Goal: Task Accomplishment & Management: Use online tool/utility

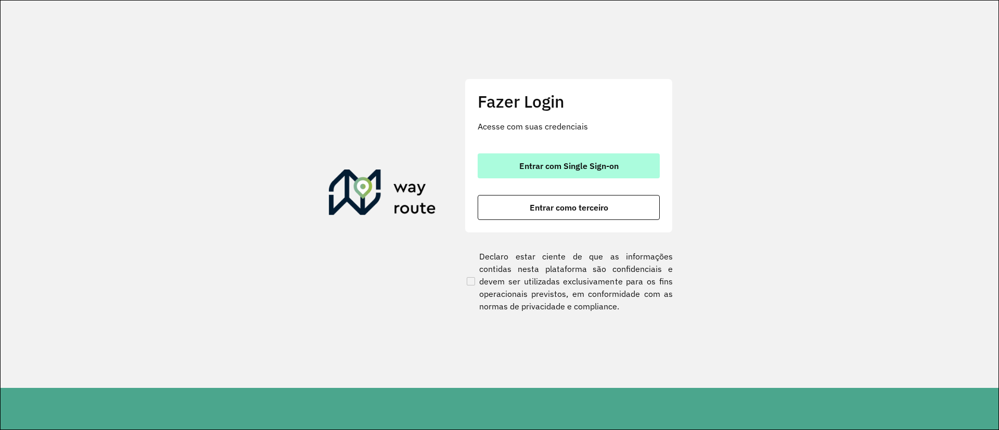
click at [645, 169] on button "Entrar com Single Sign-on" at bounding box center [569, 166] width 182 height 25
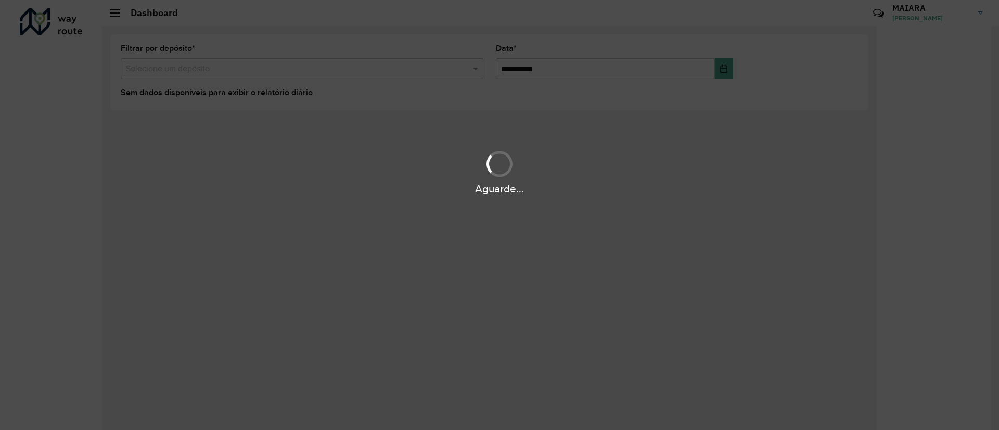
click at [426, 212] on div "Aguarde..." at bounding box center [499, 215] width 999 height 430
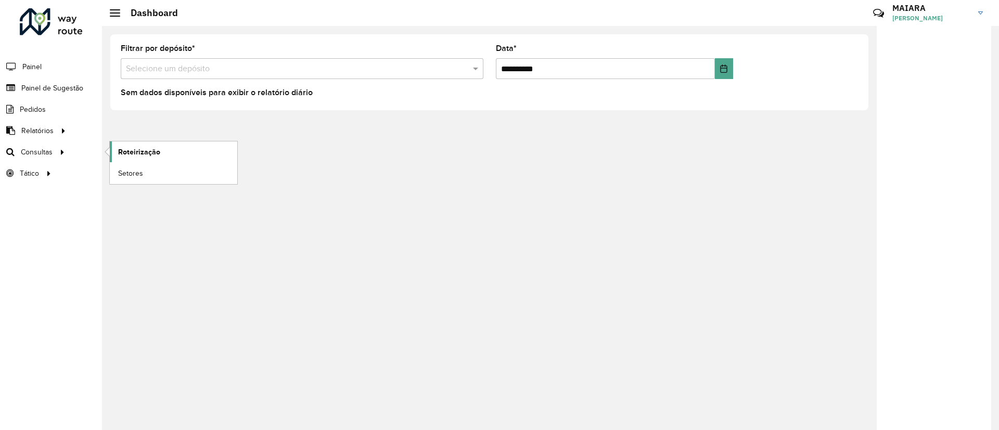
click at [195, 155] on link "Roteirização" at bounding box center [173, 152] width 127 height 21
click at [119, 168] on span "Setores" at bounding box center [130, 173] width 25 height 11
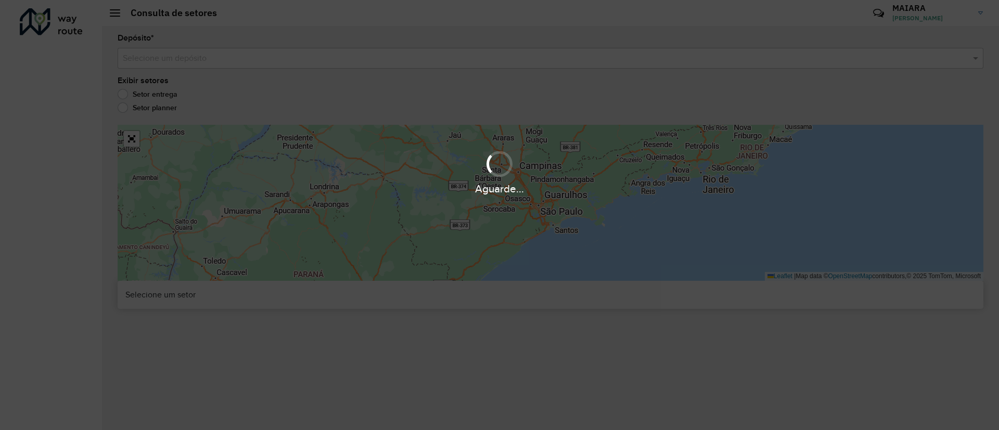
click at [316, 55] on div "Aguarde..." at bounding box center [499, 215] width 999 height 430
click at [303, 59] on div "Aguarde..." at bounding box center [499, 215] width 999 height 430
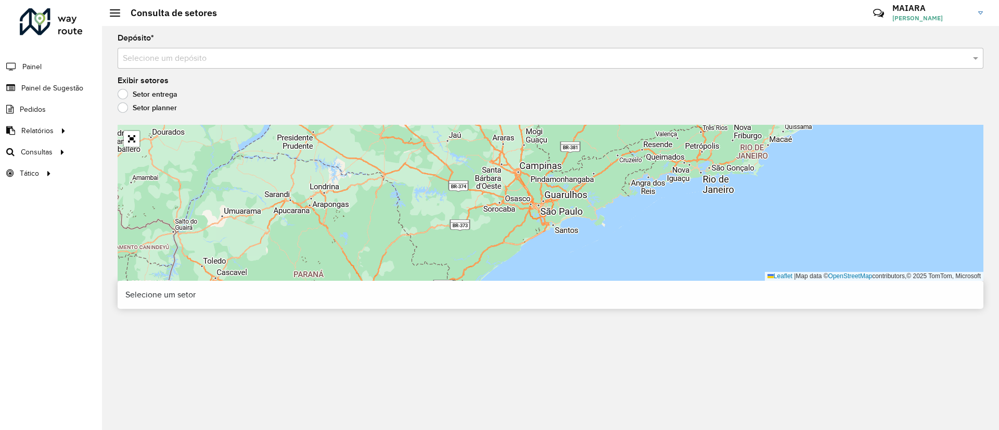
click at [254, 57] on input "text" at bounding box center [540, 59] width 835 height 12
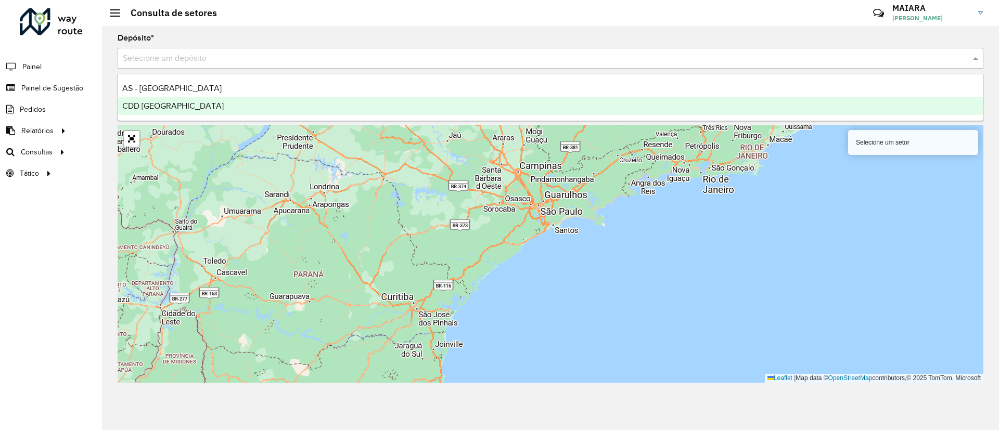
click at [183, 108] on span "CDD [GEOGRAPHIC_DATA]" at bounding box center [172, 105] width 101 height 9
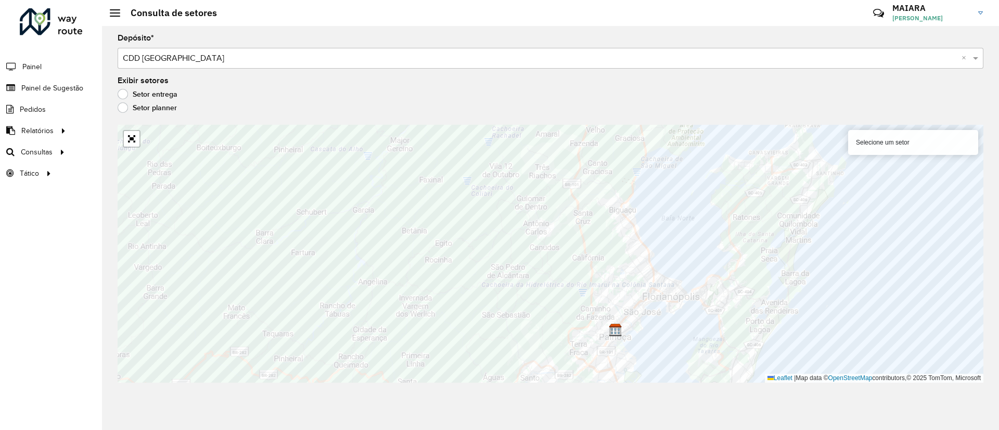
drag, startPoint x: 972, startPoint y: 421, endPoint x: 860, endPoint y: 374, distance: 121.5
click at [970, 420] on div "Depósito * Selecione um depósito × CDD Florianópolis × Exibir setores Setor ent…" at bounding box center [550, 228] width 897 height 404
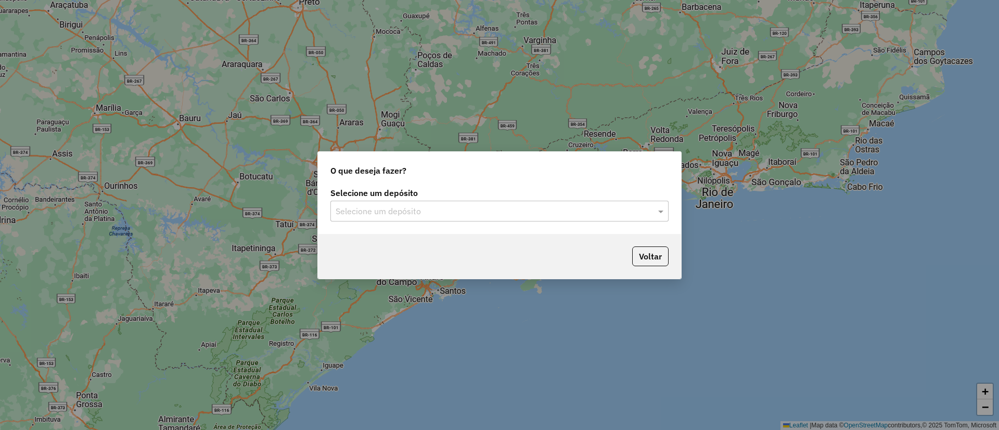
click at [566, 208] on input "text" at bounding box center [489, 212] width 307 height 12
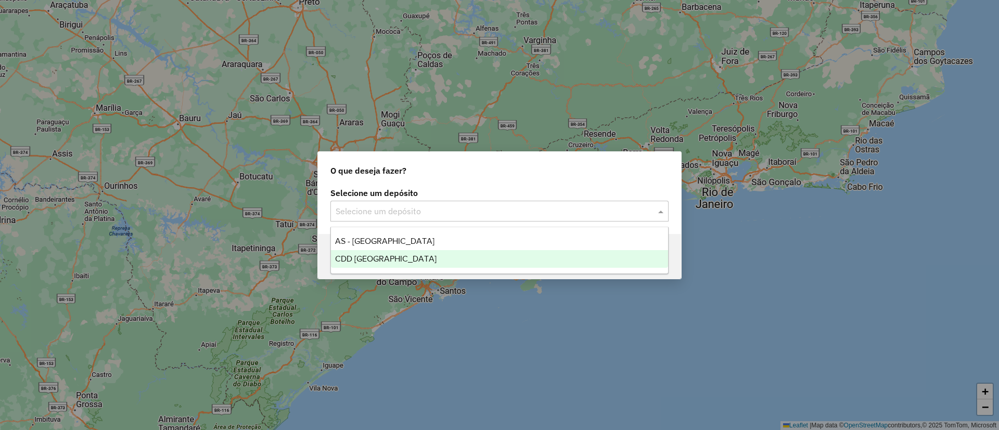
click at [414, 265] on div "CDD [GEOGRAPHIC_DATA]" at bounding box center [499, 259] width 337 height 18
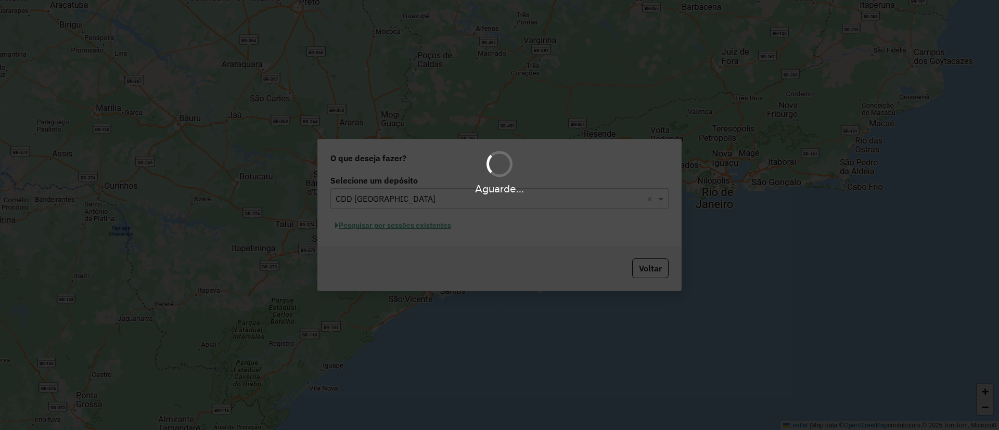
click at [431, 226] on div "Aguarde..." at bounding box center [499, 215] width 999 height 430
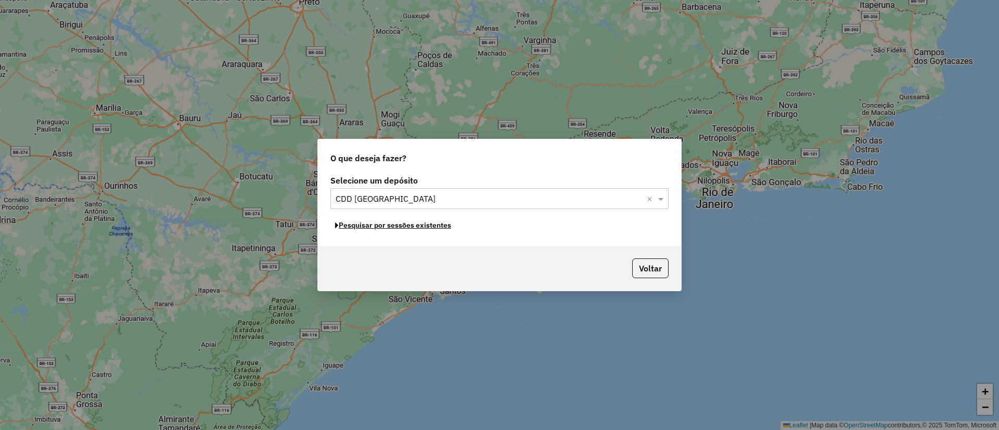
click at [424, 227] on button "Pesquisar por sessões existentes" at bounding box center [392, 226] width 125 height 16
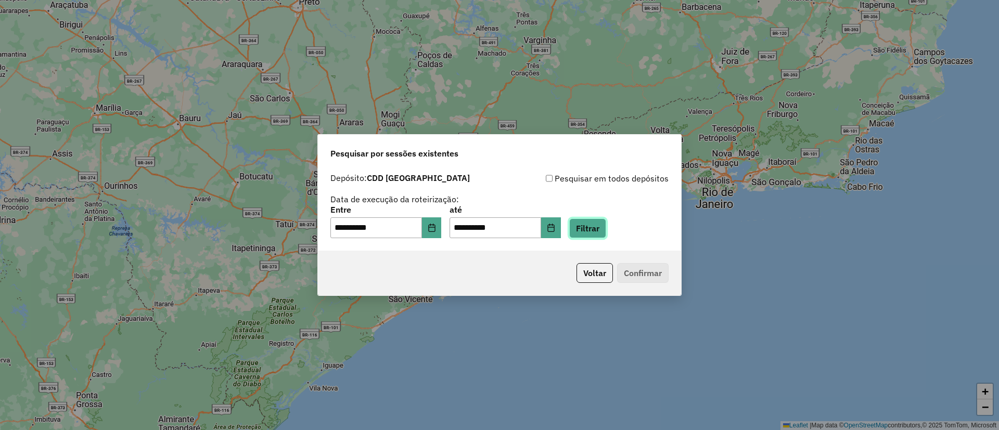
click at [593, 235] on button "Filtrar" at bounding box center [587, 229] width 37 height 20
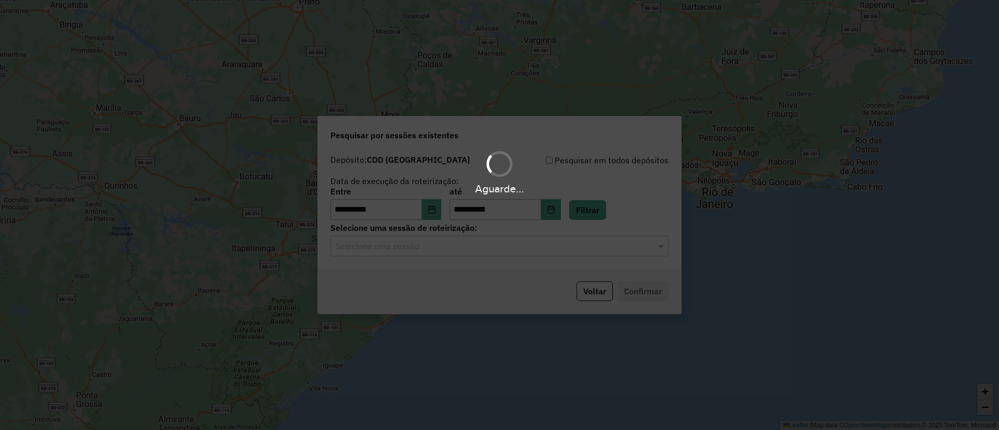
click at [495, 258] on div "Aguarde..." at bounding box center [499, 215] width 999 height 430
click at [513, 241] on hb-app "**********" at bounding box center [499, 215] width 999 height 430
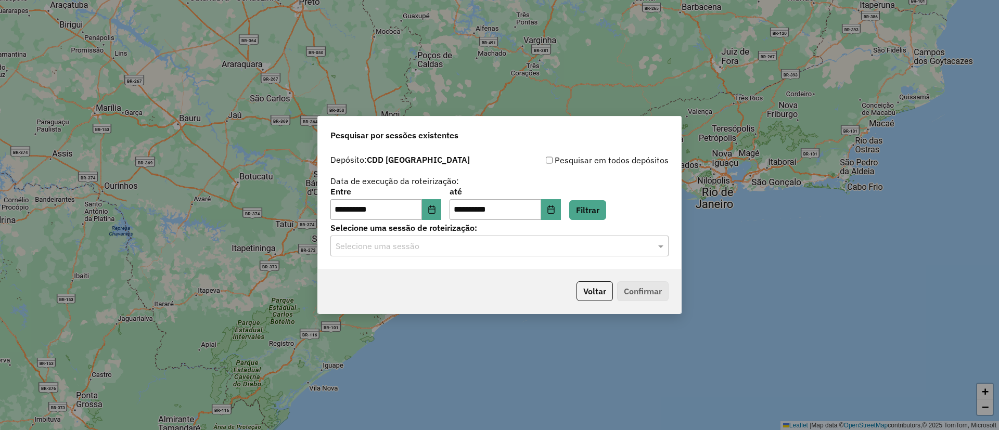
click at [498, 264] on div "**********" at bounding box center [499, 209] width 363 height 119
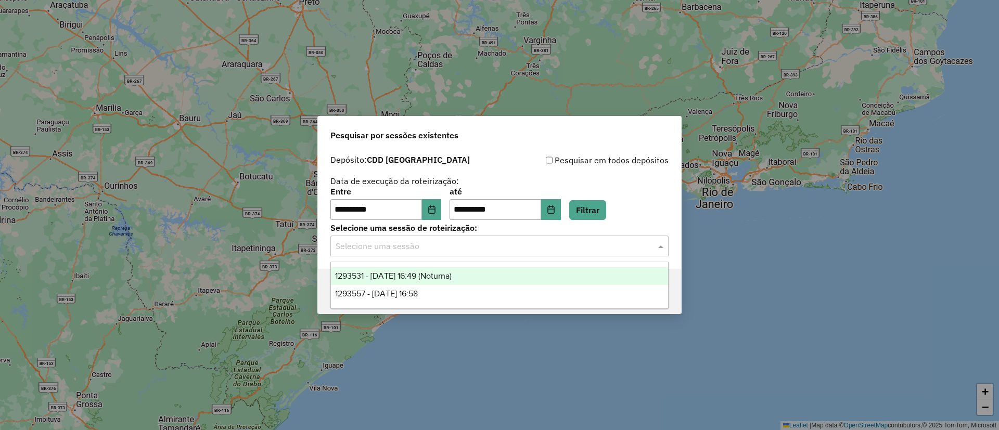
click at [505, 254] on div "Selecione uma sessão" at bounding box center [499, 246] width 338 height 21
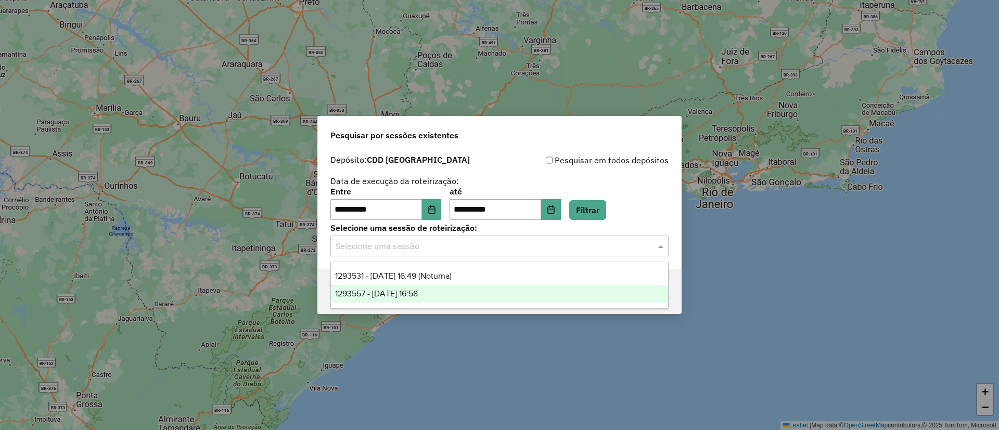
drag, startPoint x: 453, startPoint y: 296, endPoint x: 494, endPoint y: 290, distance: 41.5
click at [454, 296] on div "1293557 - 13/10/2025 16:58" at bounding box center [499, 294] width 337 height 18
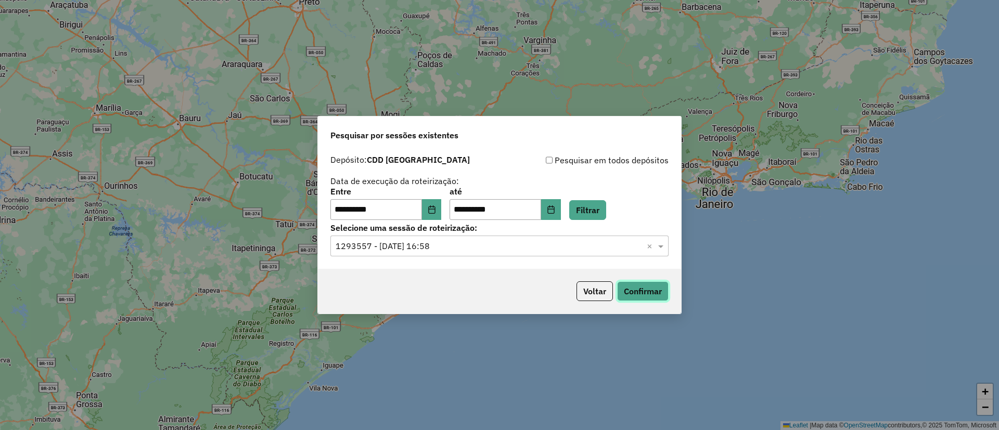
click at [644, 295] on button "Confirmar" at bounding box center [643, 292] width 52 height 20
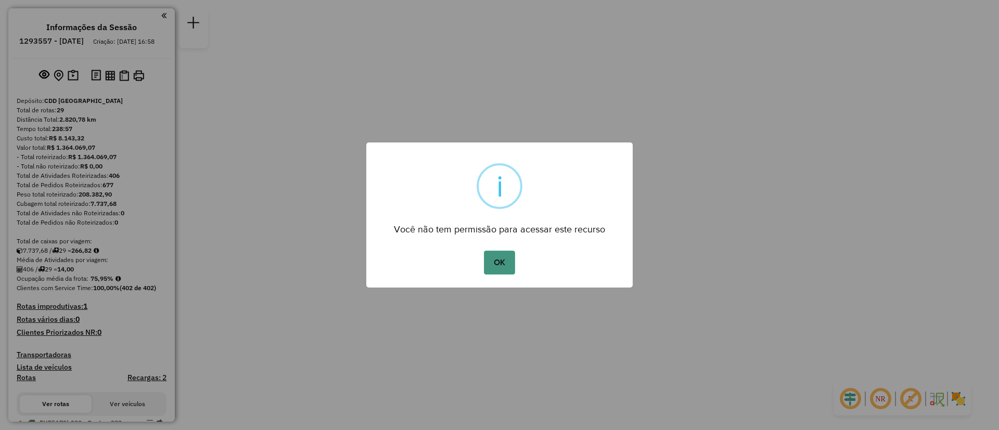
click at [503, 255] on button "OK" at bounding box center [499, 263] width 31 height 24
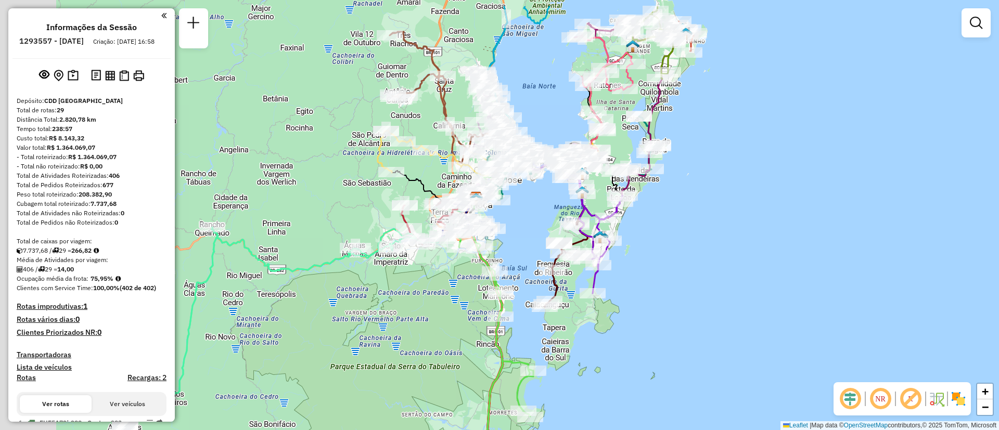
drag, startPoint x: 604, startPoint y: 216, endPoint x: 677, endPoint y: 275, distance: 94.8
click at [676, 274] on div "Janela de atendimento Grade de atendimento Capacidade Transportadoras Veículos …" at bounding box center [499, 215] width 999 height 430
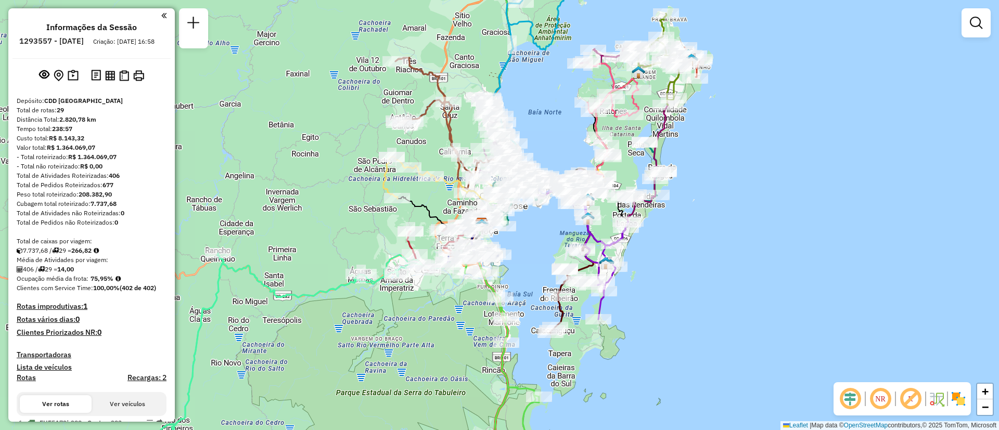
drag, startPoint x: 689, startPoint y: 270, endPoint x: 684, endPoint y: 280, distance: 11.4
click at [687, 279] on div "Janela de atendimento Grade de atendimento Capacidade Transportadoras Veículos …" at bounding box center [499, 215] width 999 height 430
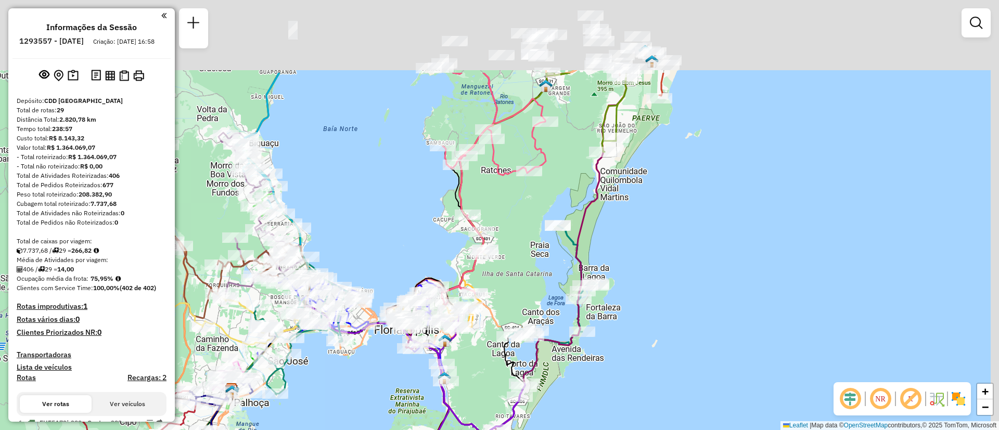
drag, startPoint x: 702, startPoint y: 162, endPoint x: 688, endPoint y: 296, distance: 134.5
click at [688, 296] on div "Janela de atendimento Grade de atendimento Capacidade Transportadoras Veículos …" at bounding box center [499, 215] width 999 height 430
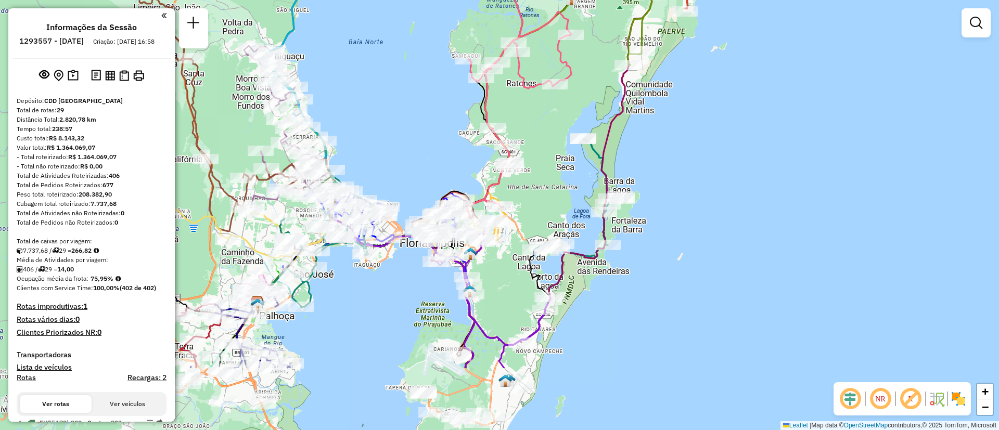
drag, startPoint x: 684, startPoint y: 290, endPoint x: 694, endPoint y: 208, distance: 82.9
click at [712, 164] on div "Janela de atendimento Grade de atendimento Capacidade Transportadoras Veículos …" at bounding box center [499, 215] width 999 height 430
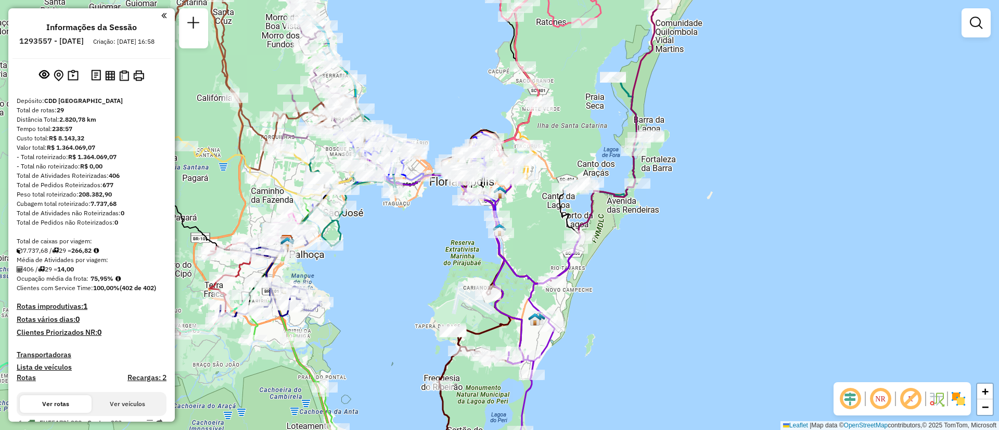
drag, startPoint x: 664, startPoint y: 254, endPoint x: 705, endPoint y: 175, distance: 89.6
click at [705, 175] on div "Janela de atendimento Grade de atendimento Capacidade Transportadoras Veículos …" at bounding box center [499, 215] width 999 height 430
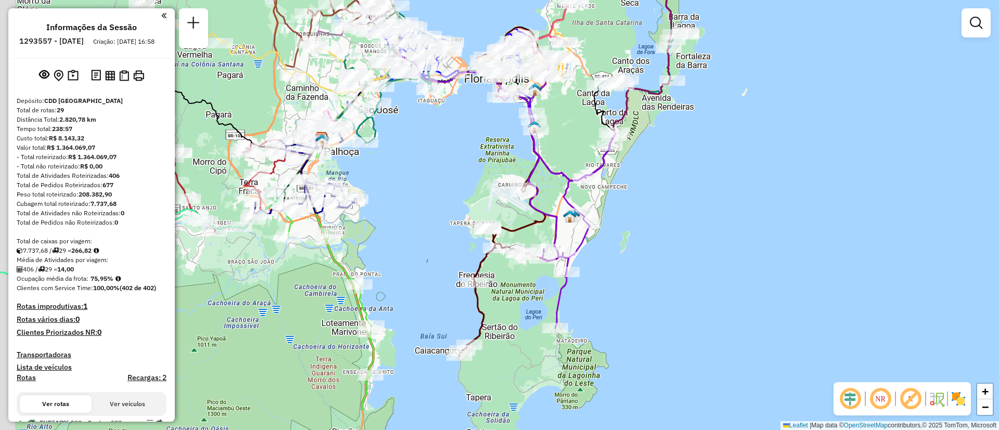
drag, startPoint x: 637, startPoint y: 283, endPoint x: 661, endPoint y: 221, distance: 66.7
click at [661, 221] on div "Janela de atendimento Grade de atendimento Capacidade Transportadoras Veículos …" at bounding box center [499, 215] width 999 height 430
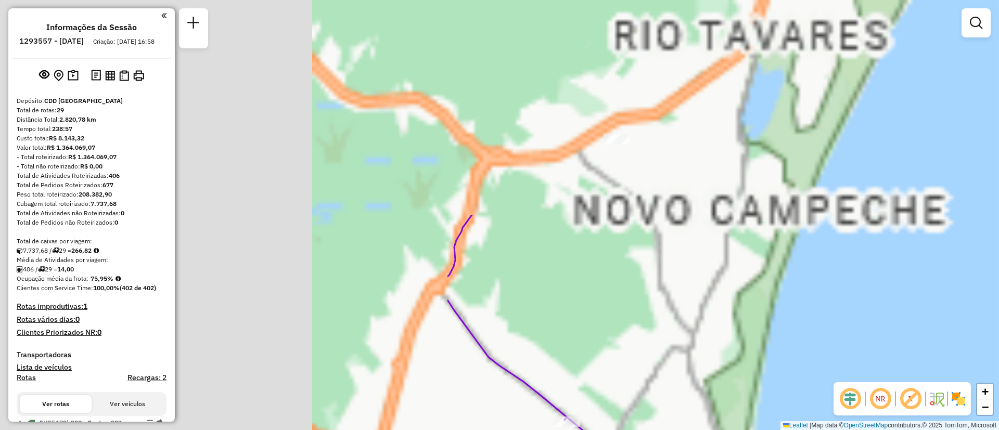
drag, startPoint x: 999, startPoint y: 417, endPoint x: 999, endPoint y: 433, distance: 16.7
click at [999, 430] on html "Aguarde... Pop-up bloqueado! Seu navegador bloqueou automáticamente a abertura …" at bounding box center [499, 215] width 999 height 430
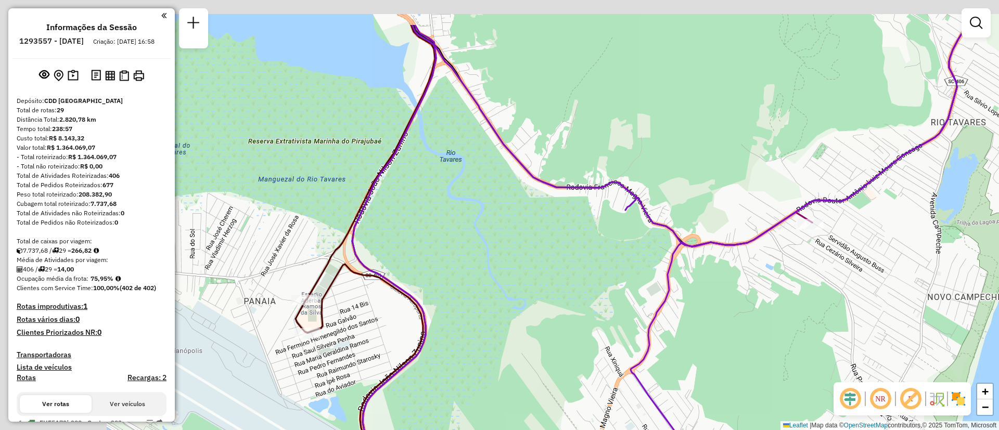
drag, startPoint x: 659, startPoint y: 289, endPoint x: 942, endPoint y: 424, distance: 313.3
click at [998, 430] on html "Aguarde... Pop-up bloqueado! Seu navegador bloqueou automáticamente a abertura …" at bounding box center [499, 215] width 999 height 430
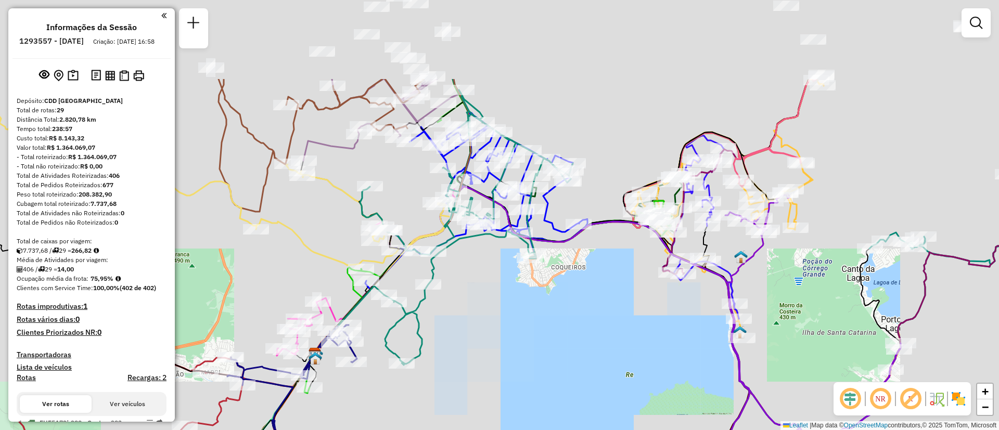
click at [677, 339] on div "Janela de atendimento Grade de atendimento Capacidade Transportadoras Veículos …" at bounding box center [499, 215] width 999 height 430
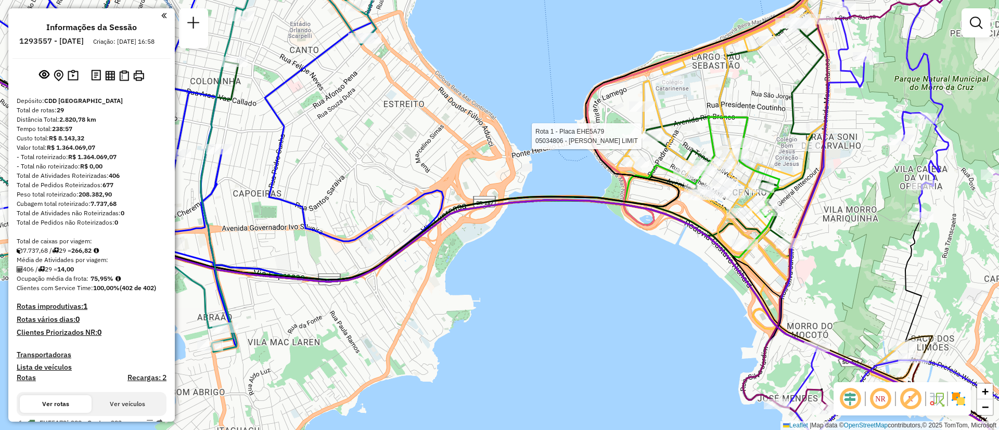
select select "**********"
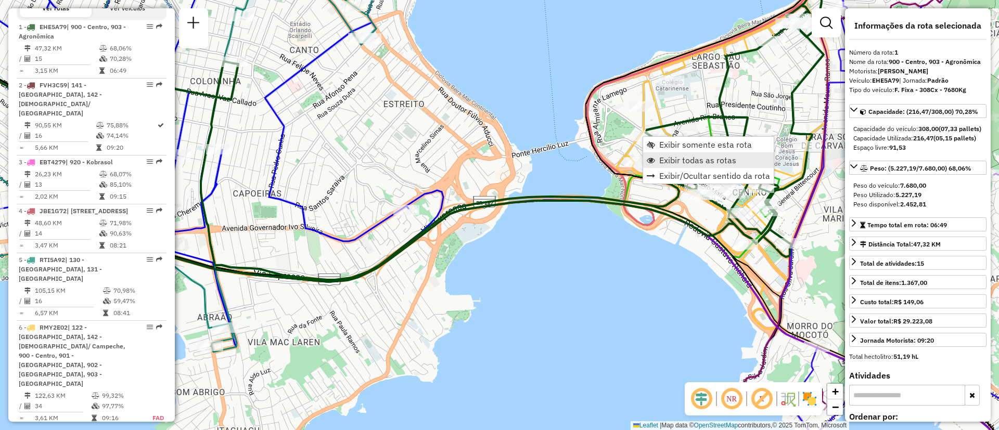
scroll to position [417, 0]
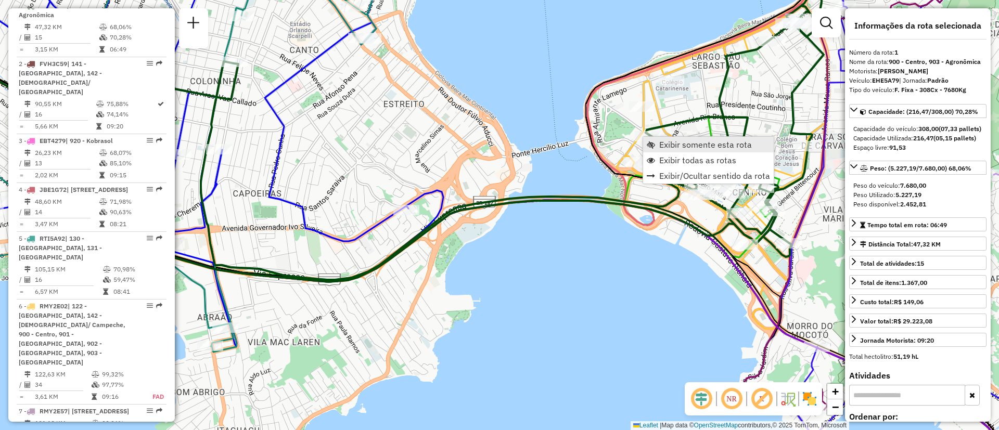
click at [739, 145] on span "Exibir somente esta rota" at bounding box center [705, 144] width 93 height 8
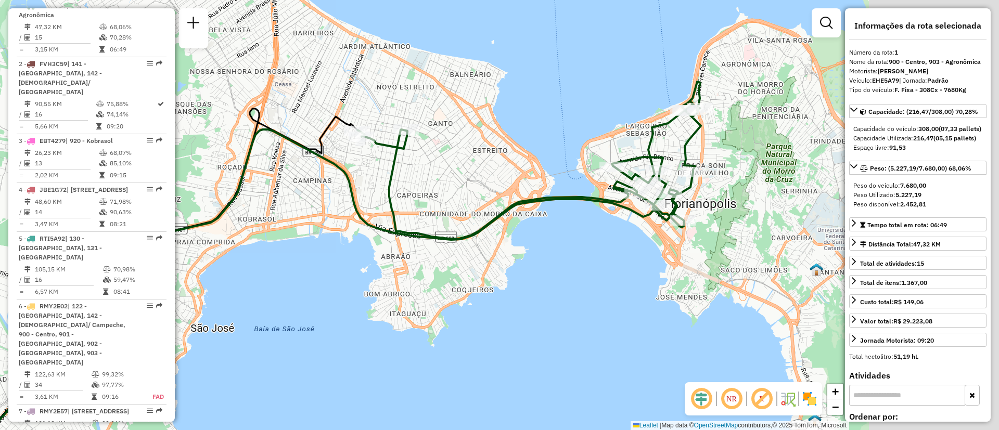
drag, startPoint x: 487, startPoint y: 177, endPoint x: 313, endPoint y: 245, distance: 186.5
click at [313, 245] on div "Janela de atendimento Grade de atendimento Capacidade Transportadoras Veículos …" at bounding box center [499, 215] width 999 height 430
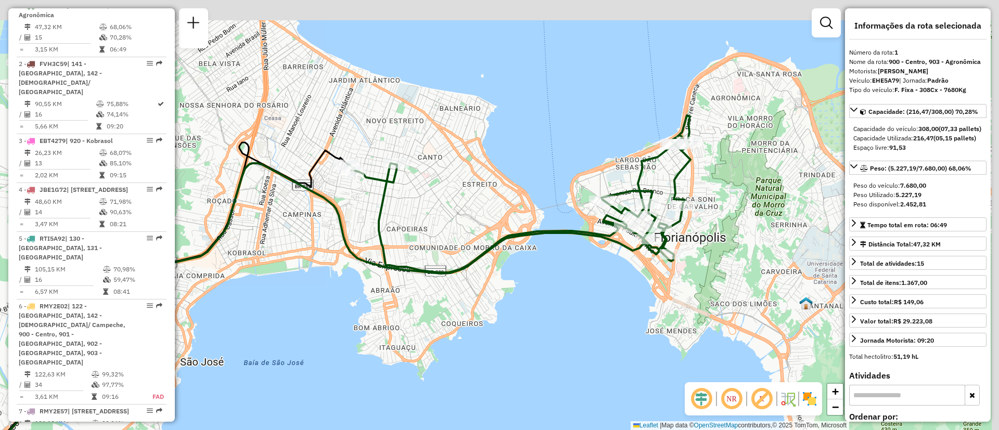
drag, startPoint x: 597, startPoint y: 283, endPoint x: 587, endPoint y: 317, distance: 35.2
click at [587, 317] on div "Janela de atendimento Grade de atendimento Capacidade Transportadoras Veículos …" at bounding box center [499, 215] width 999 height 430
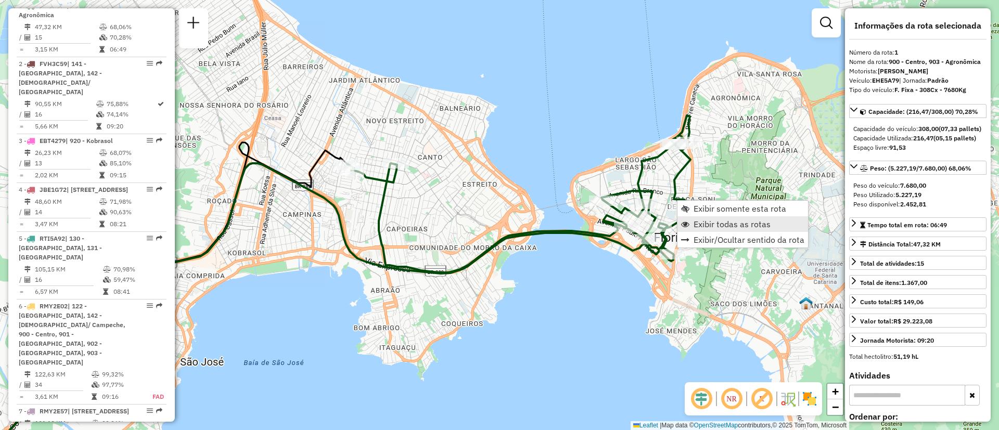
click at [740, 222] on span "Exibir todas as rotas" at bounding box center [732, 224] width 77 height 8
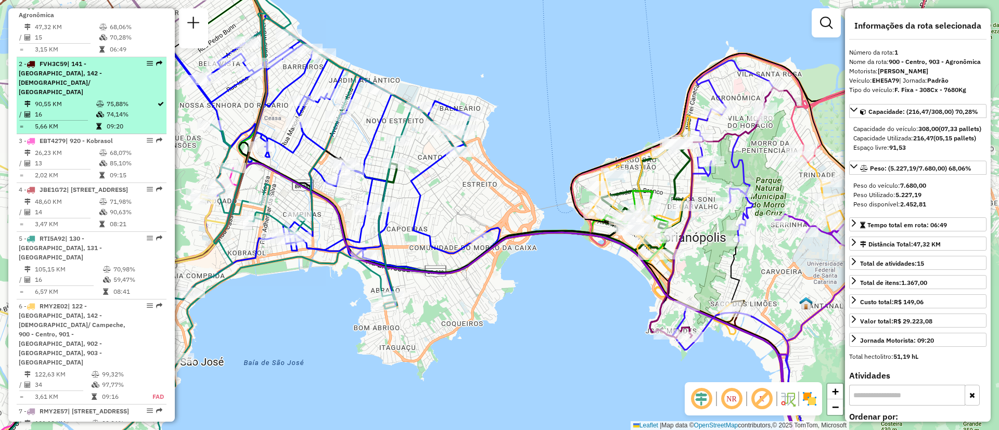
click at [140, 79] on div "2 - FVH3C59 | 141 - Ribeirão da Ilha, 142 - Carianos/ Campeche" at bounding box center [92, 77] width 146 height 37
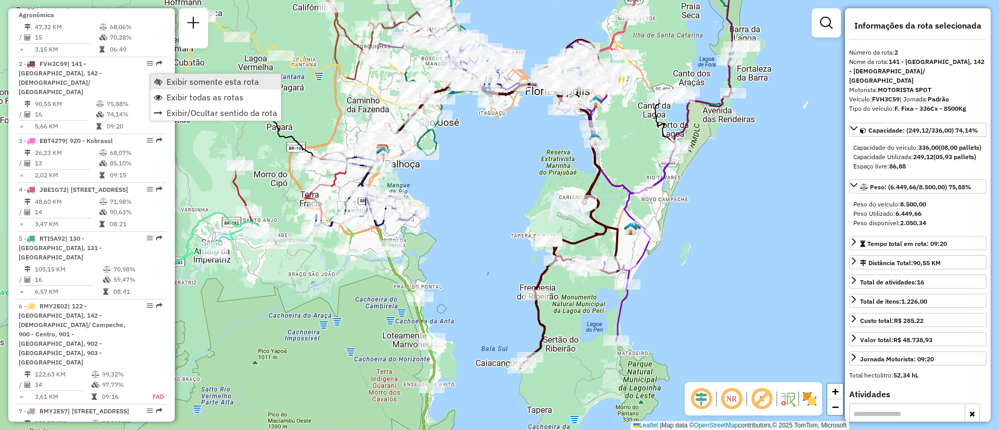
click at [229, 85] on span "Exibir somente esta rota" at bounding box center [213, 82] width 93 height 8
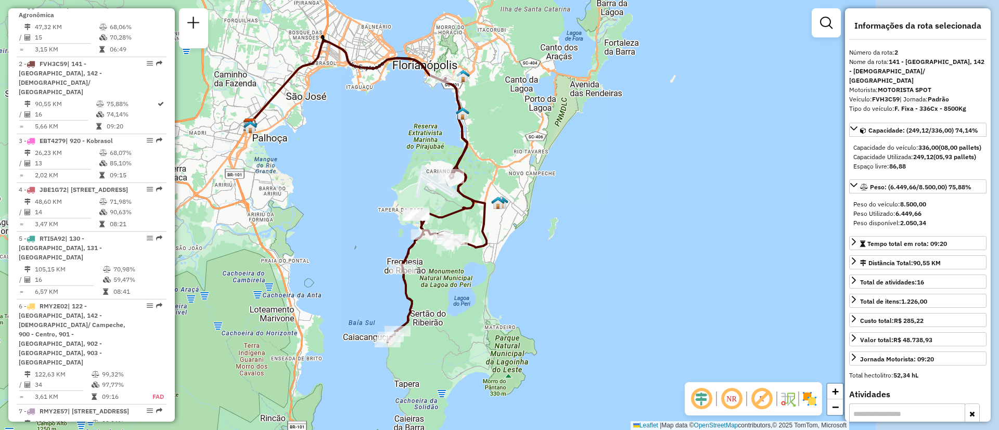
drag, startPoint x: 620, startPoint y: 169, endPoint x: 487, endPoint y: 144, distance: 135.1
click at [487, 144] on div "Janela de atendimento Grade de atendimento Capacidade Transportadoras Veículos …" at bounding box center [499, 215] width 999 height 430
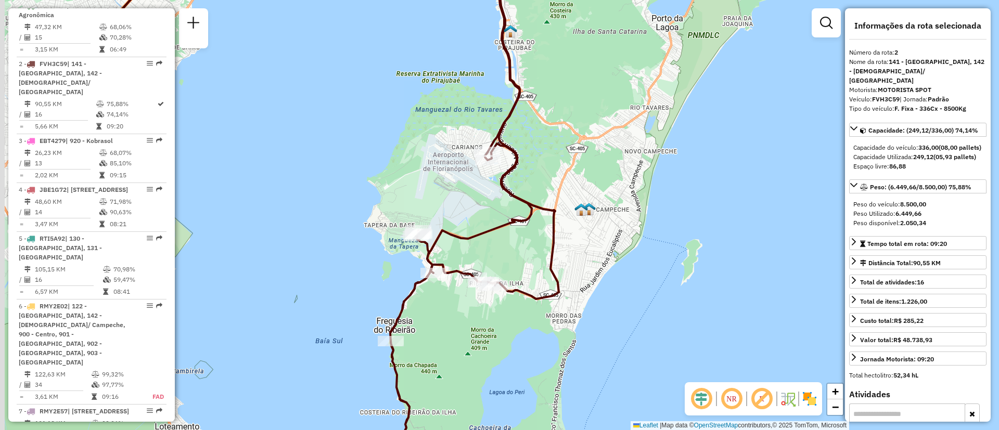
drag, startPoint x: 489, startPoint y: 187, endPoint x: 494, endPoint y: 185, distance: 5.6
click at [495, 184] on div "Janela de atendimento Grade de atendimento Capacidade Transportadoras Veículos …" at bounding box center [499, 215] width 999 height 430
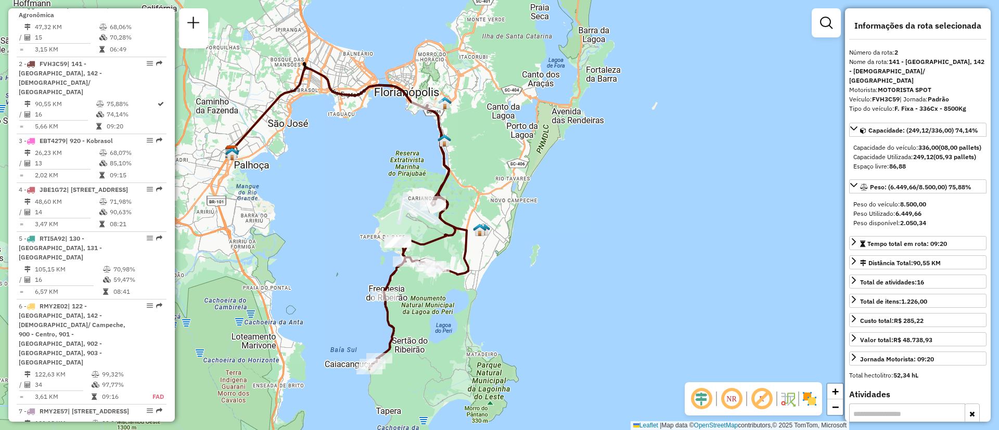
drag, startPoint x: 426, startPoint y: 216, endPoint x: 457, endPoint y: 219, distance: 31.3
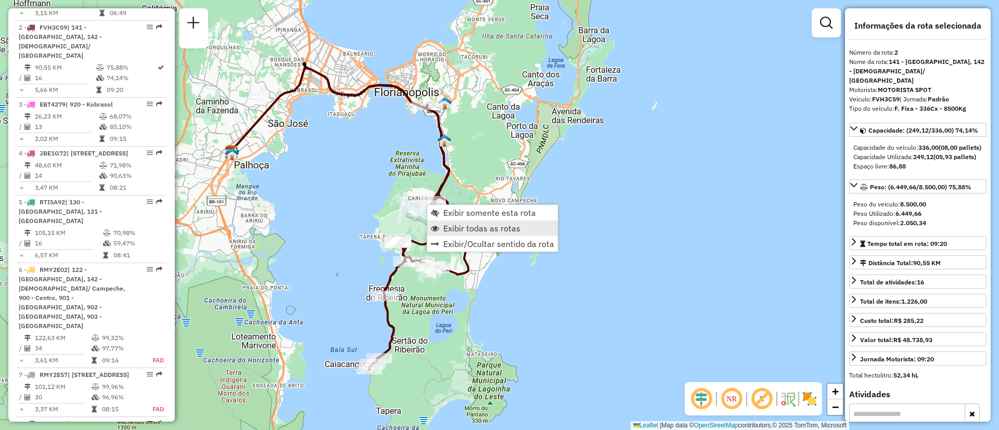
scroll to position [476, 0]
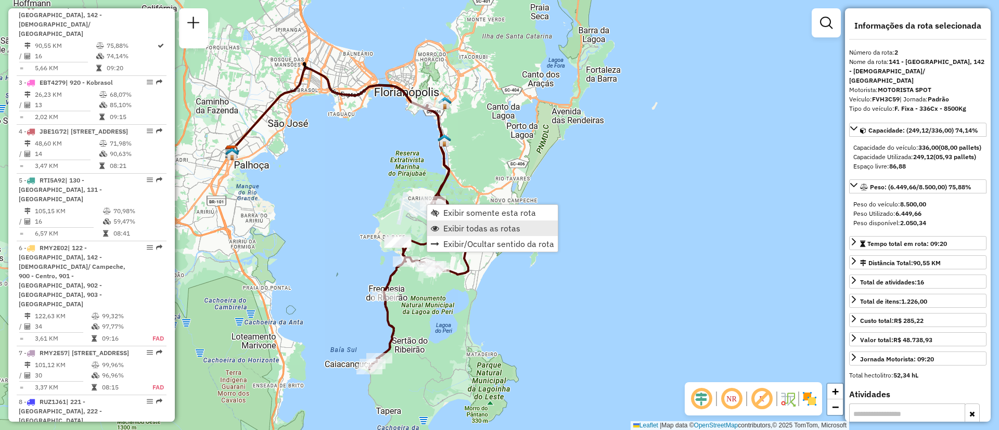
click at [496, 227] on span "Exibir todas as rotas" at bounding box center [481, 228] width 77 height 8
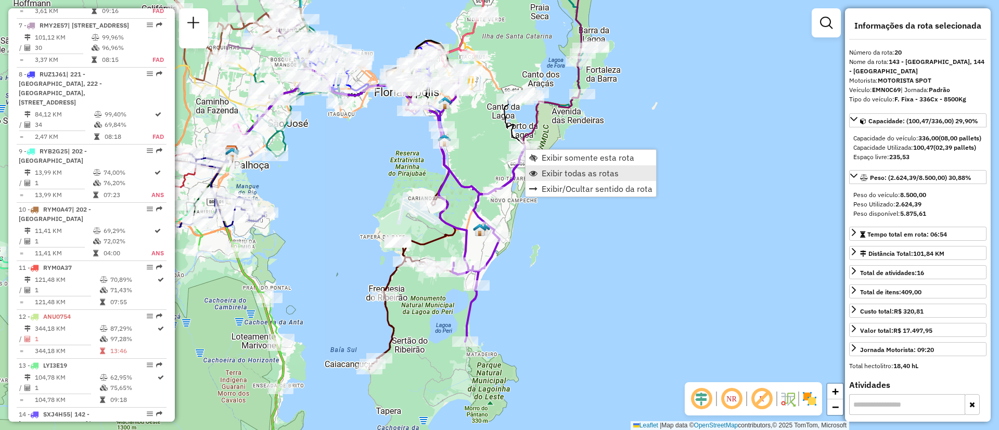
scroll to position [1571, 0]
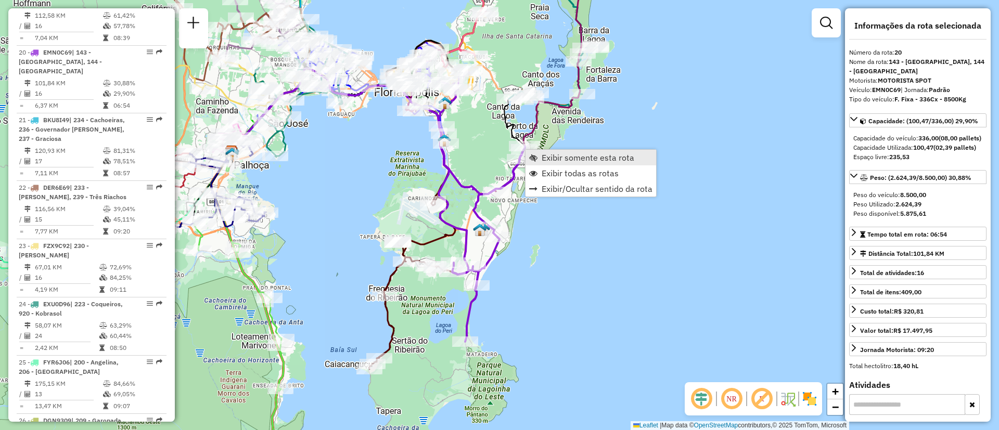
click at [567, 159] on span "Exibir somente esta rota" at bounding box center [588, 158] width 93 height 8
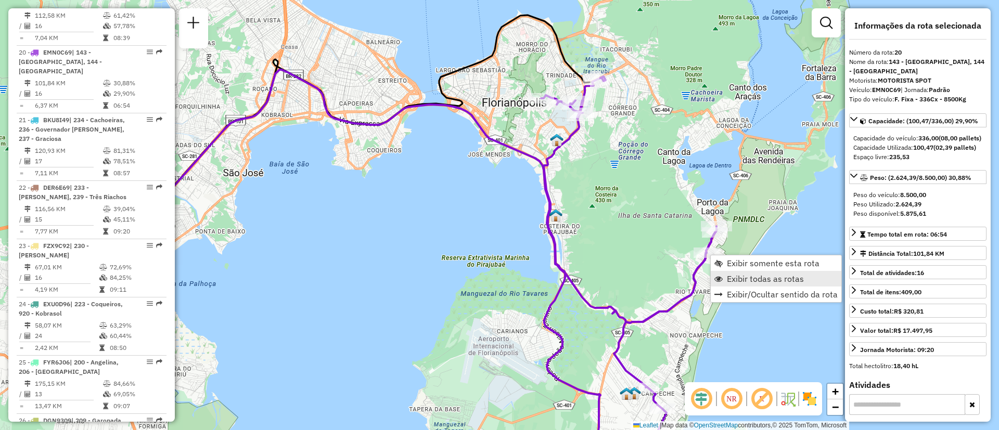
click at [744, 275] on span "Exibir todas as rotas" at bounding box center [765, 279] width 77 height 8
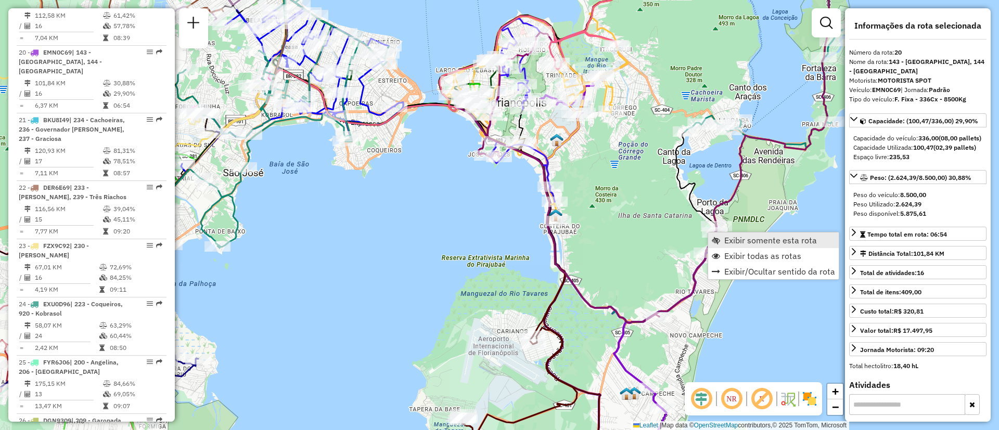
click at [733, 243] on span "Exibir somente esta rota" at bounding box center [770, 240] width 93 height 8
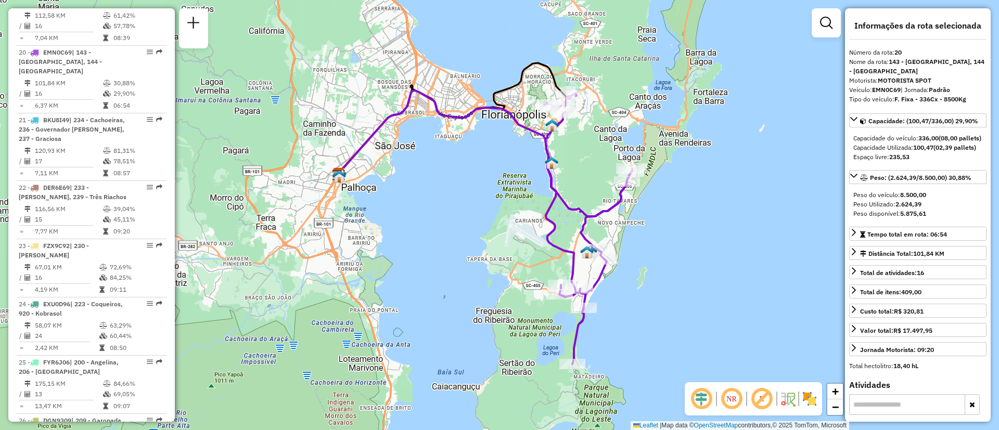
drag, startPoint x: 701, startPoint y: 247, endPoint x: 639, endPoint y: 254, distance: 62.3
click at [641, 254] on div "Janela de atendimento Grade de atendimento Capacidade Transportadoras Veículos …" at bounding box center [499, 215] width 999 height 430
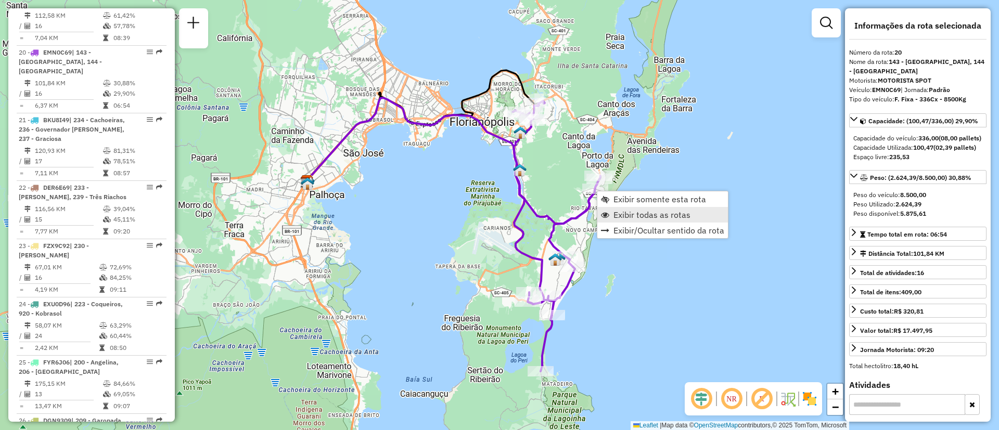
click at [637, 214] on span "Exibir todas as rotas" at bounding box center [651, 215] width 77 height 8
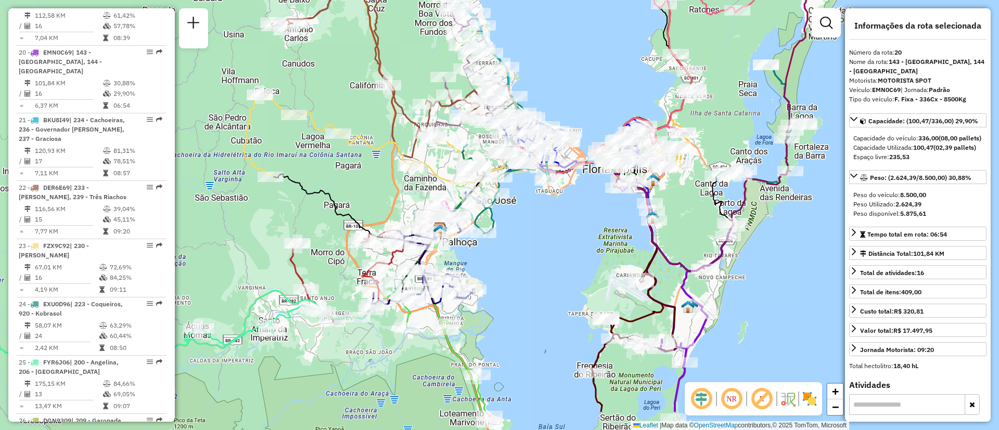
drag, startPoint x: 744, startPoint y: 277, endPoint x: 679, endPoint y: 215, distance: 90.5
click at [679, 215] on div "Rota 2 - Placa FVH3C59 05038809 - DC SACO DOS LIMOES Janela de atendimento Grad…" at bounding box center [499, 215] width 999 height 430
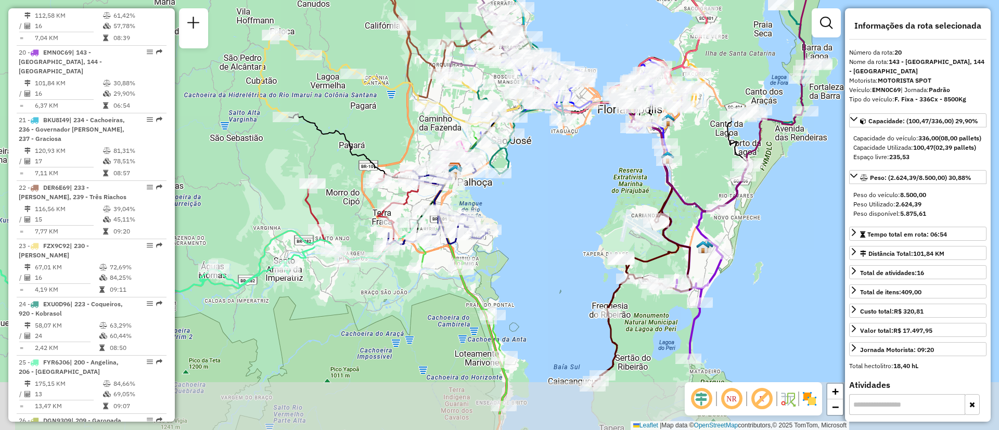
drag, startPoint x: 692, startPoint y: 235, endPoint x: 699, endPoint y: 187, distance: 48.9
click at [699, 187] on div "Janela de atendimento Grade de atendimento Capacidade Transportadoras Veículos …" at bounding box center [499, 215] width 999 height 430
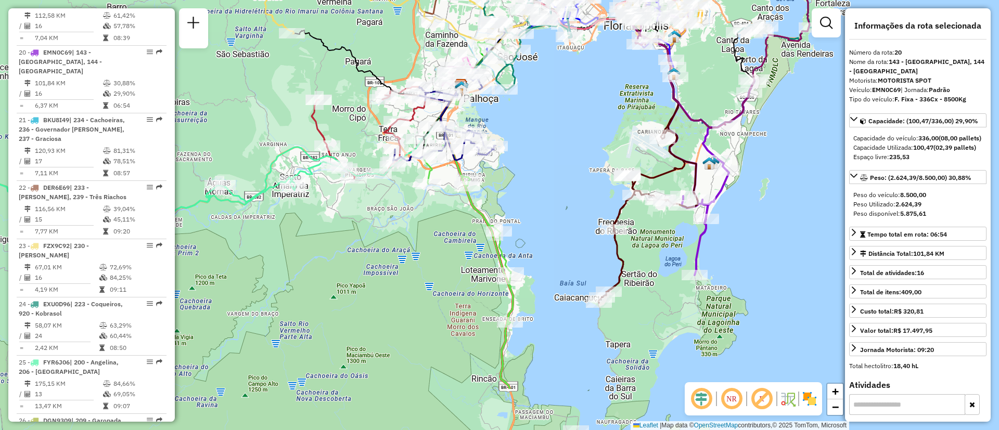
drag, startPoint x: 717, startPoint y: 302, endPoint x: 723, endPoint y: 218, distance: 84.0
click at [723, 218] on div "Janela de atendimento Grade de atendimento Capacidade Transportadoras Veículos …" at bounding box center [499, 215] width 999 height 430
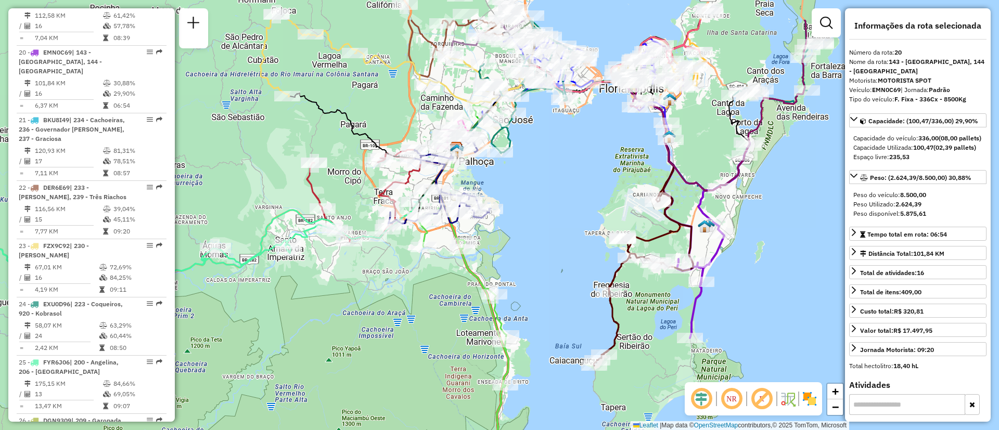
drag, startPoint x: 759, startPoint y: 198, endPoint x: 755, endPoint y: 259, distance: 61.1
click at [755, 259] on div "Janela de atendimento Grade de atendimento Capacidade Transportadoras Veículos …" at bounding box center [499, 215] width 999 height 430
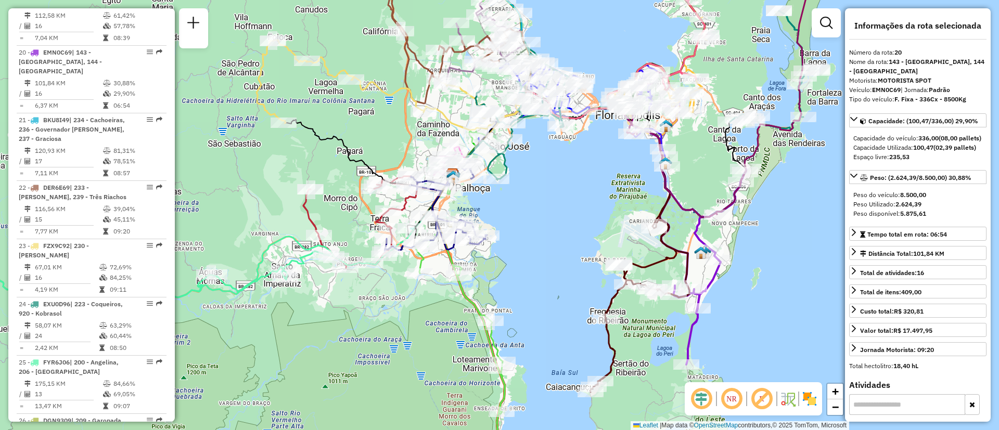
drag, startPoint x: 755, startPoint y: 232, endPoint x: 751, endPoint y: 258, distance: 26.3
click at [751, 258] on div "Janela de atendimento Grade de atendimento Capacidade Transportadoras Veículos …" at bounding box center [499, 215] width 999 height 430
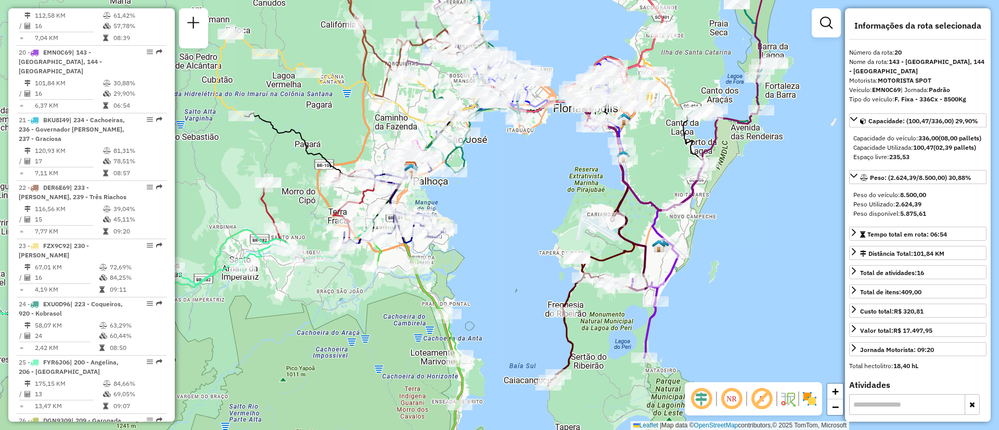
drag, startPoint x: 751, startPoint y: 261, endPoint x: 709, endPoint y: 254, distance: 42.2
click at [709, 254] on div "Janela de atendimento Grade de atendimento Capacidade Transportadoras Veículos …" at bounding box center [499, 215] width 999 height 430
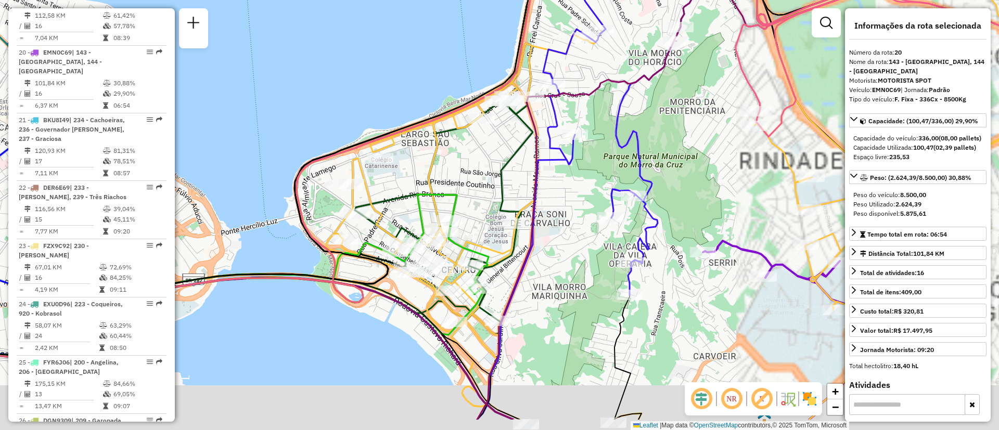
drag, startPoint x: 636, startPoint y: 182, endPoint x: 571, endPoint y: 172, distance: 65.2
click at [578, 152] on div "Rota 14 - Placa SXJ4H55 05012613 - ROSA MARIA REINALDO Janela de atendimento Gr…" at bounding box center [499, 215] width 999 height 430
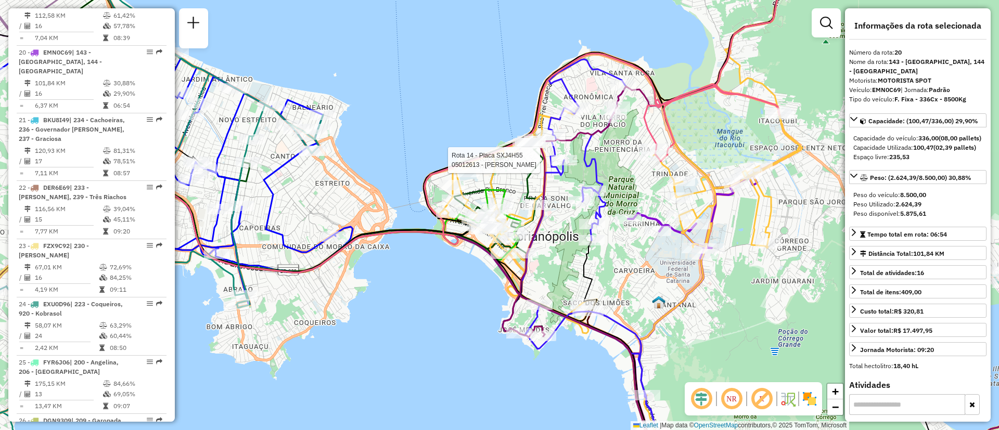
scroll to position [1294, 0]
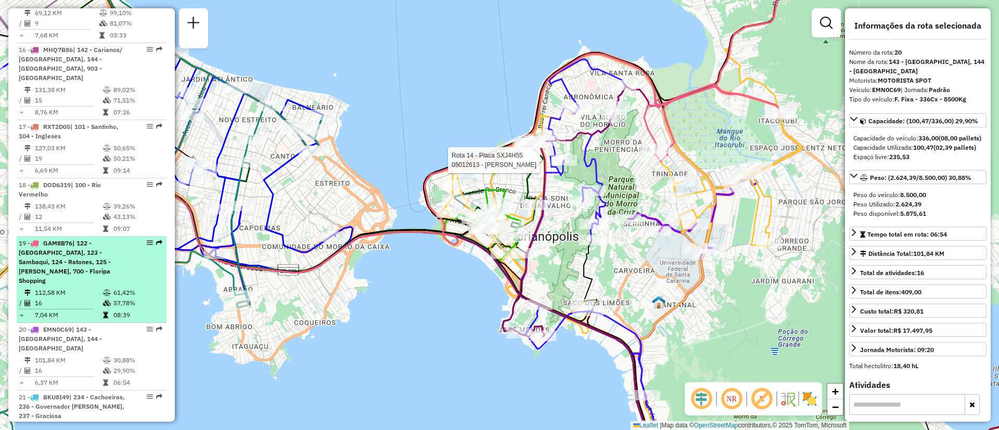
click at [139, 239] on div "19 - GAM8B76 | 122 - Monte Verde, 123 - Sambaqui, 124 - Ratones, 125 - Daniela,…" at bounding box center [92, 262] width 146 height 47
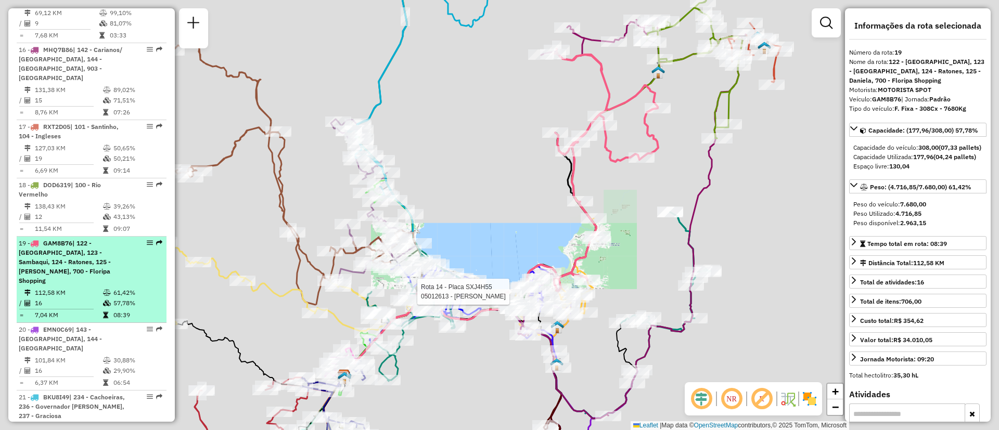
click at [147, 240] on em at bounding box center [150, 243] width 6 height 6
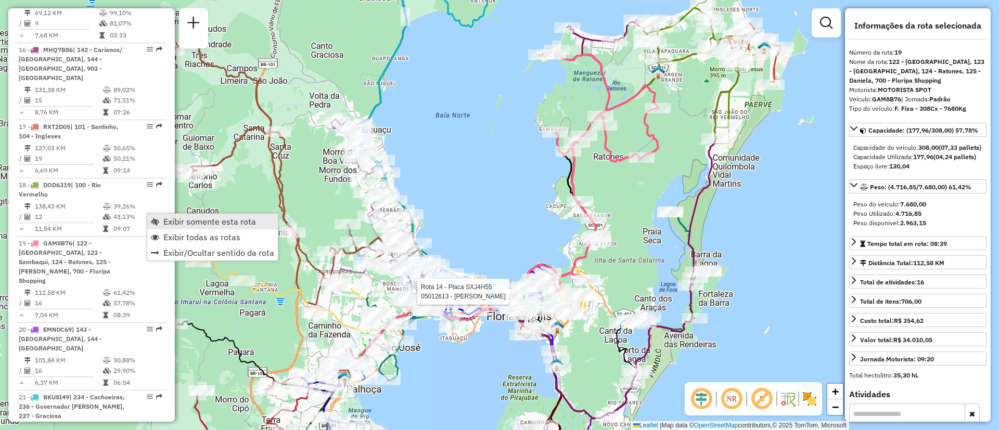
drag, startPoint x: 206, startPoint y: 227, endPoint x: 221, endPoint y: 228, distance: 15.1
click at [207, 227] on link "Exibir somente esta rota" at bounding box center [212, 222] width 131 height 16
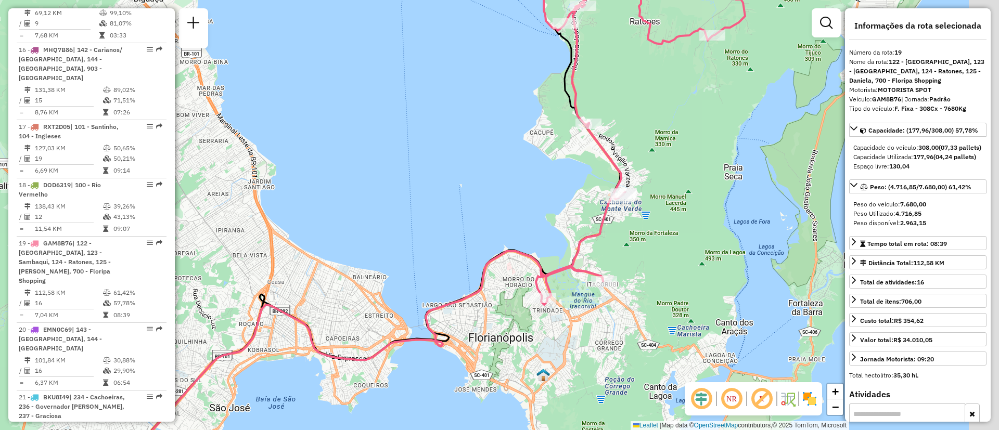
drag, startPoint x: 657, startPoint y: 300, endPoint x: 400, endPoint y: 251, distance: 261.6
click at [618, 321] on div "Janela de atendimento Grade de atendimento Capacidade Transportadoras Veículos …" at bounding box center [499, 215] width 999 height 430
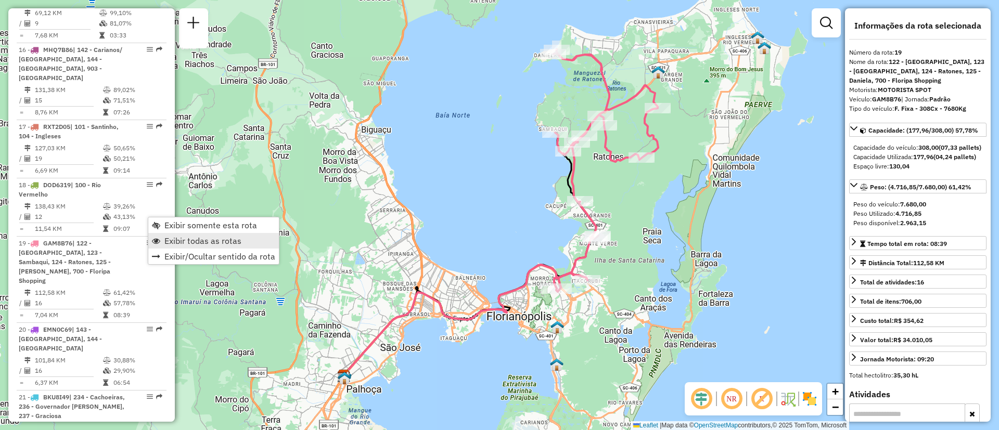
click at [212, 242] on span "Exibir todas as rotas" at bounding box center [202, 241] width 77 height 8
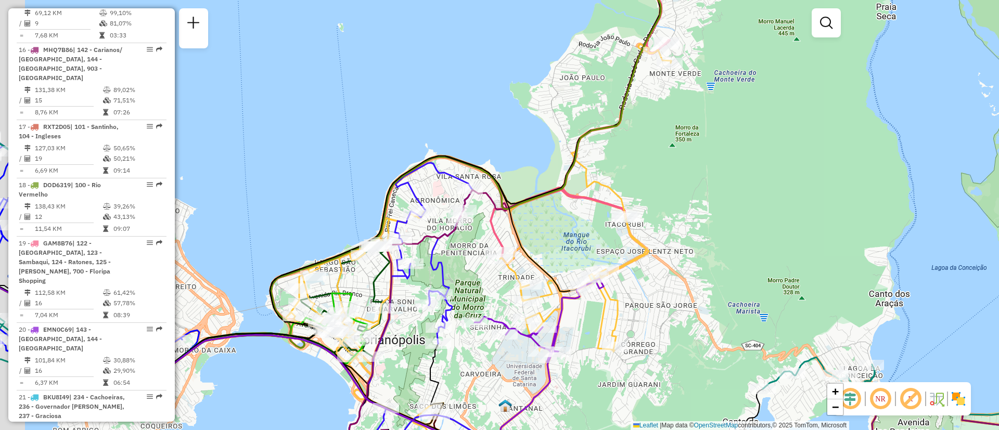
drag, startPoint x: 568, startPoint y: 336, endPoint x: 588, endPoint y: 335, distance: 20.4
click at [620, 317] on icon at bounding box center [478, 186] width 385 height 516
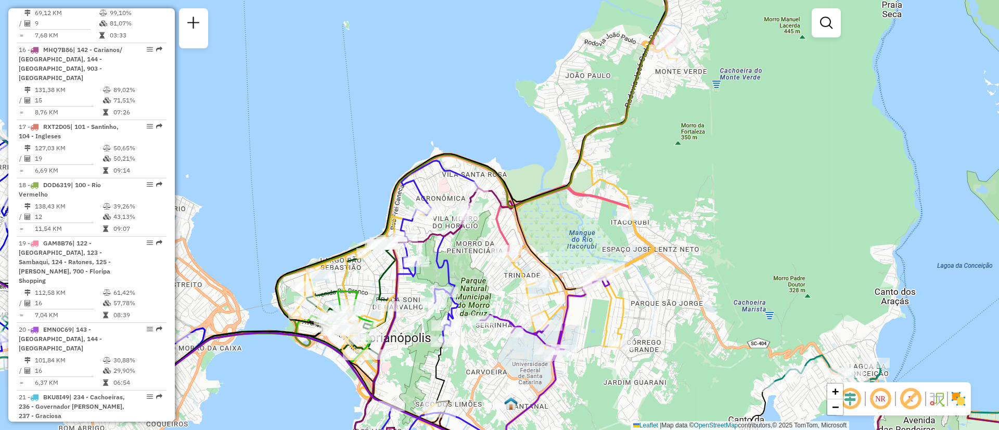
drag, startPoint x: 861, startPoint y: 286, endPoint x: 854, endPoint y: 292, distance: 9.2
click at [861, 286] on div "Janela de atendimento Grade de atendimento Capacidade Transportadoras Veículos …" at bounding box center [499, 215] width 999 height 430
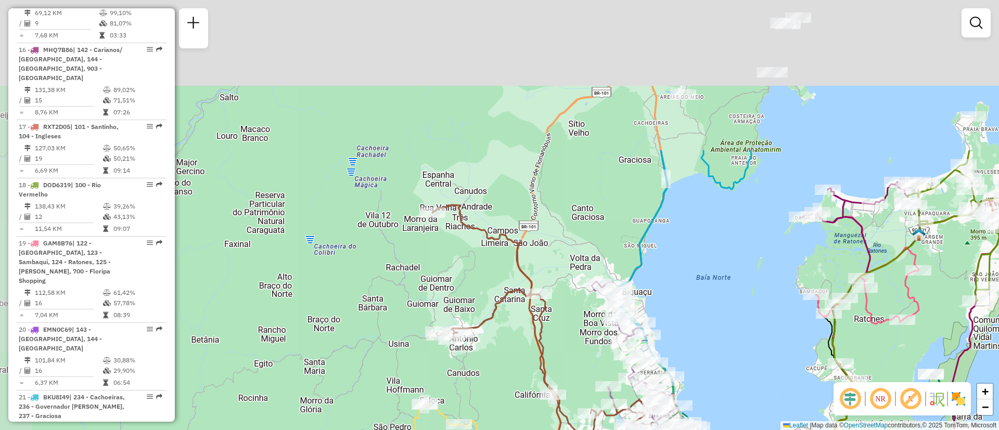
drag, startPoint x: 624, startPoint y: 161, endPoint x: 753, endPoint y: 363, distance: 240.1
click at [753, 363] on div "Janela de atendimento Grade de atendimento Capacidade Transportadoras Veículos …" at bounding box center [499, 215] width 999 height 430
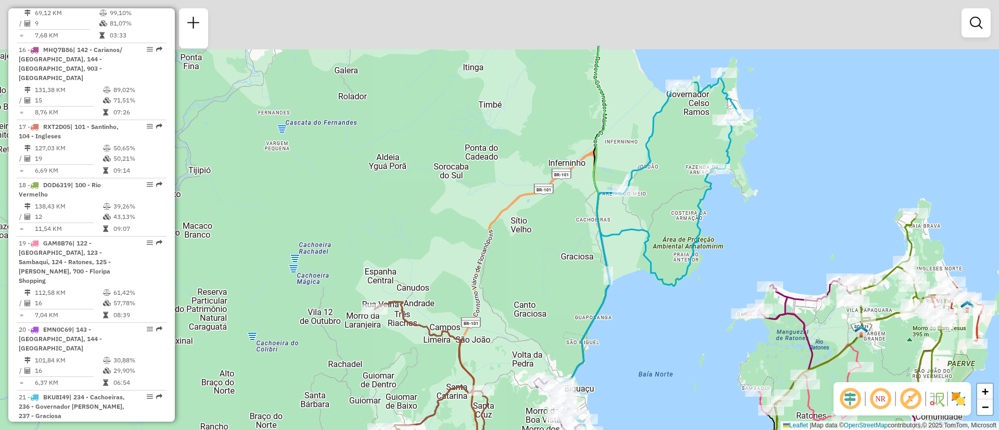
drag, startPoint x: 731, startPoint y: 326, endPoint x: 670, endPoint y: 415, distance: 107.8
click at [670, 415] on div "Janela de atendimento Grade de atendimento Capacidade Transportadoras Veículos …" at bounding box center [499, 215] width 999 height 430
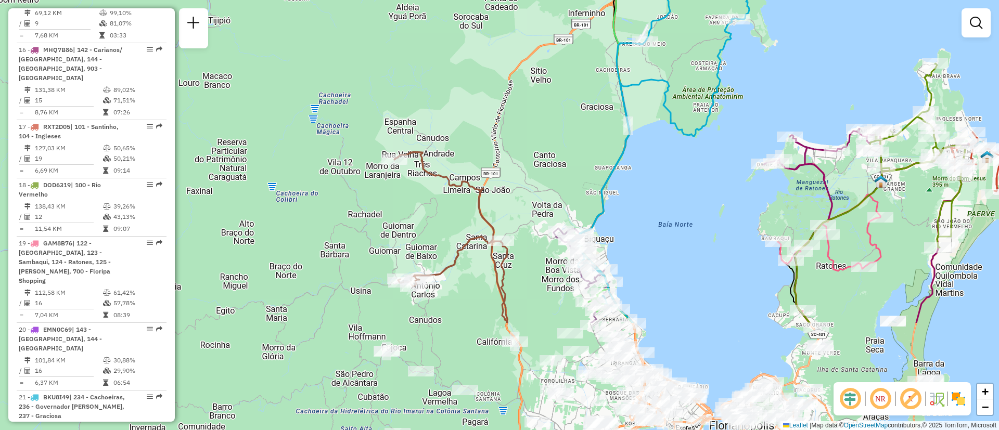
drag, startPoint x: 644, startPoint y: 382, endPoint x: 703, endPoint y: 300, distance: 100.7
click at [663, 233] on div "Janela de atendimento Grade de atendimento Capacidade Transportadoras Veículos …" at bounding box center [499, 215] width 999 height 430
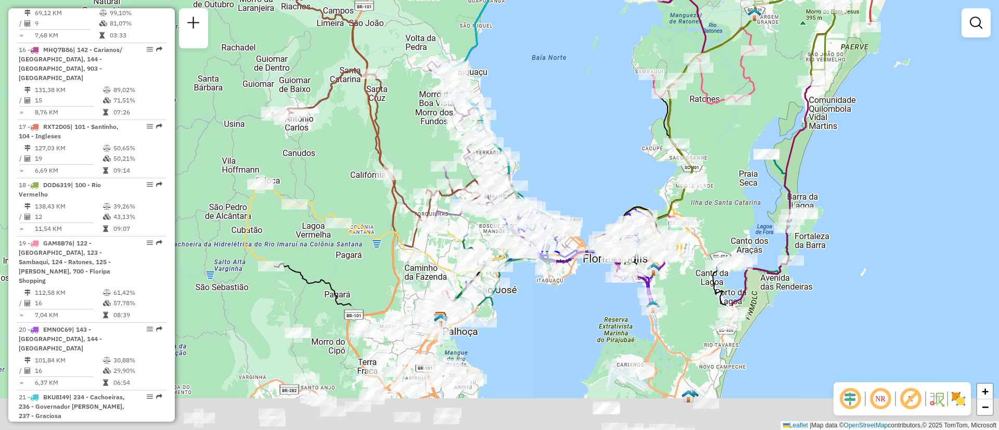
drag, startPoint x: 713, startPoint y: 312, endPoint x: 587, endPoint y: 145, distance: 209.5
click at [587, 145] on div "Janela de atendimento Grade de atendimento Capacidade Transportadoras Veículos …" at bounding box center [499, 215] width 999 height 430
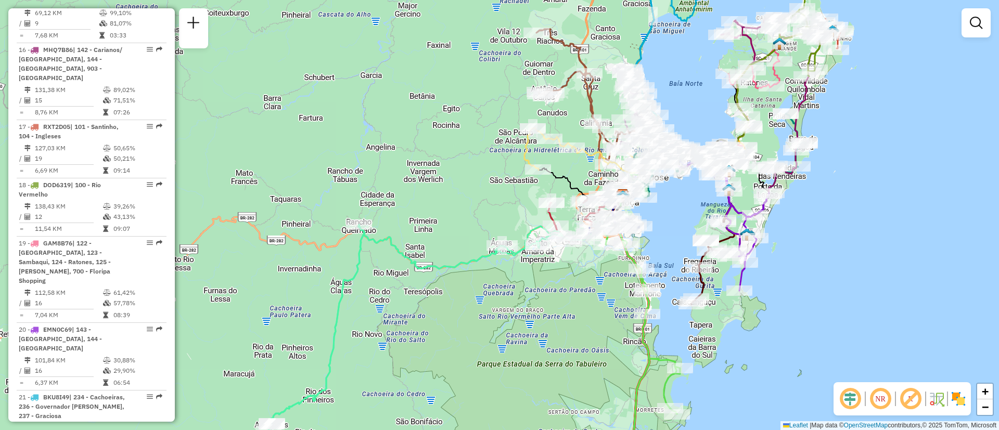
drag, startPoint x: 614, startPoint y: 257, endPoint x: 603, endPoint y: 281, distance: 26.3
click at [627, 365] on div "Janela de atendimento Grade de atendimento Capacidade Transportadoras Veículos …" at bounding box center [499, 215] width 999 height 430
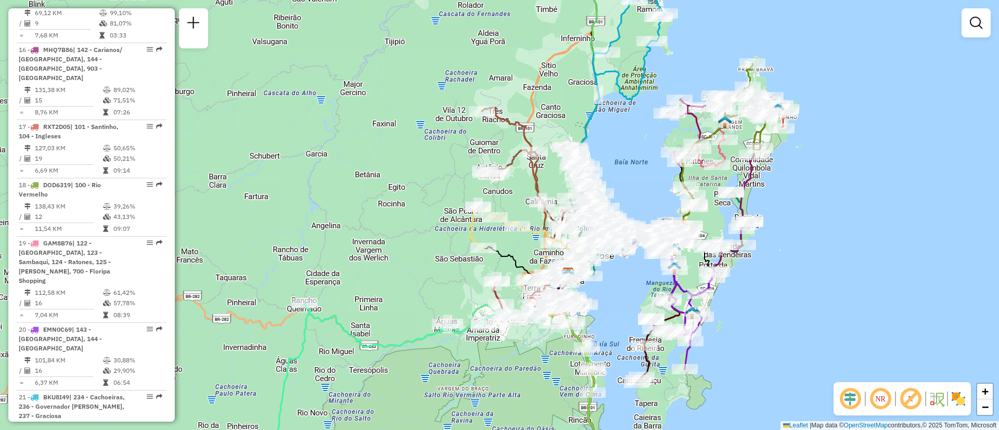
drag, startPoint x: 628, startPoint y: 164, endPoint x: 599, endPoint y: 228, distance: 70.4
click at [634, 240] on div "Janela de atendimento Grade de atendimento Capacidade Transportadoras Veículos …" at bounding box center [499, 215] width 999 height 430
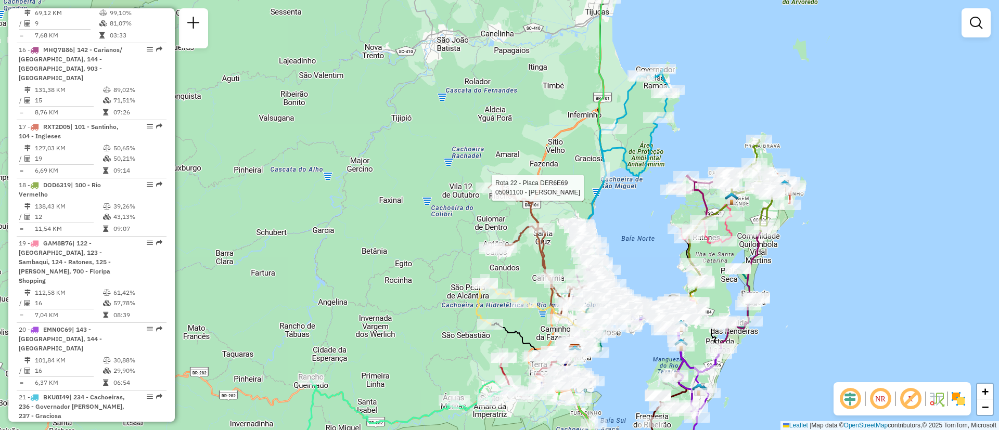
select select "**********"
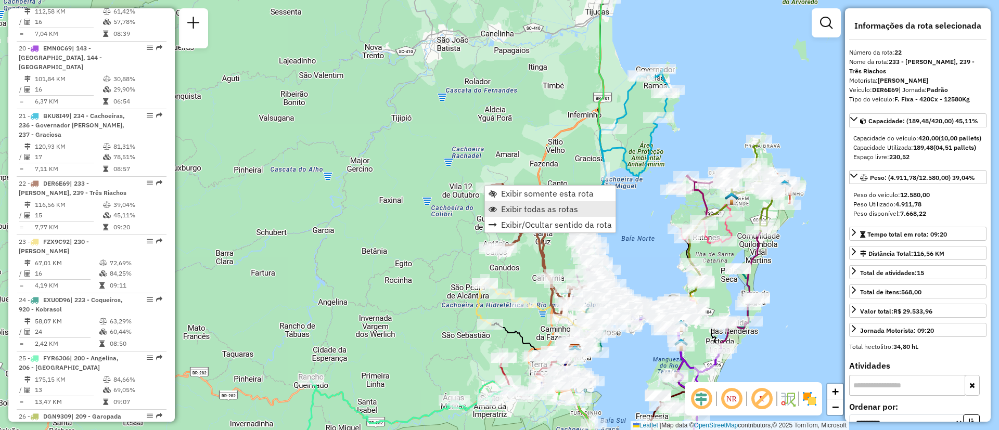
scroll to position [1697, 0]
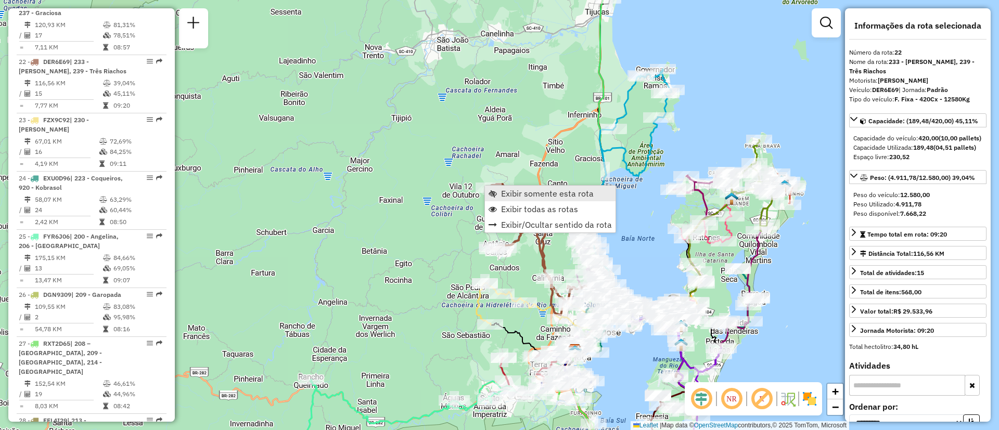
click at [539, 191] on span "Exibir somente esta rota" at bounding box center [547, 193] width 93 height 8
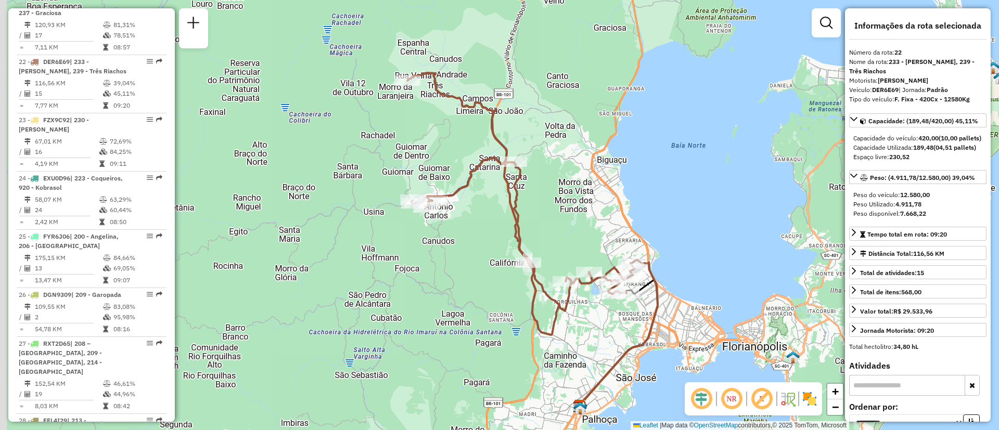
drag, startPoint x: 621, startPoint y: 210, endPoint x: 642, endPoint y: 222, distance: 24.5
click at [642, 222] on div "Janela de atendimento Grade de atendimento Capacidade Transportadoras Veículos …" at bounding box center [499, 215] width 999 height 430
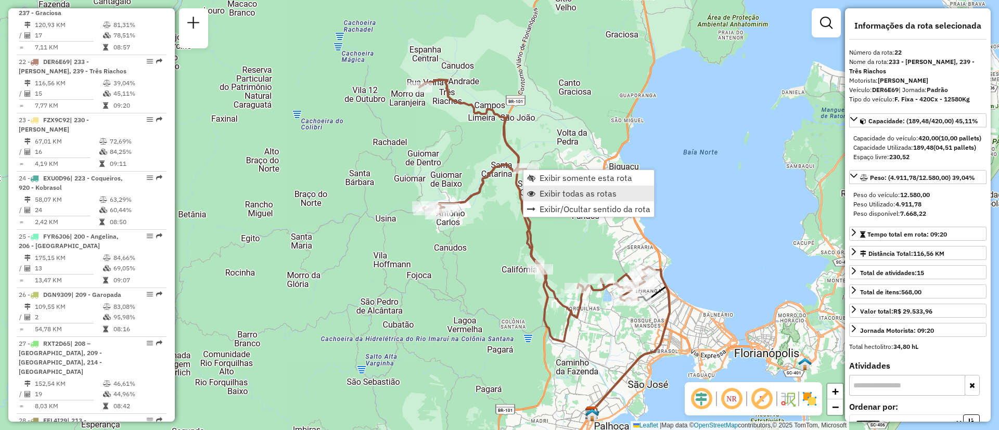
click at [591, 193] on span "Exibir todas as rotas" at bounding box center [578, 193] width 77 height 8
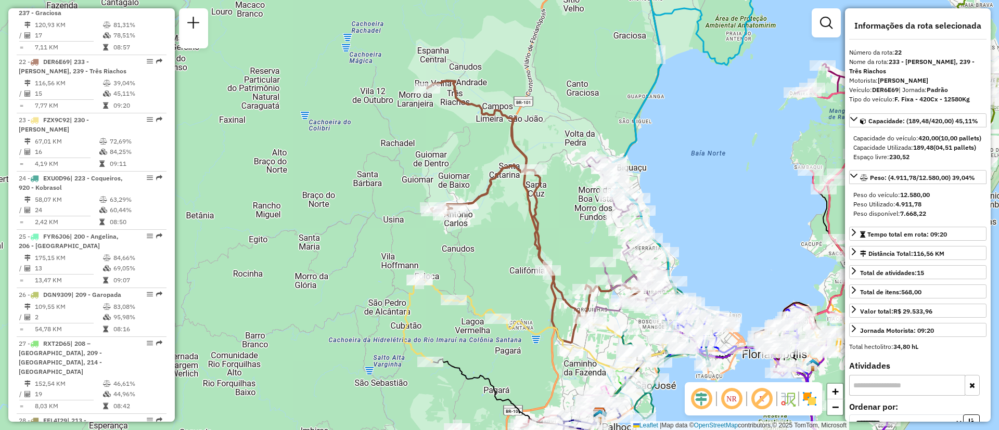
drag, startPoint x: 720, startPoint y: 221, endPoint x: 772, endPoint y: 240, distance: 55.2
click at [772, 240] on div "Janela de atendimento Grade de atendimento Capacidade Transportadoras Veículos …" at bounding box center [499, 215] width 999 height 430
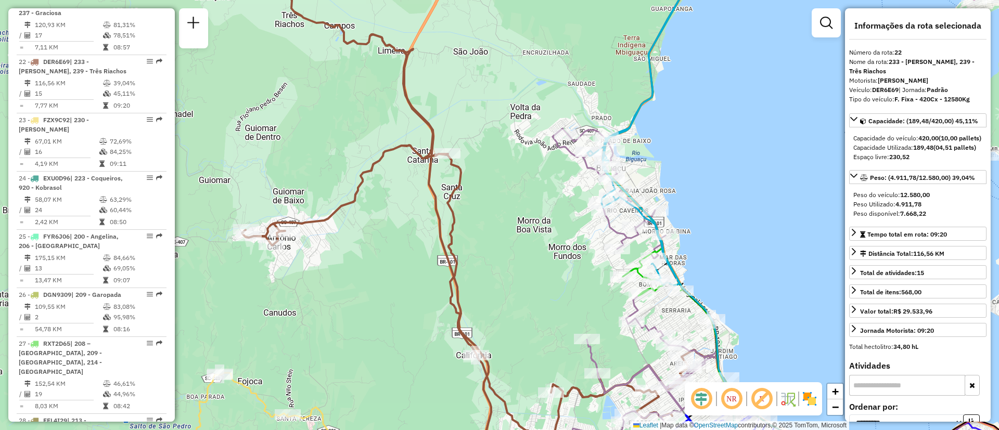
drag, startPoint x: 727, startPoint y: 224, endPoint x: 737, endPoint y: 224, distance: 9.9
click at [737, 224] on div "Janela de atendimento Grade de atendimento Capacidade Transportadoras Veículos …" at bounding box center [499, 215] width 999 height 430
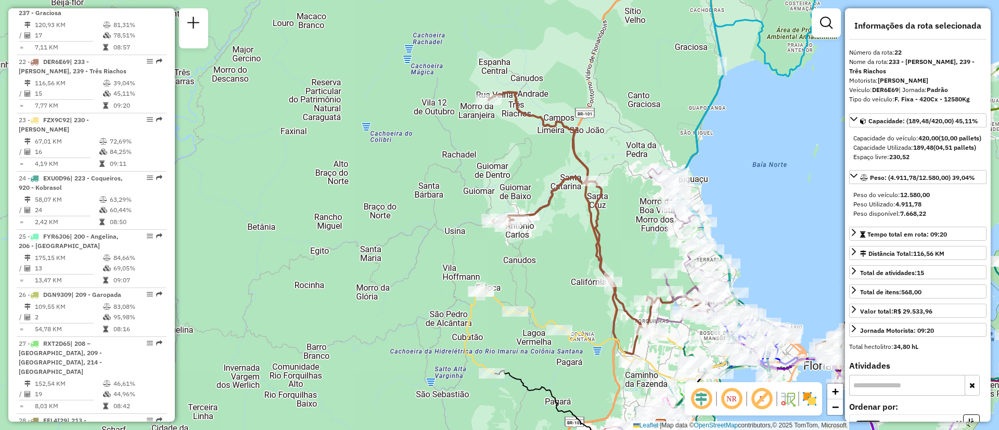
drag, startPoint x: 662, startPoint y: 266, endPoint x: 597, endPoint y: 225, distance: 76.9
click at [621, 241] on div "Janela de atendimento Grade de atendimento Capacidade Transportadoras Veículos …" at bounding box center [499, 215] width 999 height 430
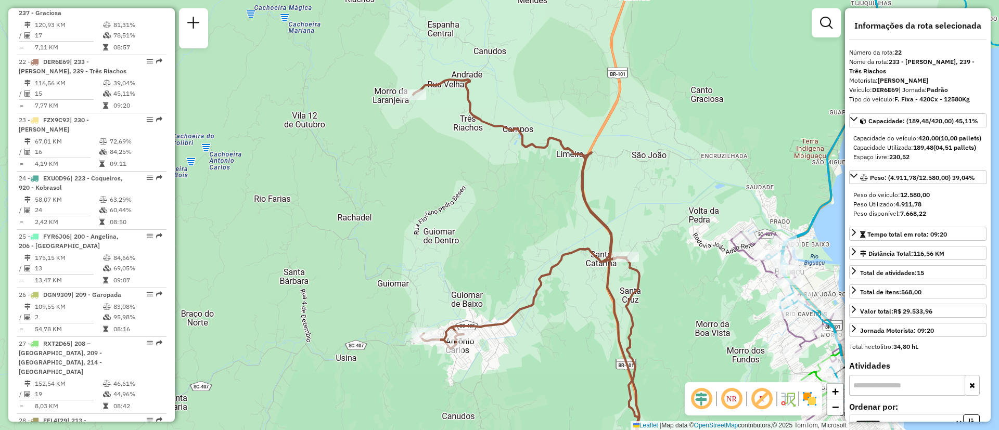
drag, startPoint x: 610, startPoint y: 86, endPoint x: 704, endPoint y: 341, distance: 271.1
click at [580, 69] on div "Janela de atendimento Grade de atendimento Capacidade Transportadoras Veículos …" at bounding box center [499, 215] width 999 height 430
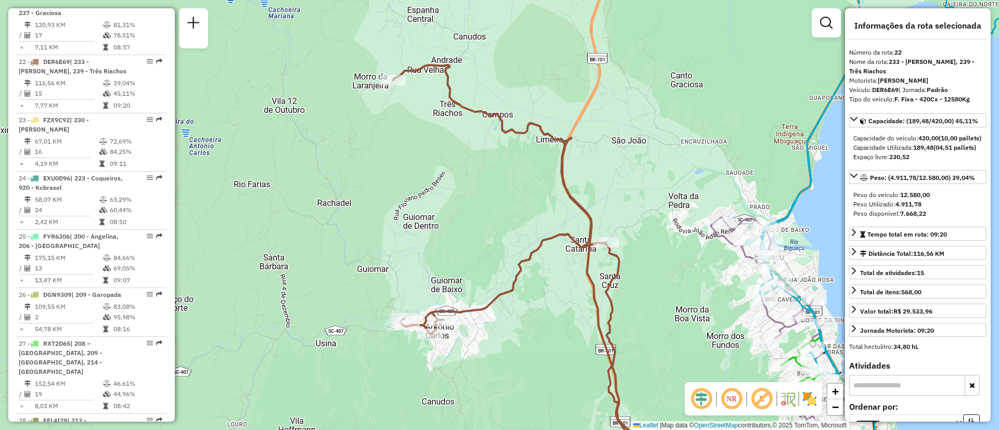
click at [810, 395] on img at bounding box center [809, 399] width 17 height 17
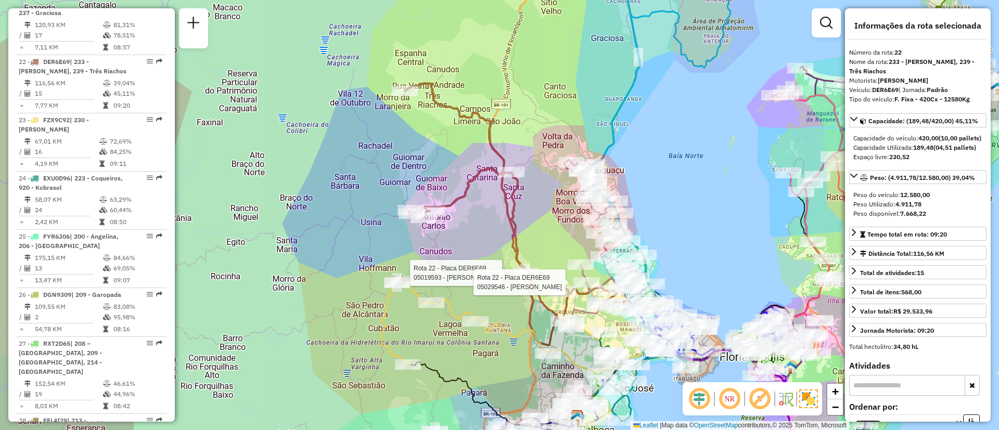
click at [750, 183] on div "Rota 22 - Placa DER6E69 05019593 - GEANE BETTOLY RODE Rota 22 - Placa DER6E69 0…" at bounding box center [499, 215] width 999 height 430
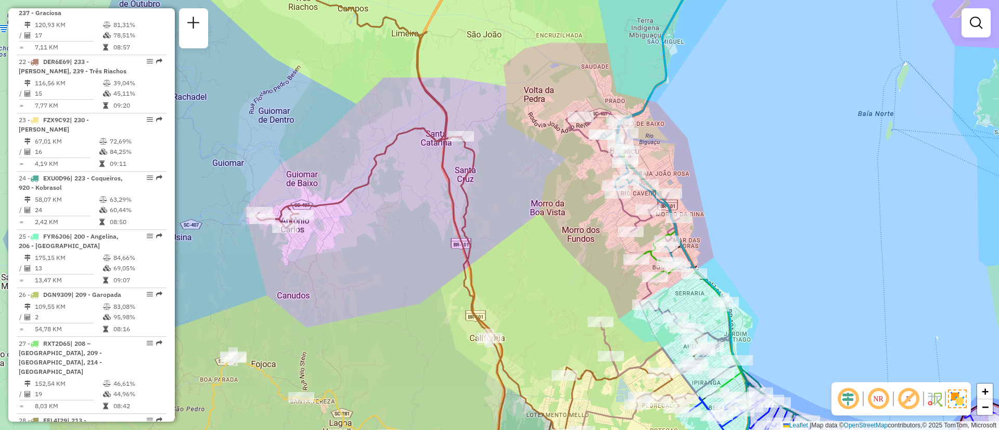
drag, startPoint x: 725, startPoint y: 235, endPoint x: 840, endPoint y: 250, distance: 115.5
click at [840, 250] on div "Janela de atendimento Grade de atendimento Capacidade Transportadoras Veículos …" at bounding box center [499, 215] width 999 height 430
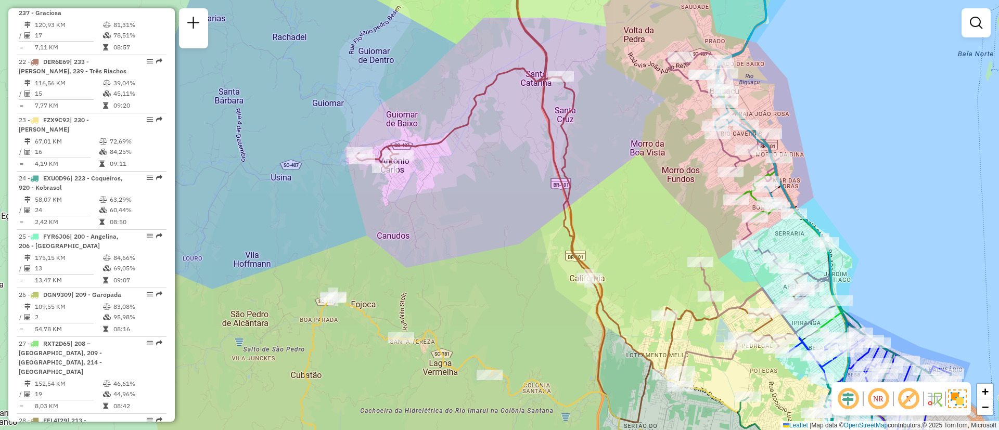
drag, startPoint x: 743, startPoint y: 354, endPoint x: 694, endPoint y: 335, distance: 52.1
click at [694, 335] on div "Janela de atendimento Grade de atendimento Capacidade Transportadoras Veículos …" at bounding box center [499, 215] width 999 height 430
select select "**********"
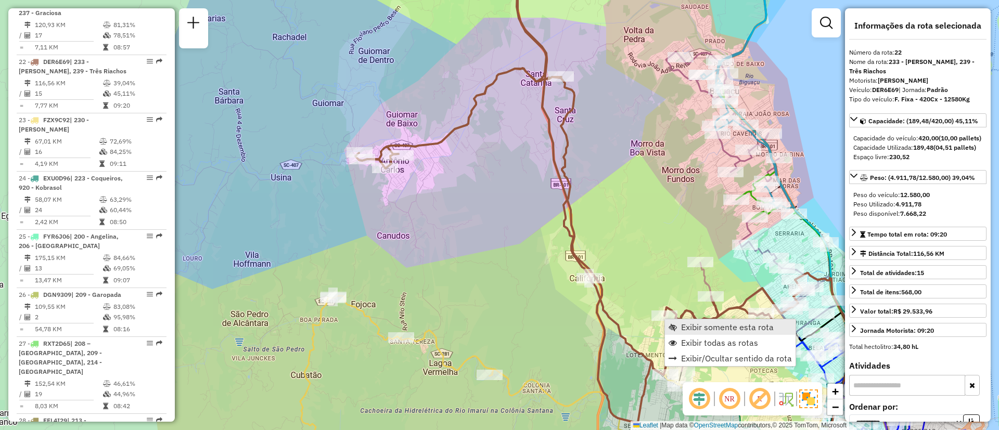
click at [715, 330] on span "Exibir somente esta rota" at bounding box center [727, 327] width 93 height 8
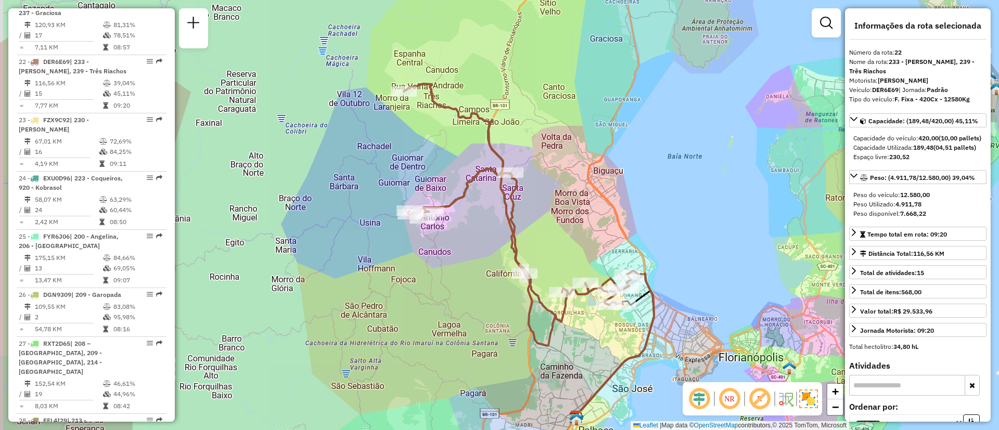
drag, startPoint x: 504, startPoint y: 200, endPoint x: 533, endPoint y: 238, distance: 48.2
click at [533, 238] on div "Janela de atendimento Grade de atendimento Capacidade Transportadoras Veículos …" at bounding box center [499, 215] width 999 height 430
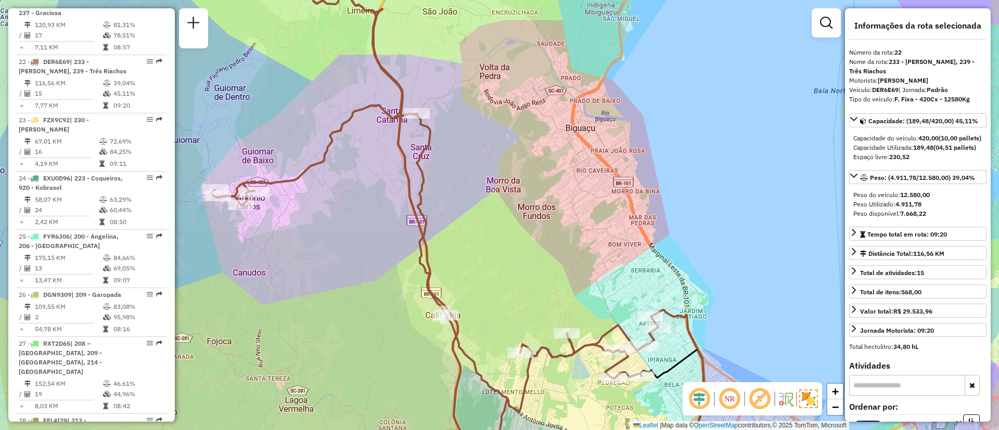
drag, startPoint x: 461, startPoint y: 196, endPoint x: 477, endPoint y: 182, distance: 21.4
click at [477, 182] on div "Janela de atendimento Grade de atendimento Capacidade Transportadoras Veículos …" at bounding box center [499, 215] width 999 height 430
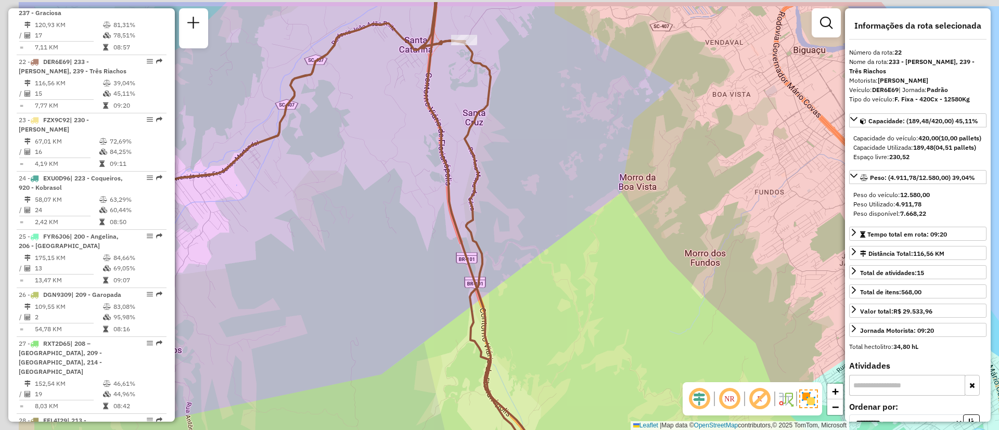
drag, startPoint x: 455, startPoint y: 233, endPoint x: 576, endPoint y: 282, distance: 130.7
click at [576, 283] on div "Janela de atendimento Grade de atendimento Capacidade Transportadoras Veículos …" at bounding box center [499, 215] width 999 height 430
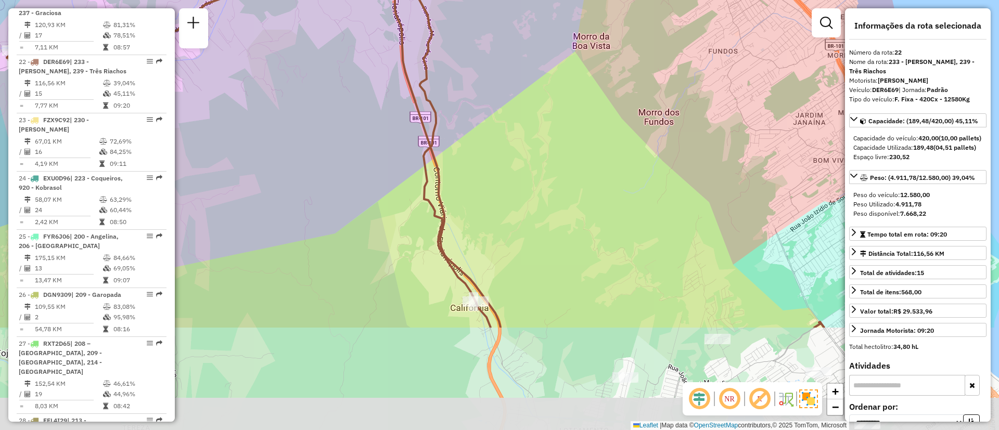
drag, startPoint x: 598, startPoint y: 261, endPoint x: 548, endPoint y: 113, distance: 155.8
click at [548, 113] on div "Janela de atendimento Grade de atendimento Capacidade Transportadoras Veículos …" at bounding box center [499, 215] width 999 height 430
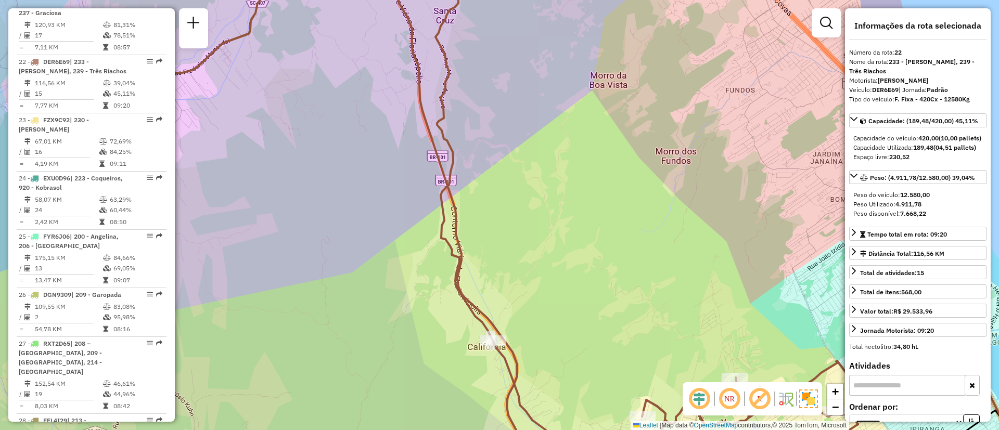
drag, startPoint x: 520, startPoint y: 153, endPoint x: 538, endPoint y: 195, distance: 45.2
click at [538, 195] on div "Janela de atendimento Grade de atendimento Capacidade Transportadoras Veículos …" at bounding box center [499, 215] width 999 height 430
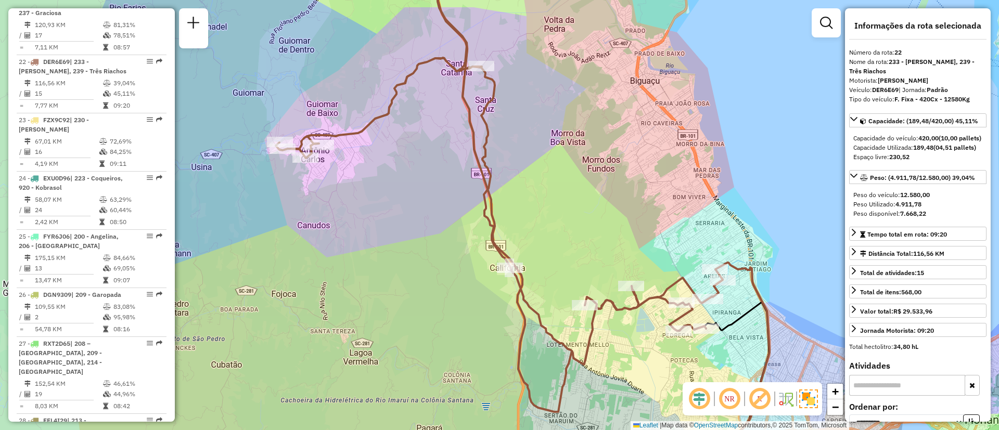
drag, startPoint x: 557, startPoint y: 217, endPoint x: 552, endPoint y: 213, distance: 7.1
click at [552, 213] on div "Janela de atendimento Grade de atendimento Capacidade Transportadoras Veículos …" at bounding box center [499, 215] width 999 height 430
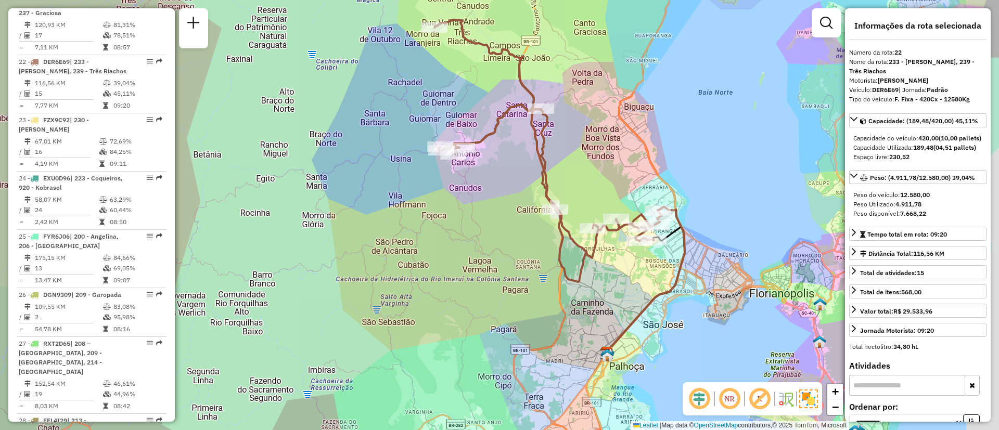
drag, startPoint x: 706, startPoint y: 160, endPoint x: 633, endPoint y: 143, distance: 74.8
click at [633, 143] on div "Janela de atendimento Grade de atendimento Capacidade Transportadoras Veículos …" at bounding box center [499, 215] width 999 height 430
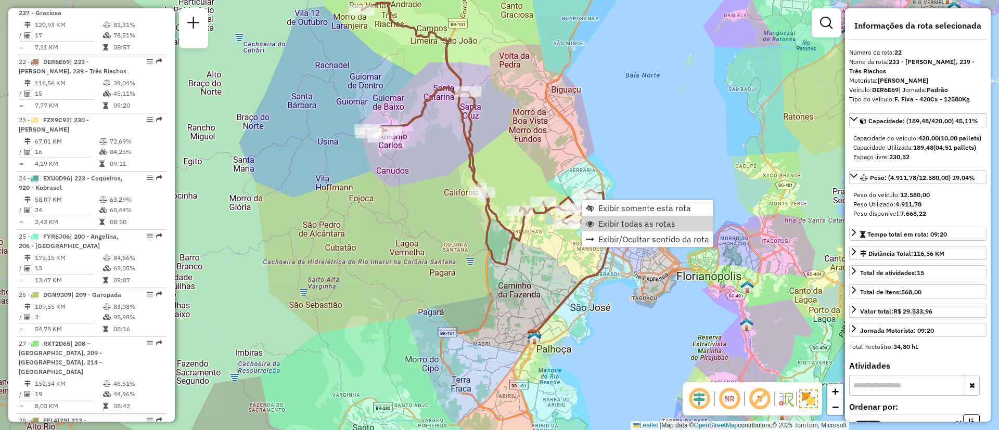
drag, startPoint x: 638, startPoint y: 216, endPoint x: 628, endPoint y: 115, distance: 102.1
click at [640, 218] on link "Exibir todas as rotas" at bounding box center [647, 224] width 131 height 16
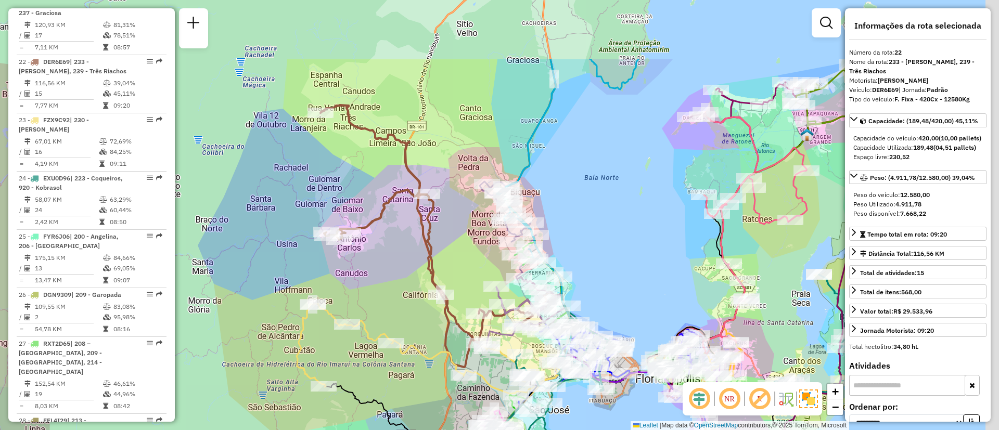
drag, startPoint x: 628, startPoint y: 115, endPoint x: 604, endPoint y: 194, distance: 82.1
click at [604, 194] on div "Janela de atendimento Grade de atendimento Capacidade Transportadoras Veículos …" at bounding box center [499, 215] width 999 height 430
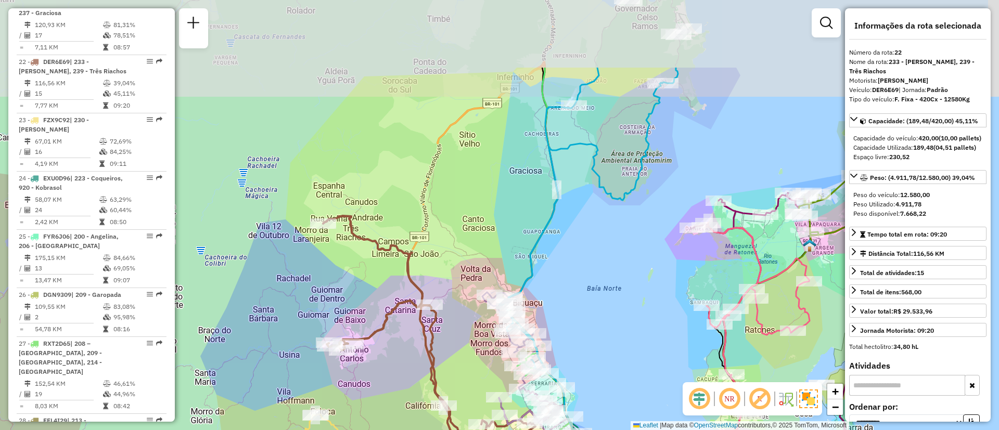
drag, startPoint x: 604, startPoint y: 193, endPoint x: 599, endPoint y: 287, distance: 94.3
click at [603, 286] on div "Janela de atendimento Grade de atendimento Capacidade Transportadoras Veículos …" at bounding box center [499, 215] width 999 height 430
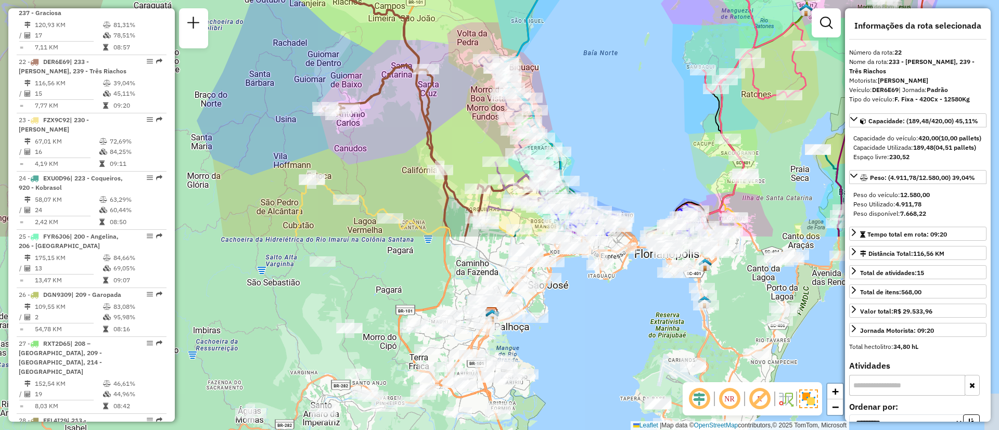
drag, startPoint x: 592, startPoint y: 305, endPoint x: 617, endPoint y: 265, distance: 46.8
click at [589, 68] on div "Janela de atendimento Grade de atendimento Capacidade Transportadoras Veículos …" at bounding box center [499, 215] width 999 height 430
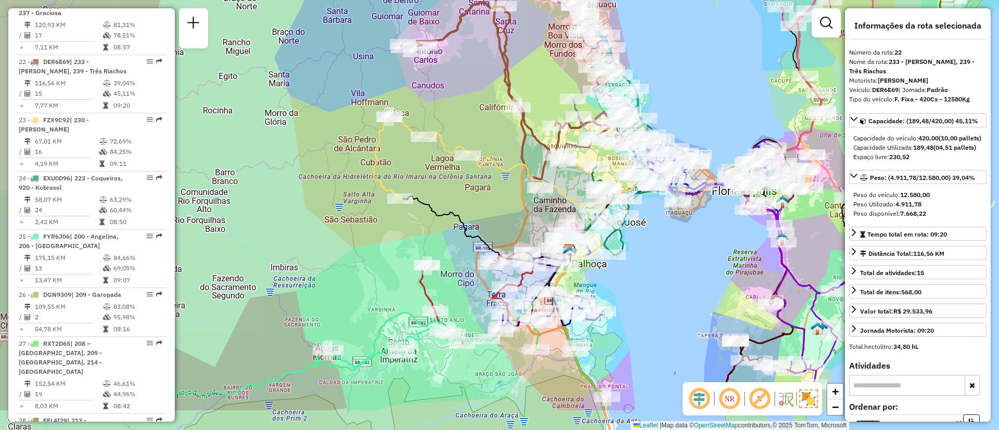
drag, startPoint x: 598, startPoint y: 326, endPoint x: 687, endPoint y: 242, distance: 122.6
click at [687, 242] on div "Janela de atendimento Grade de atendimento Capacidade Transportadoras Veículos …" at bounding box center [499, 215] width 999 height 430
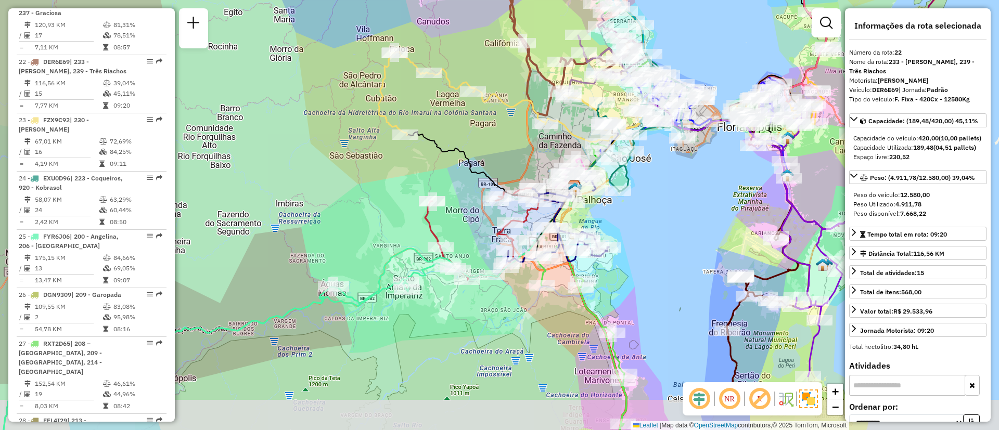
drag, startPoint x: 699, startPoint y: 269, endPoint x: 693, endPoint y: 227, distance: 42.6
click at [693, 227] on div "Janela de atendimento Grade de atendimento Capacidade Transportadoras Veículos …" at bounding box center [499, 215] width 999 height 430
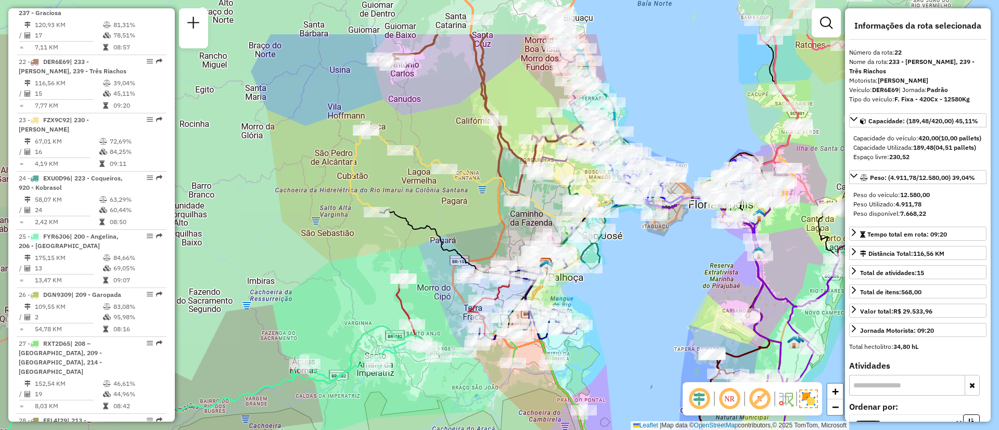
drag, startPoint x: 683, startPoint y: 245, endPoint x: 650, endPoint y: 131, distance: 118.6
click at [656, 316] on div "Janela de atendimento Grade de atendimento Capacidade Transportadoras Veículos …" at bounding box center [499, 215] width 999 height 430
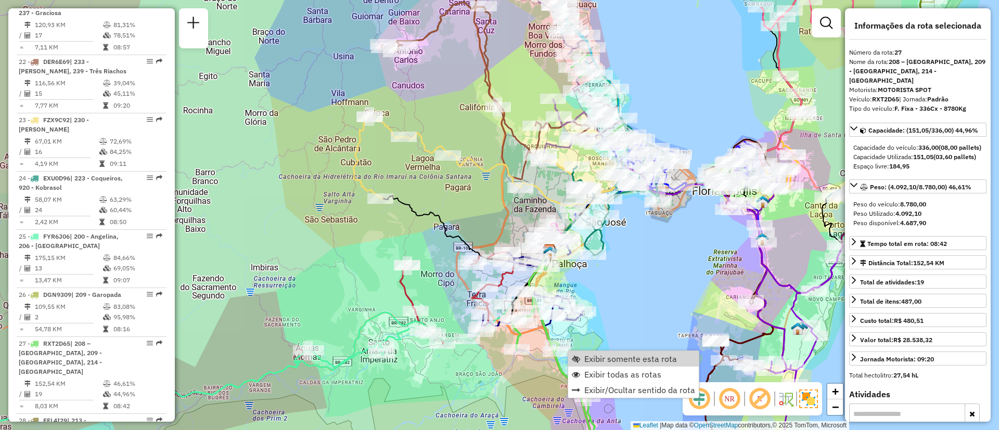
scroll to position [1786, 0]
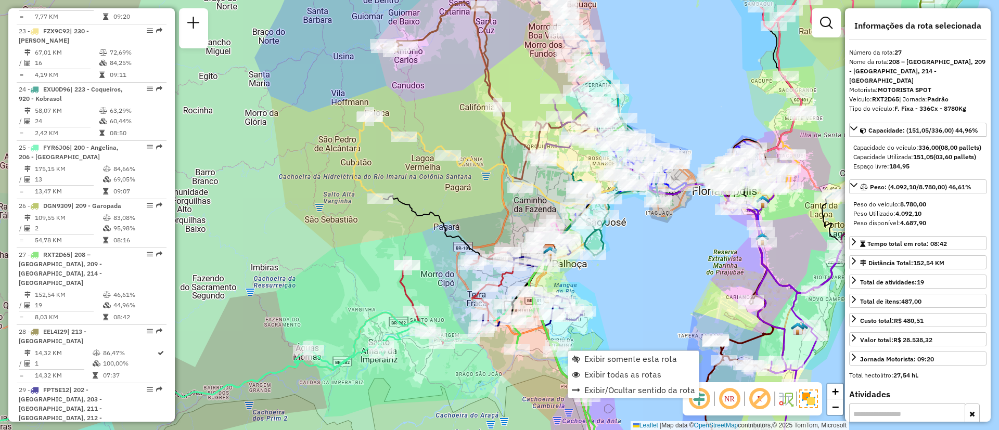
drag, startPoint x: 573, startPoint y: 350, endPoint x: 630, endPoint y: 350, distance: 56.2
click at [618, 355] on span "Exibir somente esta rota" at bounding box center [630, 359] width 93 height 8
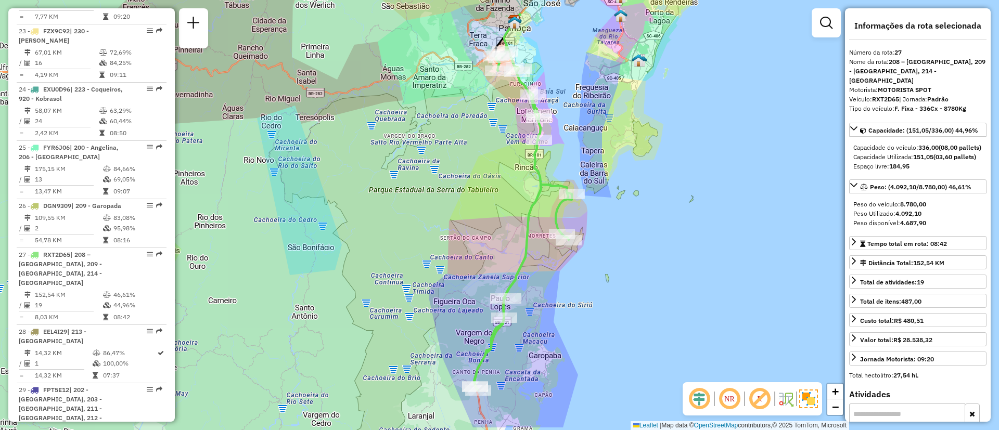
drag, startPoint x: 592, startPoint y: 334, endPoint x: 616, endPoint y: 322, distance: 27.0
click at [616, 322] on div "Janela de atendimento Grade de atendimento Capacidade Transportadoras Veículos …" at bounding box center [499, 215] width 999 height 430
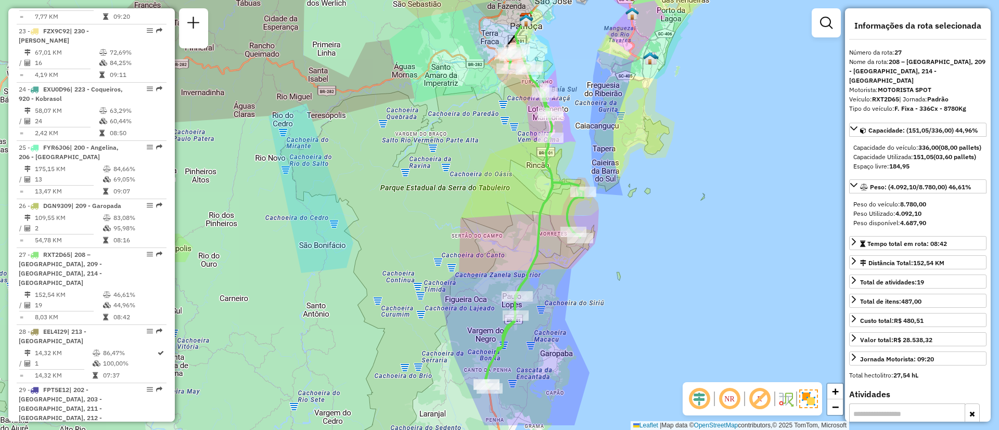
drag, startPoint x: 629, startPoint y: 327, endPoint x: 638, endPoint y: 325, distance: 10.1
click at [638, 325] on div "Janela de atendimento Grade de atendimento Capacidade Transportadoras Veículos …" at bounding box center [499, 215] width 999 height 430
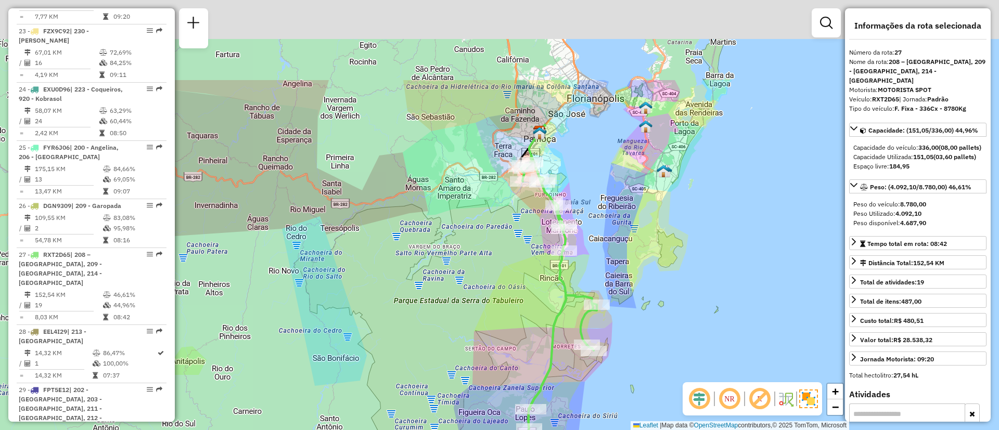
drag, startPoint x: 567, startPoint y: 152, endPoint x: 570, endPoint y: 267, distance: 115.5
click at [574, 287] on div "Janela de atendimento Grade de atendimento Capacidade Transportadoras Veículos …" at bounding box center [499, 215] width 999 height 430
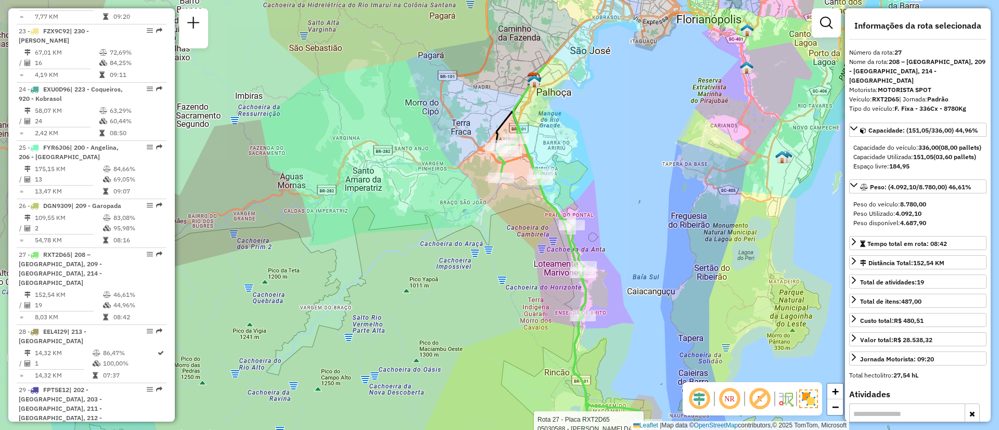
drag, startPoint x: 591, startPoint y: 176, endPoint x: 626, endPoint y: 176, distance: 35.4
click at [626, 176] on div "Rota 27 - Placa RXT2D65 05030588 - [PERSON_NAME] DA SI Janela de atendimento Gr…" at bounding box center [499, 215] width 999 height 430
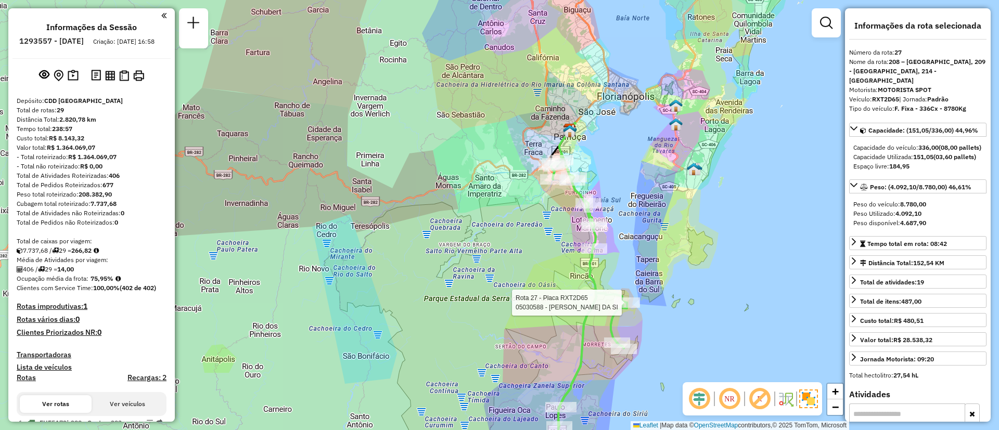
select select "**********"
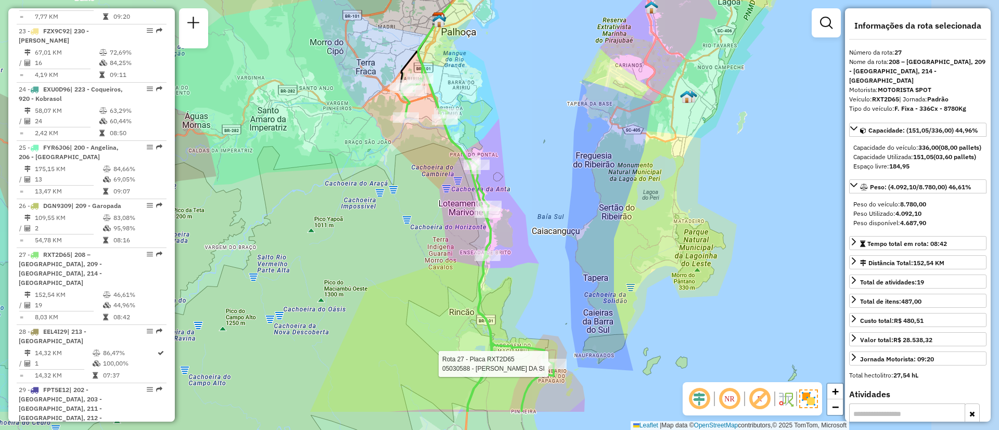
drag, startPoint x: 644, startPoint y: 165, endPoint x: 488, endPoint y: 100, distance: 168.8
click at [488, 100] on div "Rota 27 - Placa RXT2D65 05030588 - [PERSON_NAME] DA SI Janela de atendimento Gr…" at bounding box center [499, 215] width 999 height 430
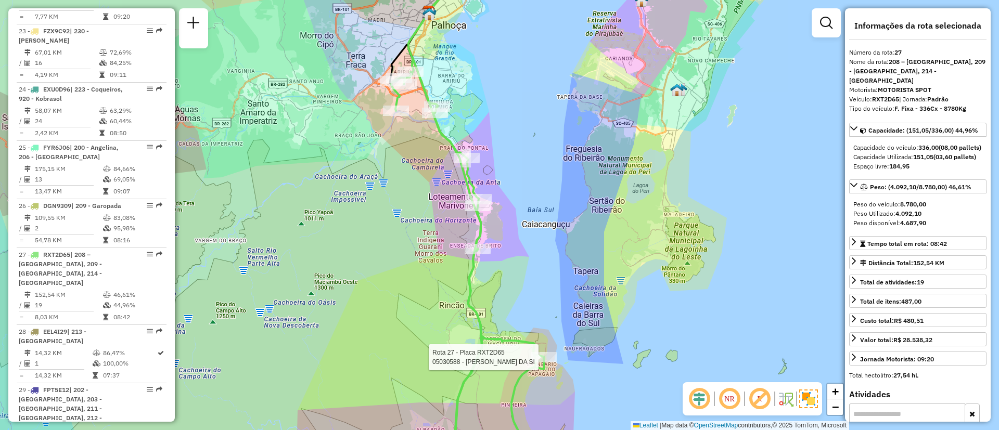
click at [534, 113] on div "Rota 27 - Placa RXT2D65 05030588 - [PERSON_NAME] DA SI Janela de atendimento Gr…" at bounding box center [499, 215] width 999 height 430
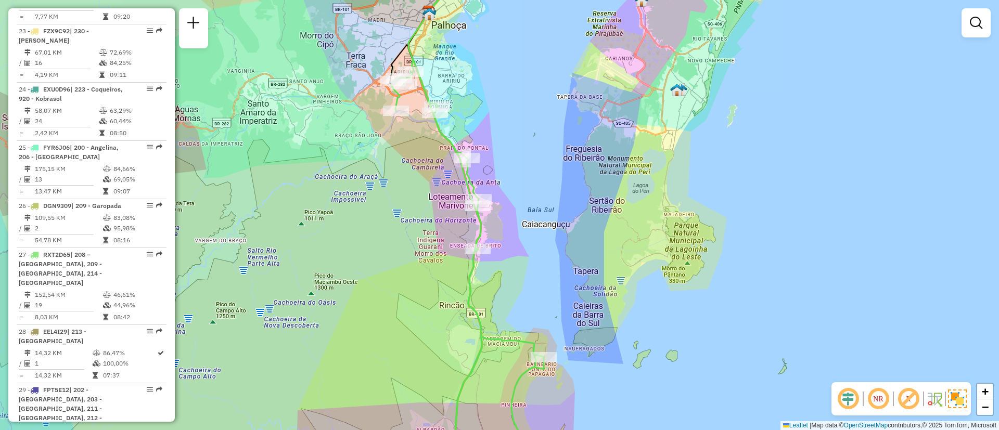
click at [690, 319] on div "Janela de atendimento Grade de atendimento Capacidade Transportadoras Veículos …" at bounding box center [499, 215] width 999 height 430
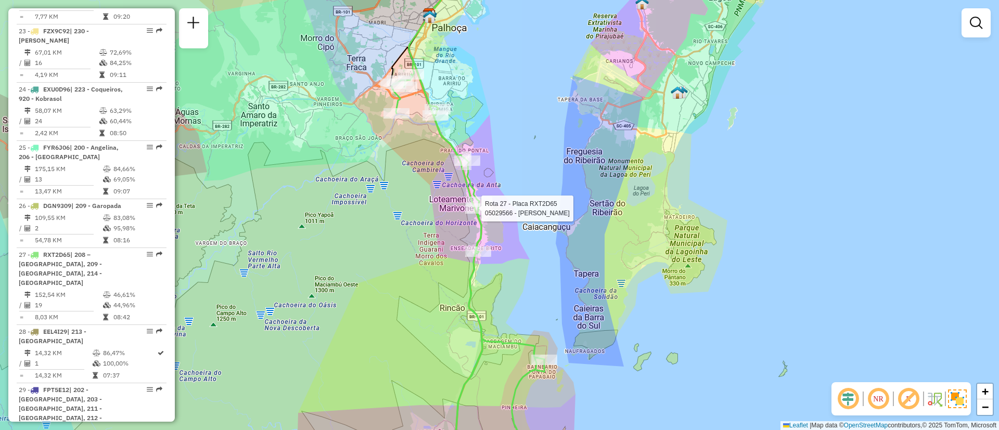
select select "**********"
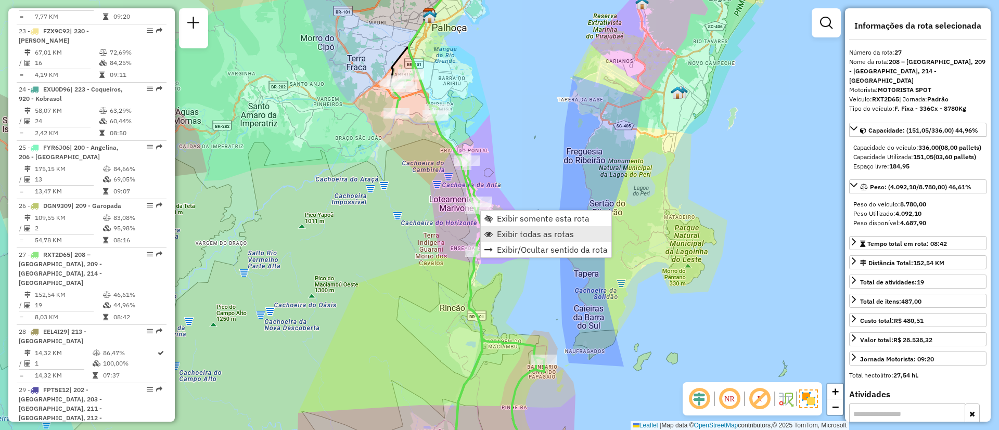
click at [568, 238] on span "Exibir todas as rotas" at bounding box center [535, 234] width 77 height 8
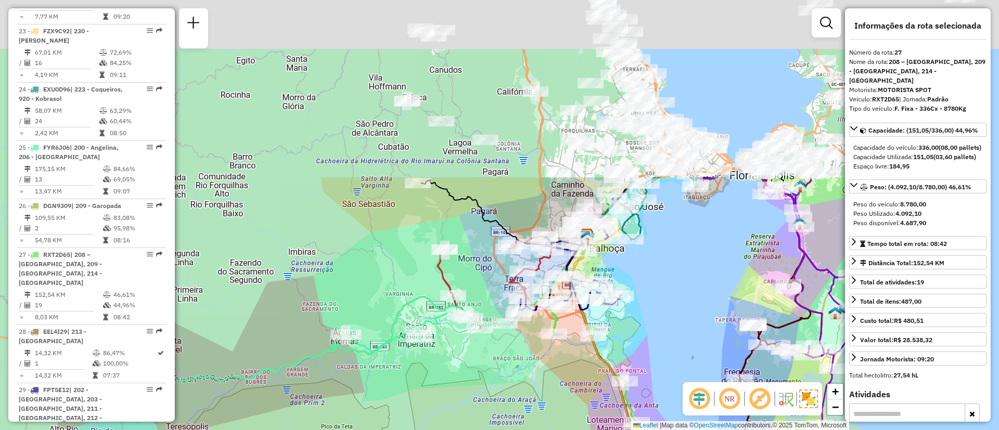
drag, startPoint x: 554, startPoint y: 79, endPoint x: 712, endPoint y: 300, distance: 271.5
click at [712, 300] on div "Janela de atendimento Grade de atendimento Capacidade Transportadoras Veículos …" at bounding box center [499, 215] width 999 height 430
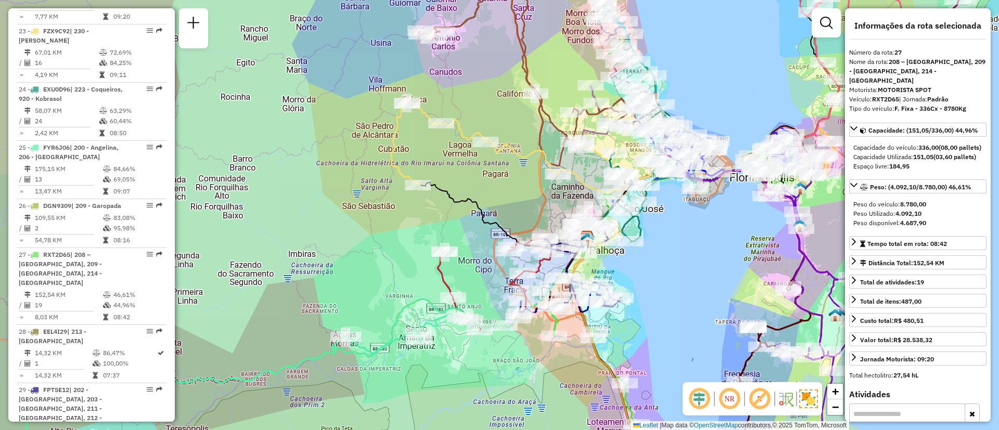
drag, startPoint x: 669, startPoint y: 274, endPoint x: 666, endPoint y: 268, distance: 7.0
click at [668, 287] on div "Janela de atendimento Grade de atendimento Capacidade Transportadoras Veículos …" at bounding box center [499, 215] width 999 height 430
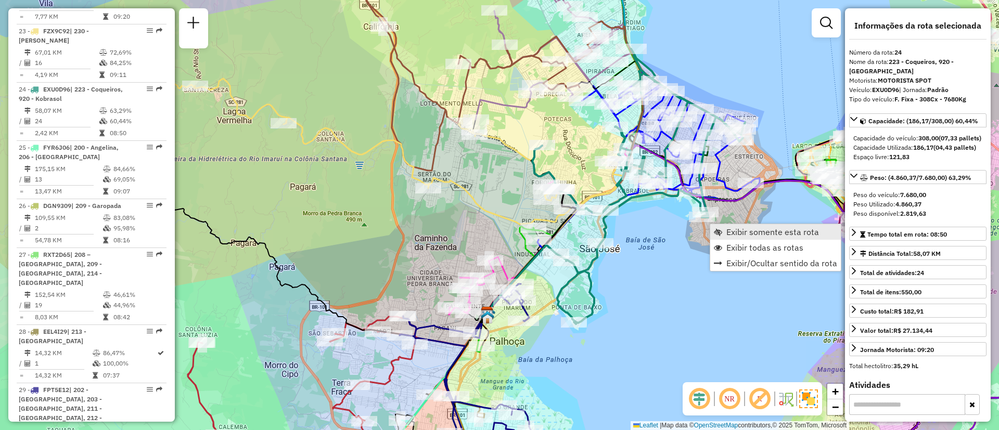
click at [742, 229] on span "Exibir somente esta rota" at bounding box center [772, 232] width 93 height 8
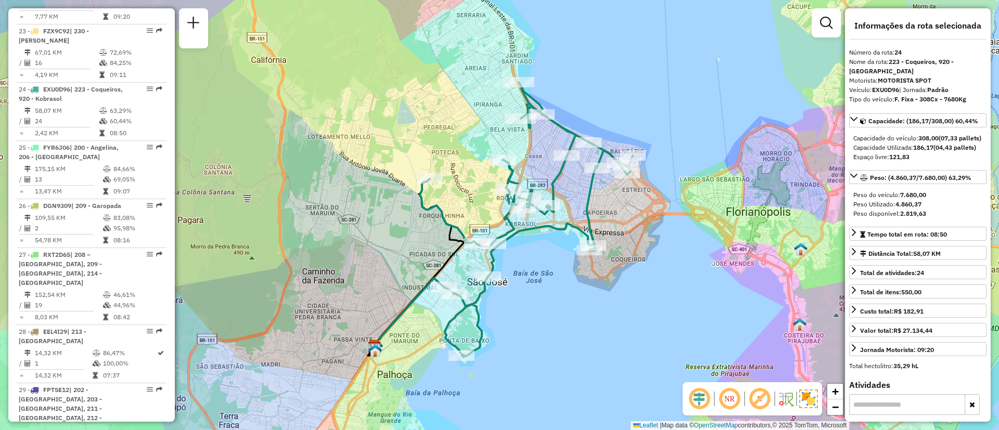
drag, startPoint x: 640, startPoint y: 215, endPoint x: 664, endPoint y: 240, distance: 35.0
click at [664, 240] on div "Janela de atendimento Grade de atendimento Capacidade Transportadoras Veículos …" at bounding box center [499, 215] width 999 height 430
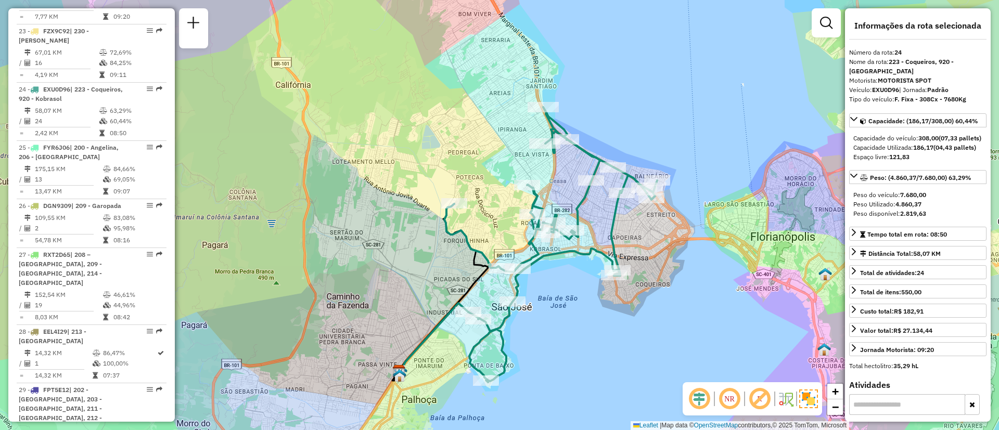
drag, startPoint x: 310, startPoint y: 134, endPoint x: 331, endPoint y: 143, distance: 22.6
click at [311, 136] on div "Janela de atendimento Grade de atendimento Capacidade Transportadoras Veículos …" at bounding box center [499, 215] width 999 height 430
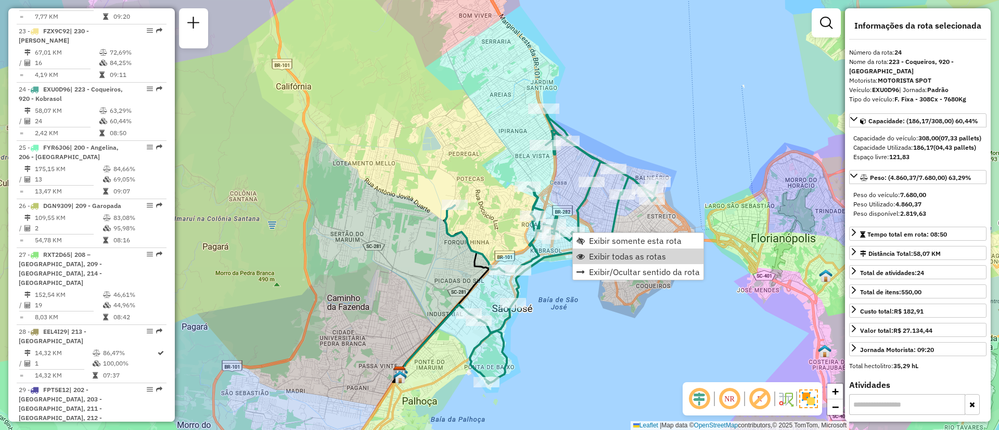
drag, startPoint x: 642, startPoint y: 259, endPoint x: 593, endPoint y: 188, distance: 86.0
click at [641, 259] on span "Exibir todas as rotas" at bounding box center [627, 256] width 77 height 8
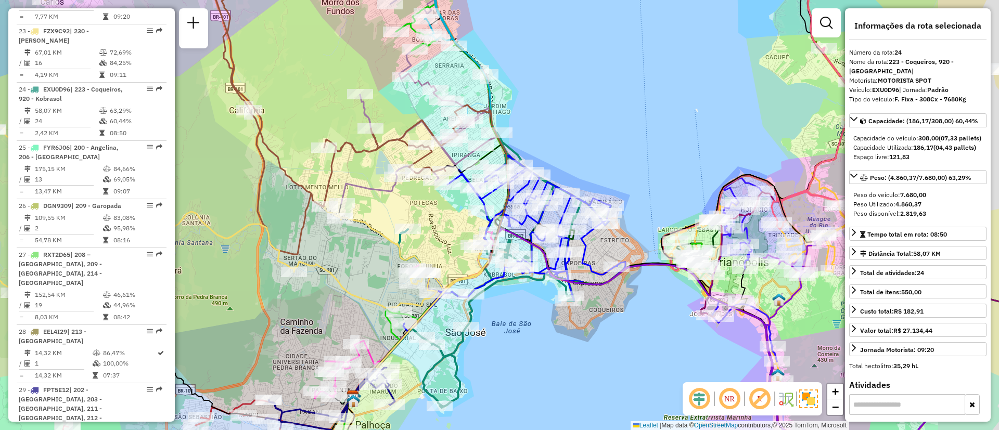
drag, startPoint x: 643, startPoint y: 170, endPoint x: 778, endPoint y: 83, distance: 160.1
click at [637, 172] on div "Janela de atendimento Grade de atendimento Capacidade Transportadoras Veículos …" at bounding box center [499, 215] width 999 height 430
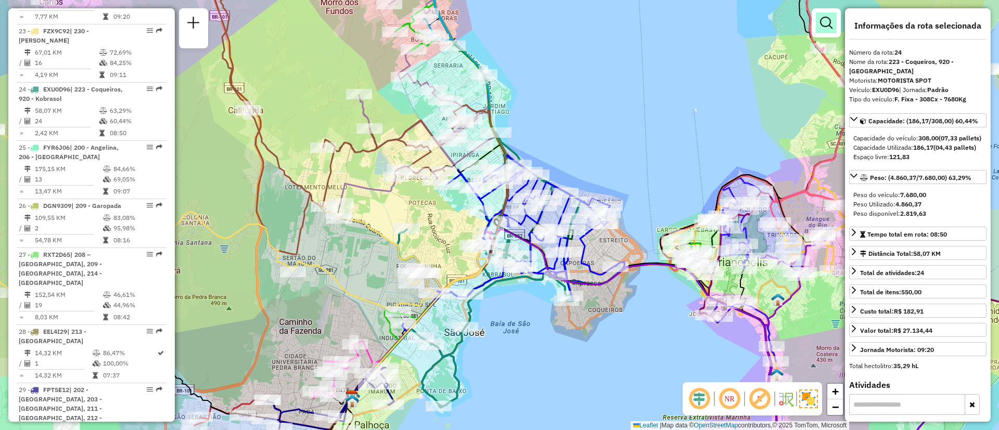
click at [819, 28] on link at bounding box center [826, 22] width 21 height 21
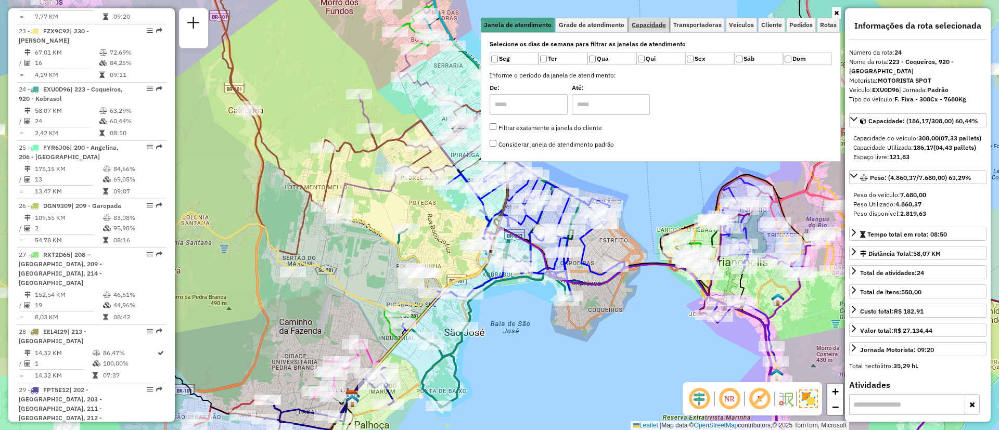
click at [645, 27] on span "Capacidade" at bounding box center [649, 25] width 34 height 6
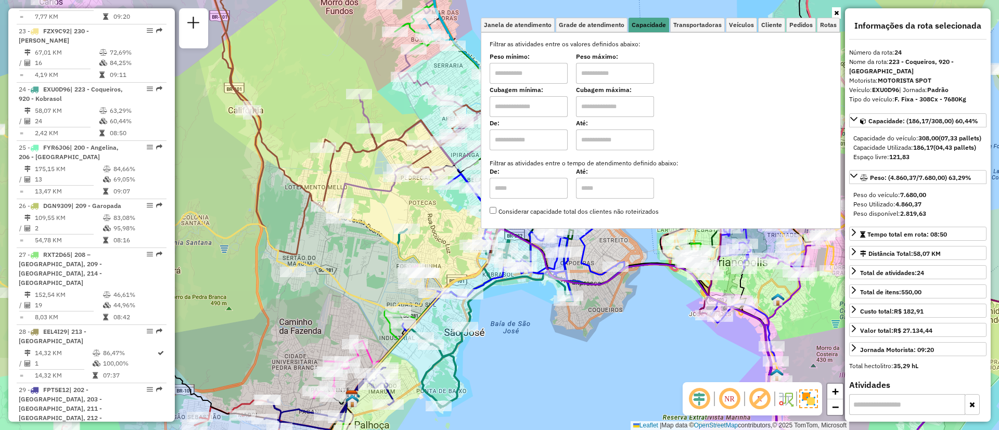
click at [554, 101] on input "text" at bounding box center [529, 106] width 78 height 21
type input "****"
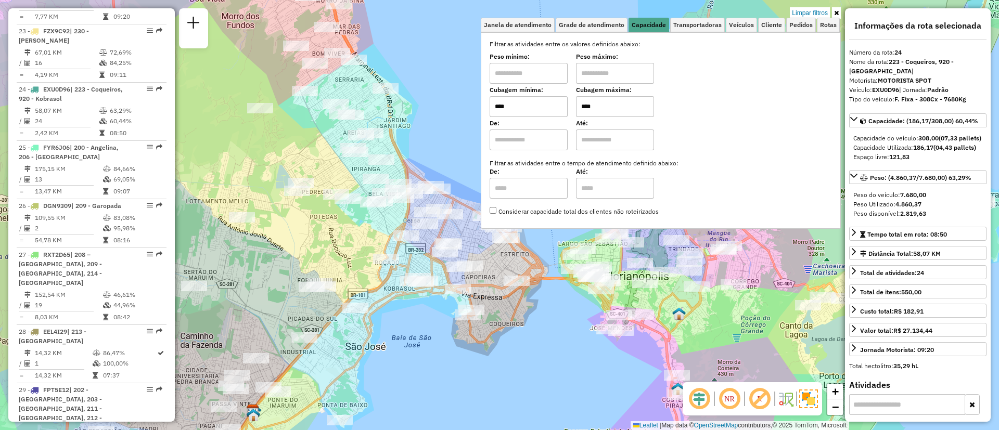
drag, startPoint x: 628, startPoint y: 317, endPoint x: 504, endPoint y: 311, distance: 124.5
click at [542, 322] on div "Limpar filtros Janela de atendimento Grade de atendimento Capacidade Transporta…" at bounding box center [499, 215] width 999 height 430
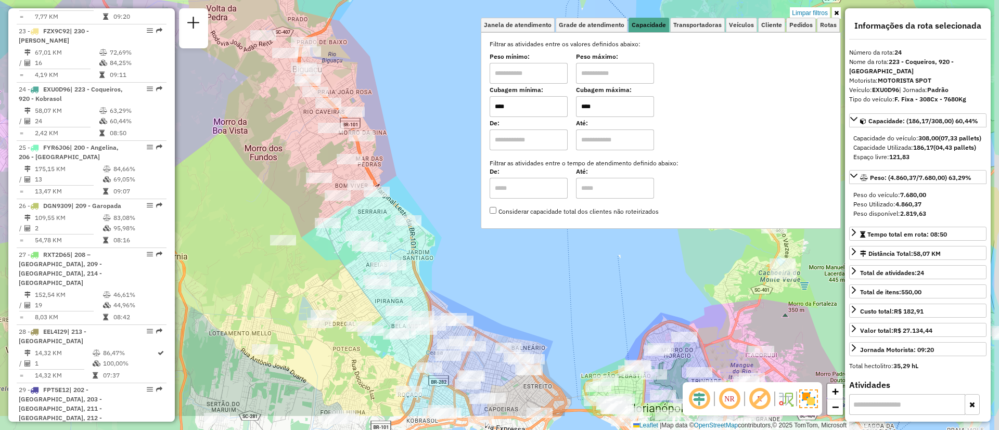
drag, startPoint x: 478, startPoint y: 246, endPoint x: 441, endPoint y: 220, distance: 44.5
click at [441, 220] on div "Limpar filtros Janela de atendimento Grade de atendimento Capacidade Transporta…" at bounding box center [499, 215] width 999 height 430
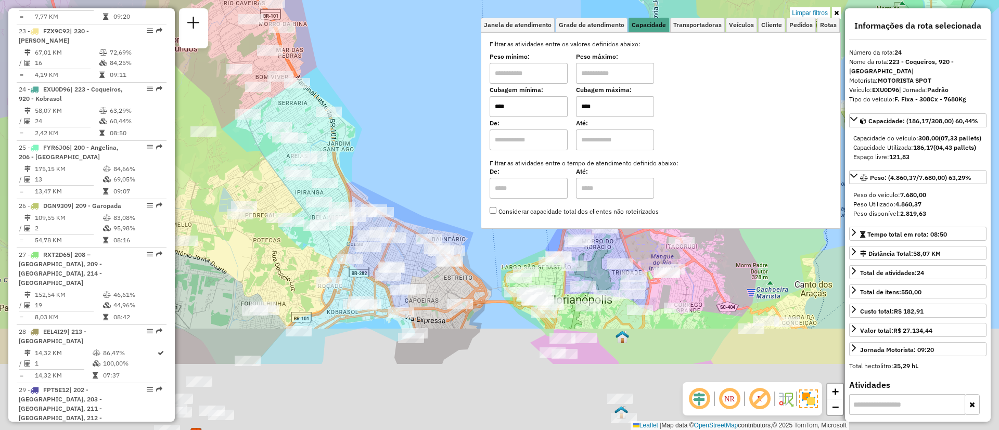
drag, startPoint x: 520, startPoint y: 321, endPoint x: 439, endPoint y: 207, distance: 140.2
click at [439, 207] on div "Limpar filtros Janela de atendimento Grade de atendimento Capacidade Transporta…" at bounding box center [499, 215] width 999 height 430
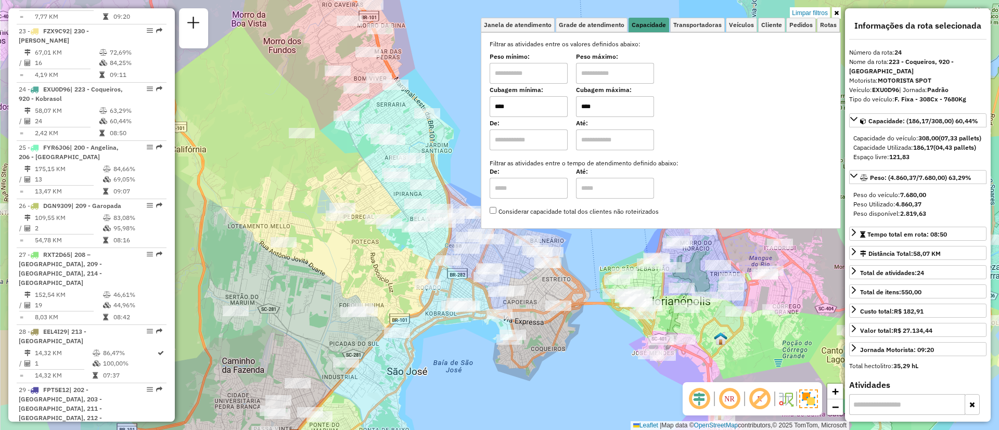
drag, startPoint x: 511, startPoint y: 330, endPoint x: 628, endPoint y: 319, distance: 117.5
click at [636, 322] on div "Limpar filtros Janela de atendimento Grade de atendimento Capacidade Transporta…" at bounding box center [499, 215] width 999 height 430
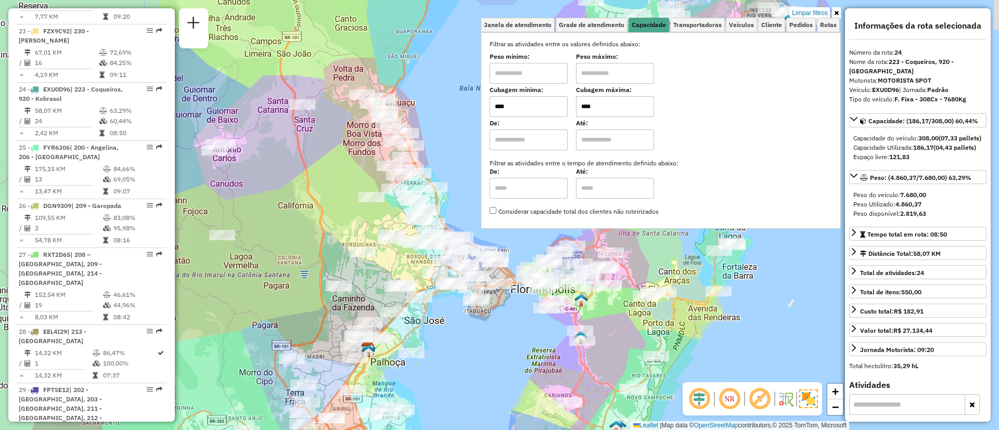
drag, startPoint x: 582, startPoint y: 342, endPoint x: 503, endPoint y: 314, distance: 84.1
click at [503, 314] on div "Limpar filtros Janela de atendimento Grade de atendimento Capacidade Transporta…" at bounding box center [499, 215] width 999 height 430
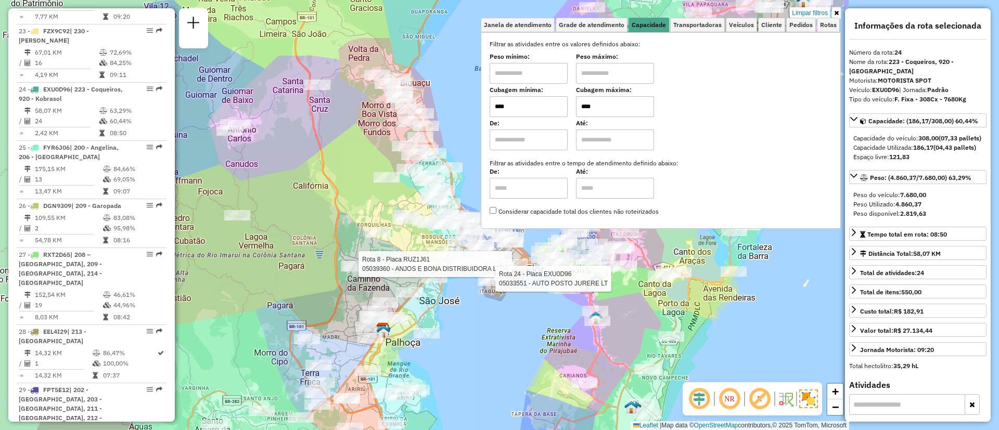
drag, startPoint x: 461, startPoint y: 209, endPoint x: 475, endPoint y: 193, distance: 21.5
click at [475, 193] on div "Rota 8 - Placa RUZ1J61 05039360 - ANJOS E BONA DISTRIBUIDORA LTDA Rota 24 - Pla…" at bounding box center [499, 215] width 999 height 430
click at [501, 333] on div "Rota 8 - Placa RUZ1J61 05039360 - ANJOS E BONA DISTRIBUIDORA LTDA Rota 24 - Pla…" at bounding box center [499, 215] width 999 height 430
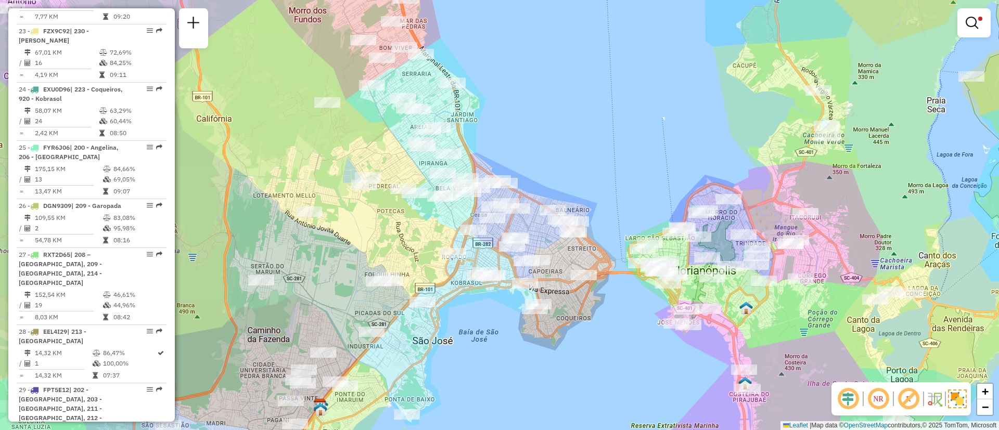
click at [978, 12] on link at bounding box center [974, 22] width 25 height 21
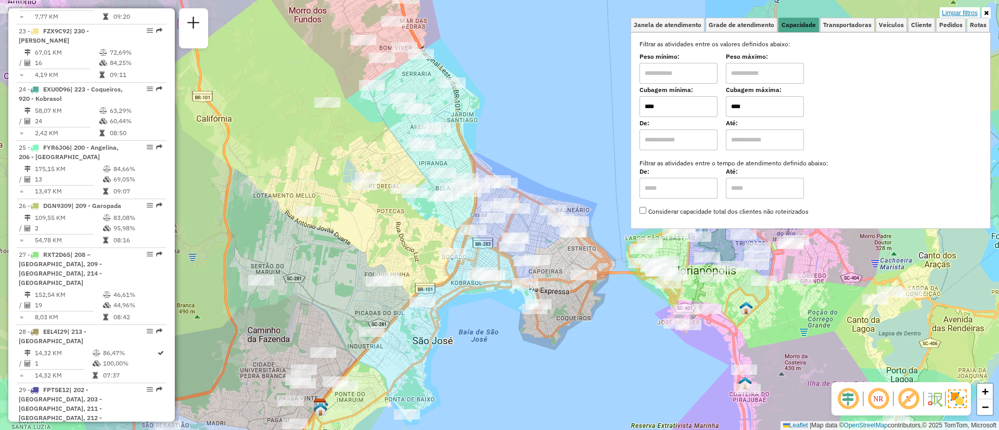
click at [951, 13] on link "Limpar filtros" at bounding box center [960, 12] width 40 height 11
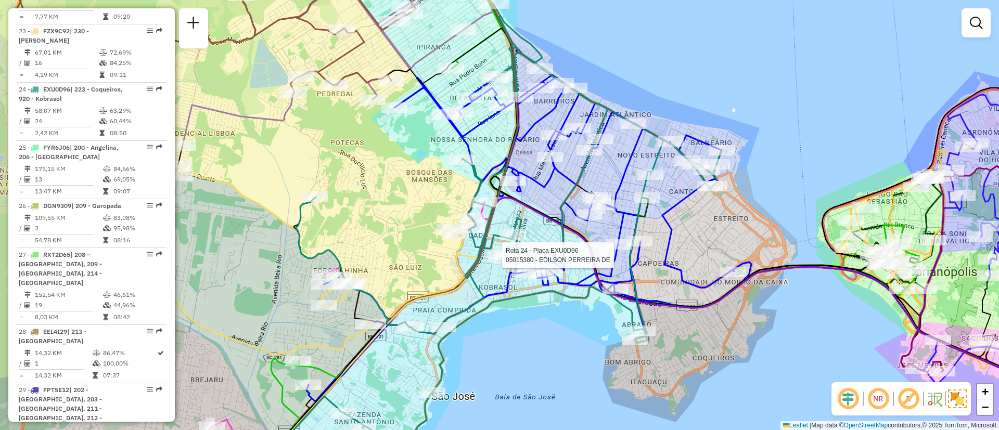
select select "**********"
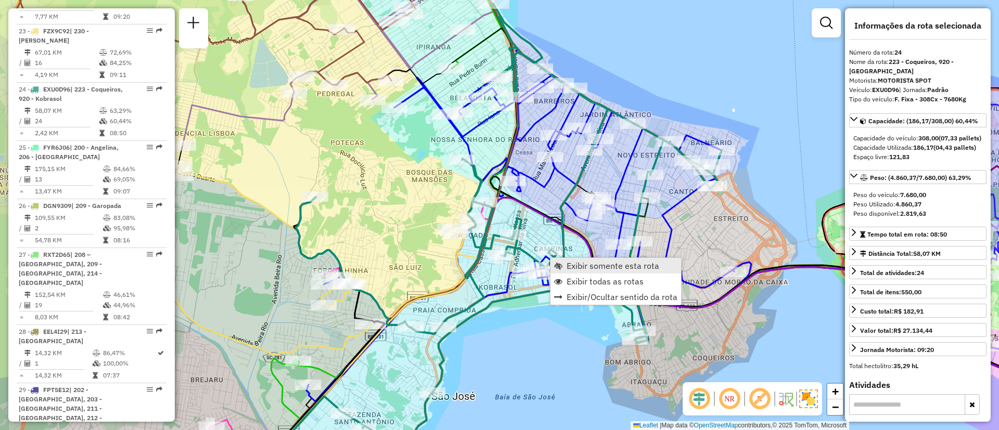
click at [593, 265] on span "Exibir somente esta rota" at bounding box center [613, 266] width 93 height 8
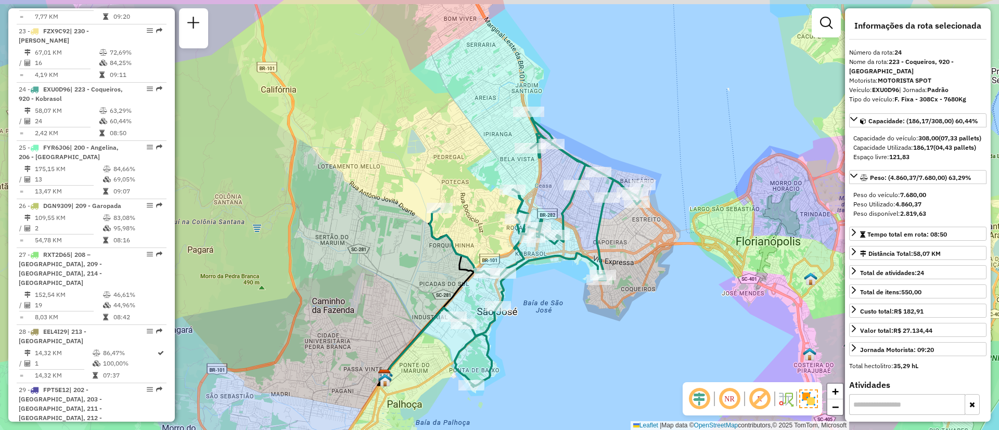
drag, startPoint x: 669, startPoint y: 162, endPoint x: 674, endPoint y: 171, distance: 10.7
click at [674, 171] on div "Janela de atendimento Grade de atendimento Capacidade Transportadoras Veículos …" at bounding box center [499, 215] width 999 height 430
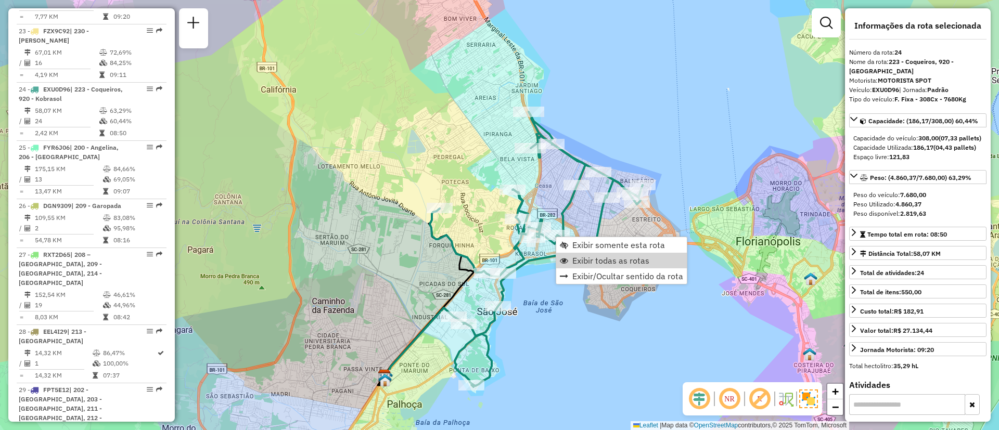
drag, startPoint x: 595, startPoint y: 256, endPoint x: 667, endPoint y: 200, distance: 91.2
click at [595, 257] on span "Exibir todas as rotas" at bounding box center [610, 261] width 77 height 8
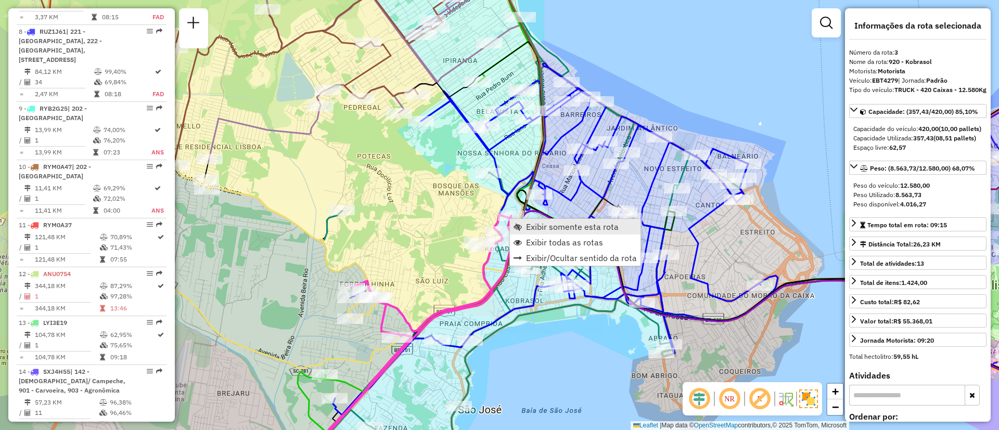
scroll to position [534, 0]
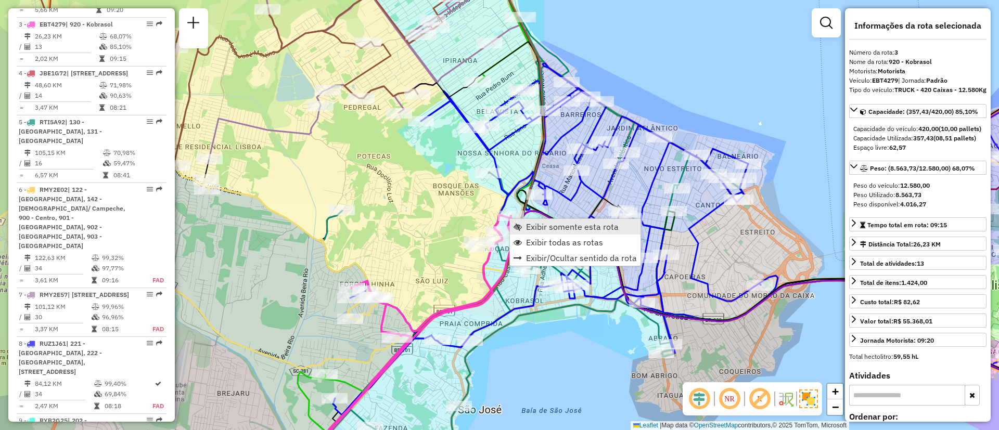
click at [540, 224] on span "Exibir somente esta rota" at bounding box center [572, 227] width 93 height 8
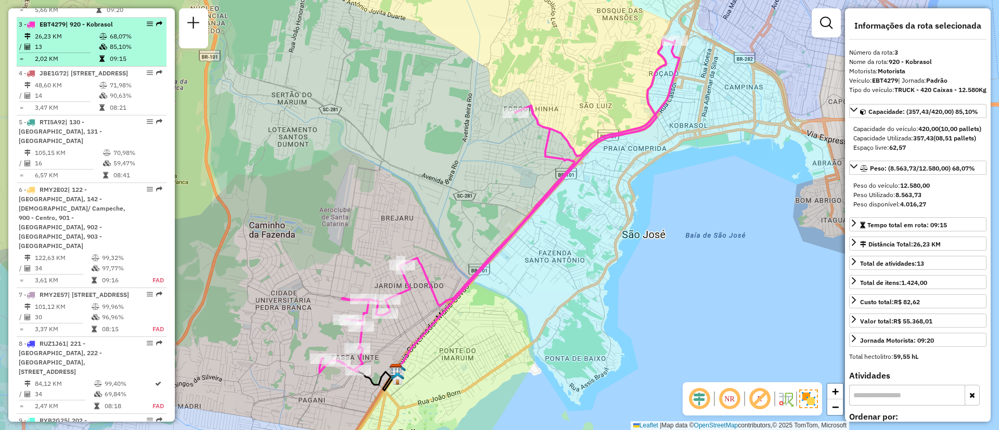
click at [136, 42] on td "85,10%" at bounding box center [135, 47] width 53 height 10
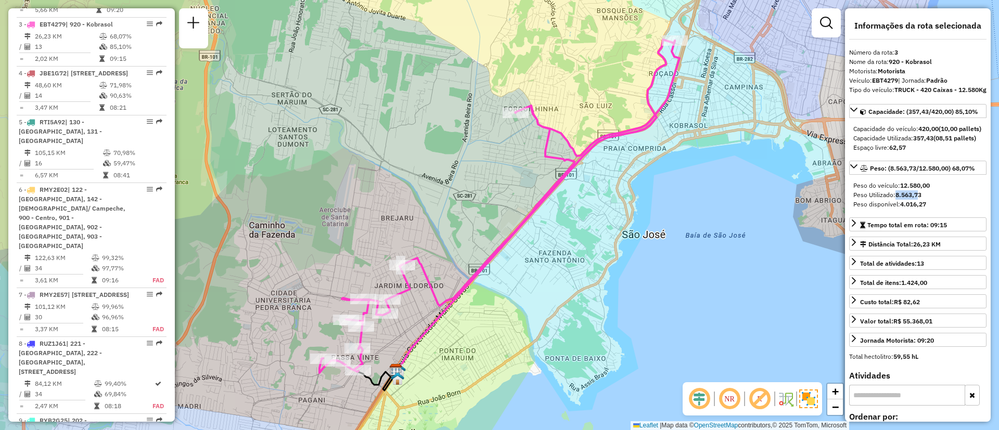
drag, startPoint x: 893, startPoint y: 224, endPoint x: 935, endPoint y: 224, distance: 42.2
click at [923, 200] on div "Peso Utilizado: 8.563,73" at bounding box center [917, 194] width 129 height 9
click at [936, 200] on div "Peso Utilizado: 8.563,73" at bounding box center [917, 194] width 129 height 9
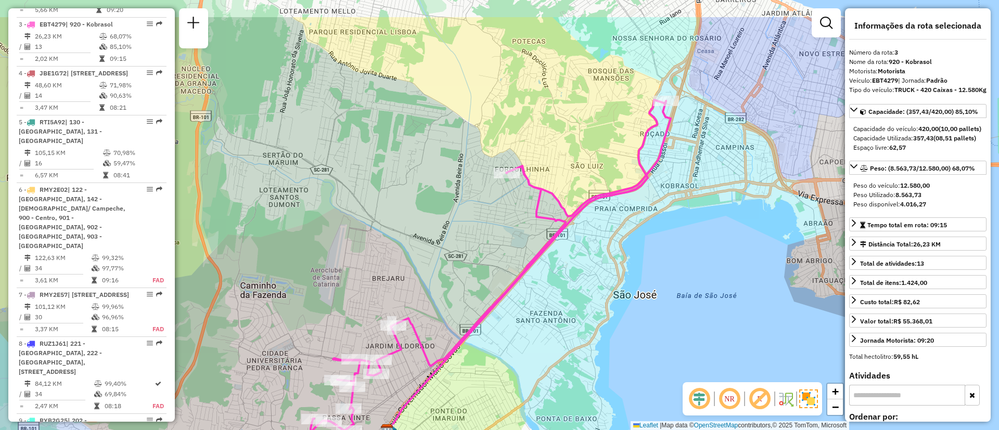
drag, startPoint x: 736, startPoint y: 261, endPoint x: 727, endPoint y: 321, distance: 61.0
click at [727, 321] on div "Janela de atendimento Grade de atendimento Capacidade Transportadoras Veículos …" at bounding box center [499, 215] width 999 height 430
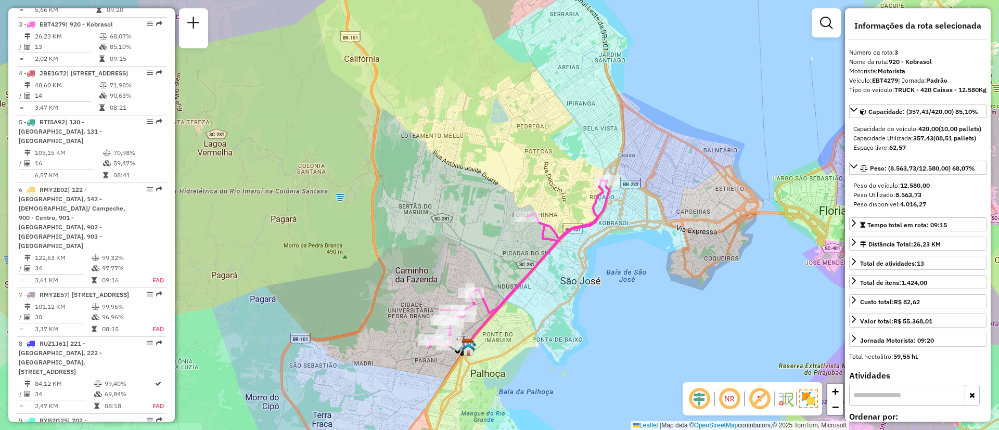
drag, startPoint x: 636, startPoint y: 266, endPoint x: 611, endPoint y: 267, distance: 25.5
click at [611, 267] on div "Janela de atendimento Grade de atendimento Capacidade Transportadoras Veículos …" at bounding box center [499, 215] width 999 height 430
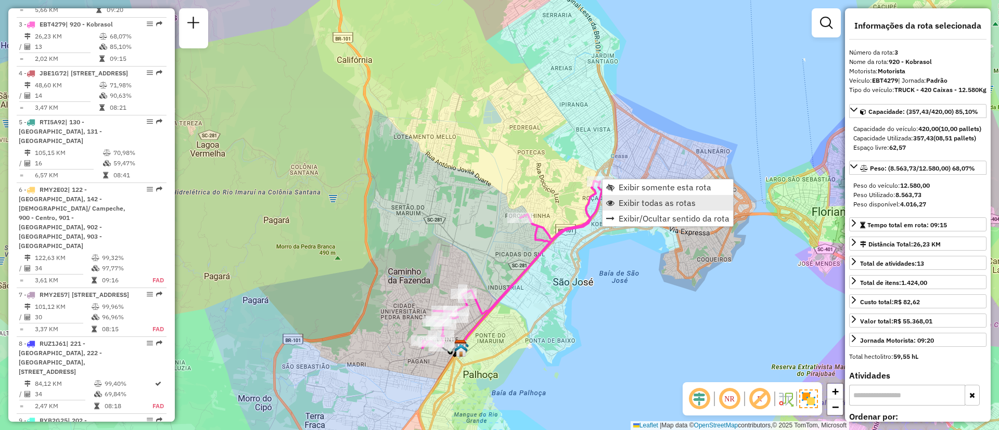
click at [695, 202] on link "Exibir todas as rotas" at bounding box center [668, 203] width 131 height 16
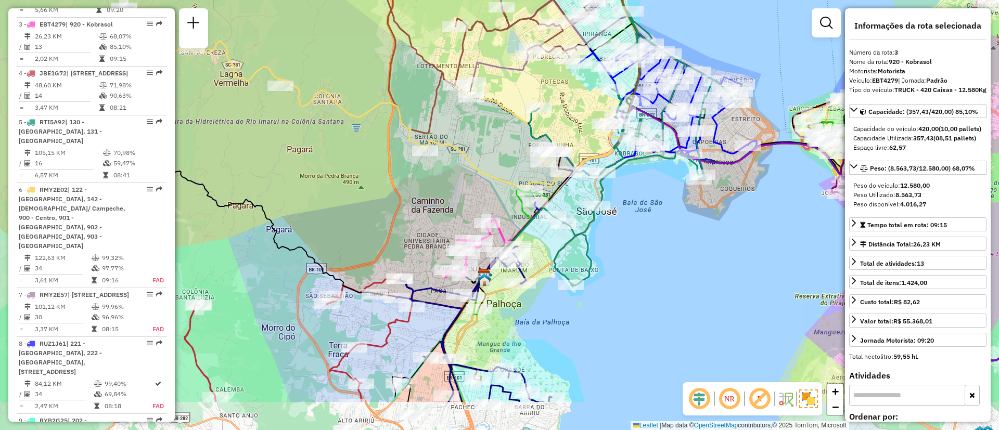
drag, startPoint x: 643, startPoint y: 254, endPoint x: 667, endPoint y: 183, distance: 74.7
click at [667, 183] on div "Janela de atendimento Grade de atendimento Capacidade Transportadoras Veículos …" at bounding box center [499, 215] width 999 height 430
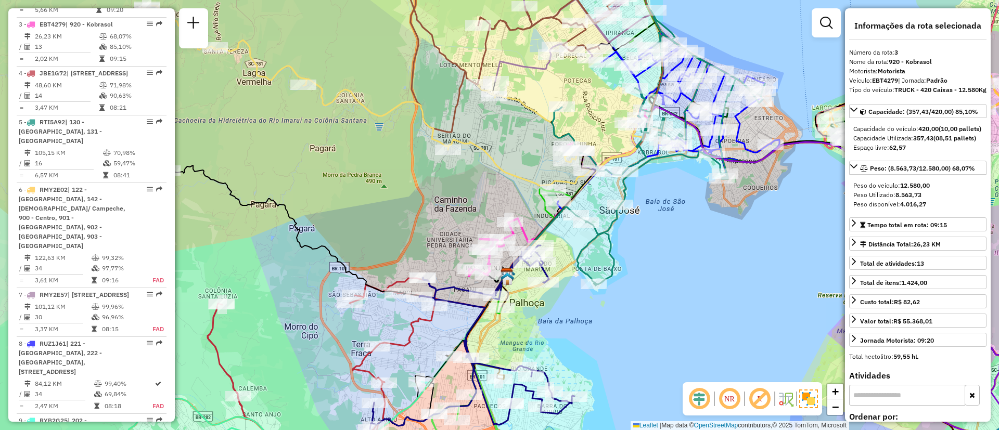
drag, startPoint x: 642, startPoint y: 233, endPoint x: 644, endPoint y: 224, distance: 8.6
click at [644, 224] on div "Janela de atendimento Grade de atendimento Capacidade Transportadoras Veículos …" at bounding box center [499, 215] width 999 height 430
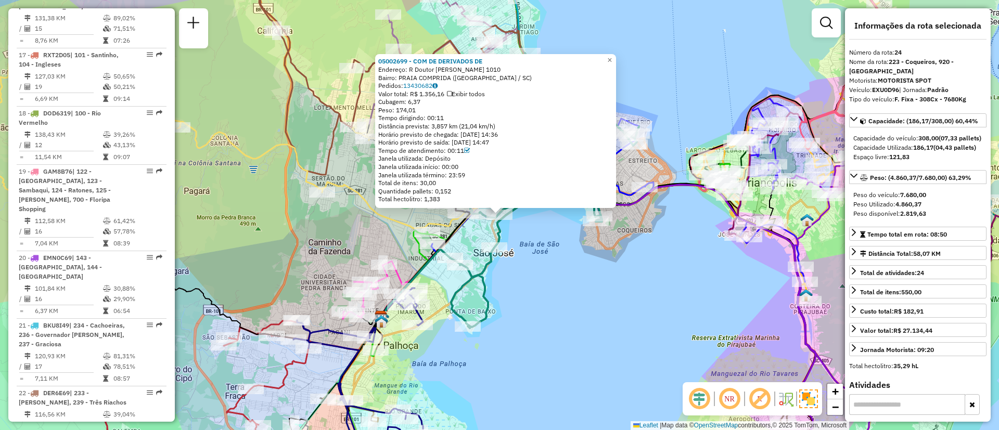
scroll to position [1786, 0]
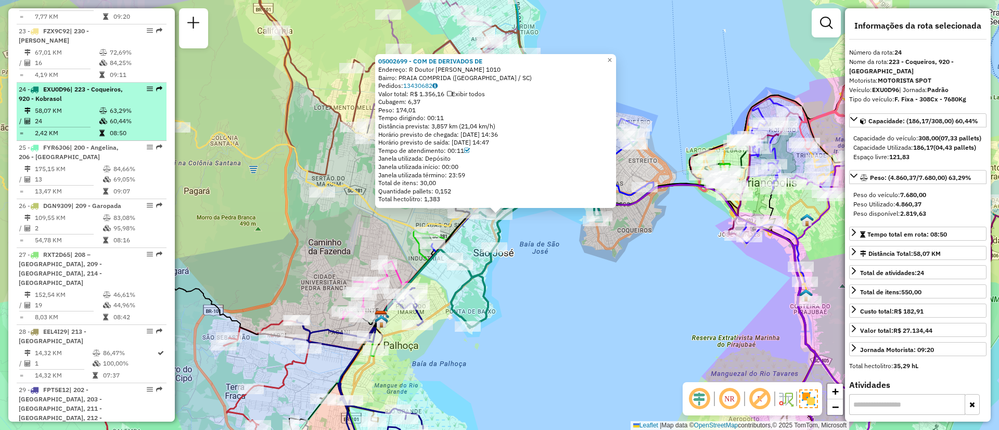
click at [92, 85] on div "24 - EXU0D96 | 223 - Coqueiros, 920 - [GEOGRAPHIC_DATA]" at bounding box center [74, 94] width 110 height 19
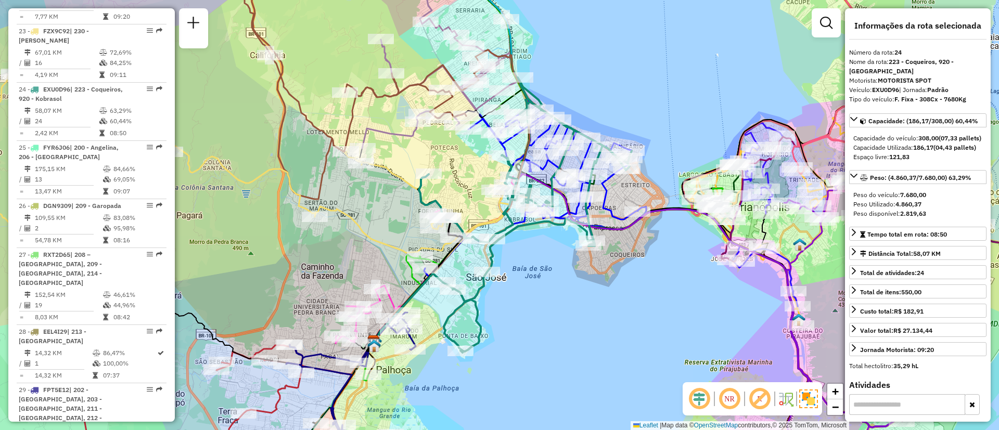
click at [541, 309] on div "Janela de atendimento Grade de atendimento Capacidade Transportadoras Veículos …" at bounding box center [499, 215] width 999 height 430
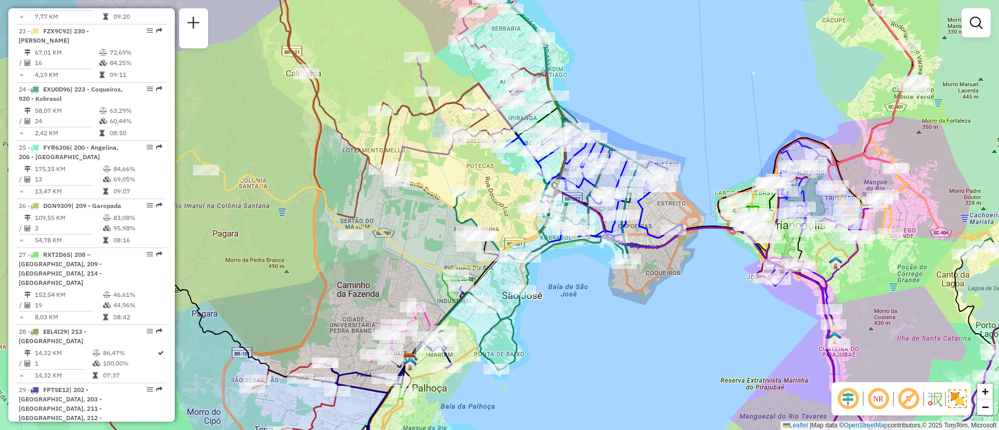
drag, startPoint x: 541, startPoint y: 285, endPoint x: 578, endPoint y: 305, distance: 42.2
click at [578, 305] on div "Janela de atendimento Grade de atendimento Capacidade Transportadoras Veículos …" at bounding box center [499, 215] width 999 height 430
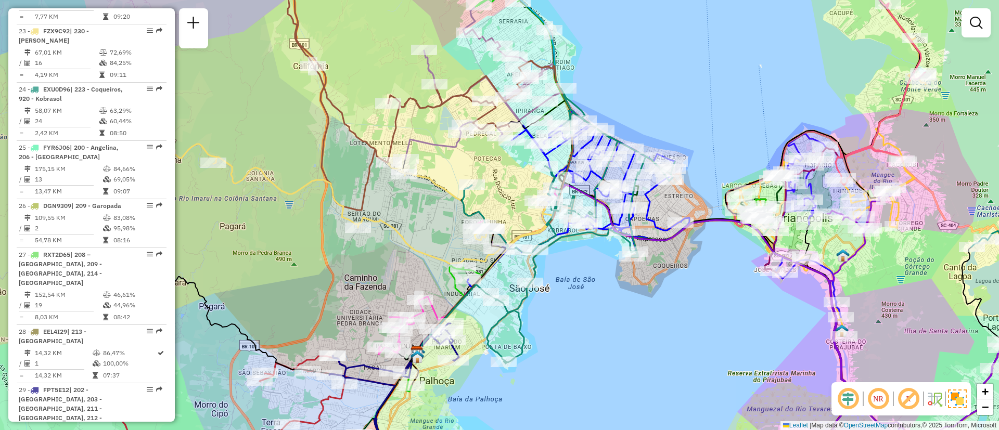
scroll to position [1555, 0]
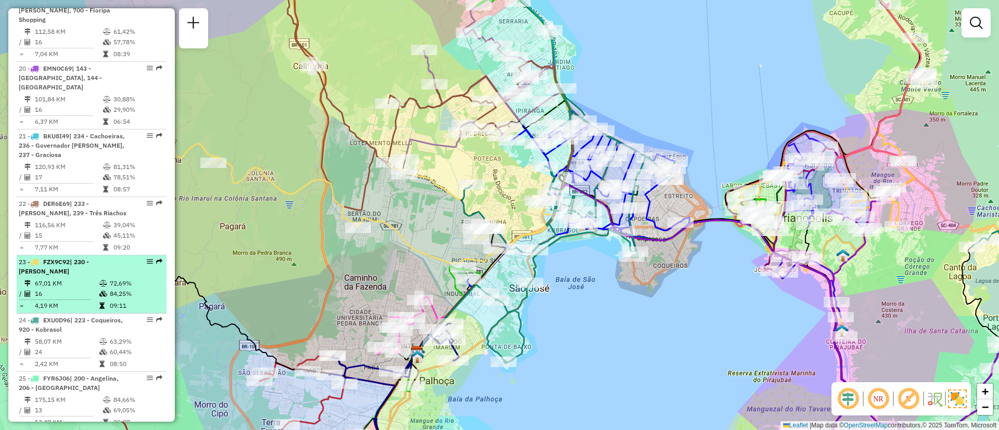
drag, startPoint x: 160, startPoint y: 215, endPoint x: 143, endPoint y: 212, distance: 17.5
click at [159, 258] on div "23 - FZX9C92 | 230 - Colônia [PERSON_NAME]" at bounding box center [92, 267] width 146 height 19
select select "**********"
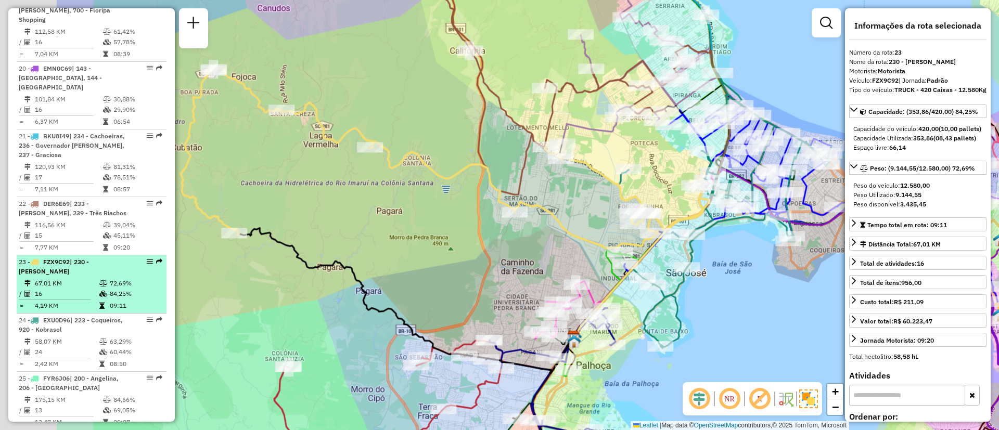
click at [143, 259] on div at bounding box center [146, 262] width 31 height 6
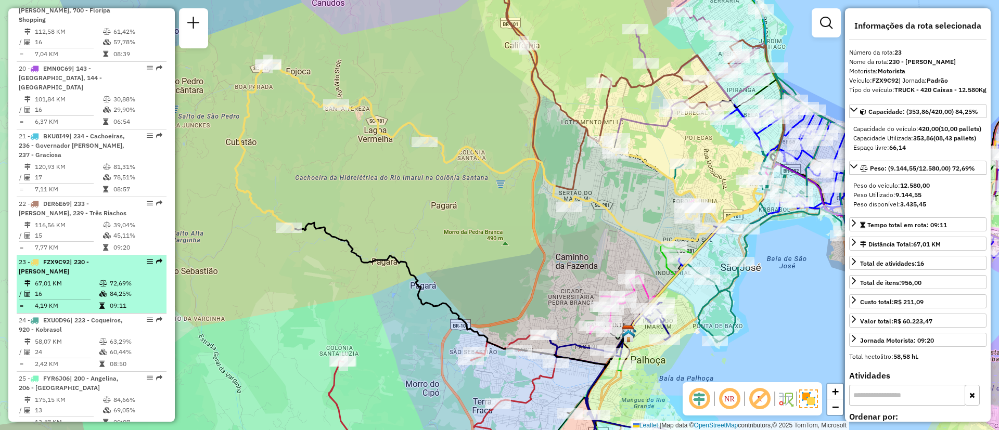
drag, startPoint x: 143, startPoint y: 212, endPoint x: 152, endPoint y: 215, distance: 9.9
click at [152, 259] on div at bounding box center [146, 262] width 31 height 6
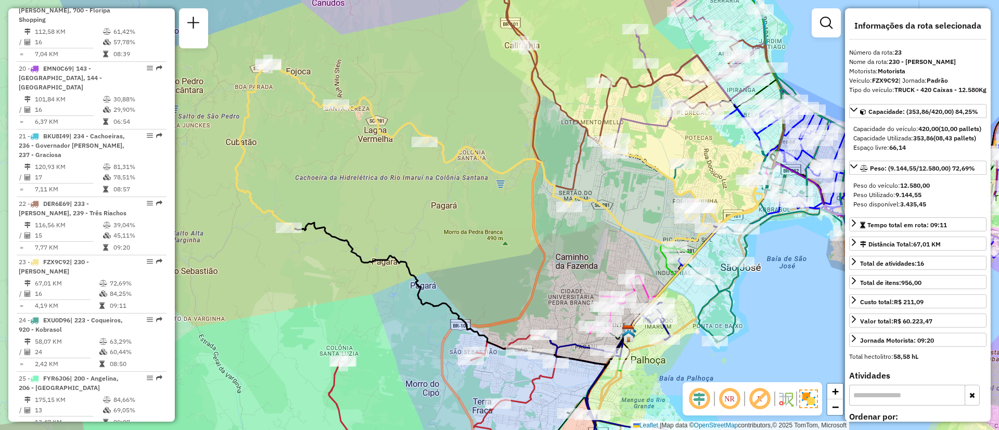
drag, startPoint x: 150, startPoint y: 215, endPoint x: 300, endPoint y: 276, distance: 161.6
click at [325, 287] on div "Janela de atendimento Grade de atendimento Capacidade Transportadoras Veículos …" at bounding box center [499, 215] width 999 height 430
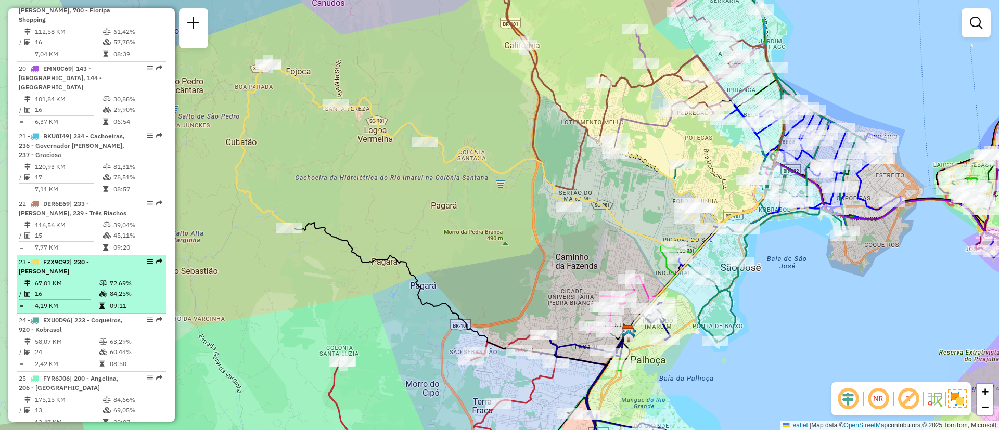
select select "**********"
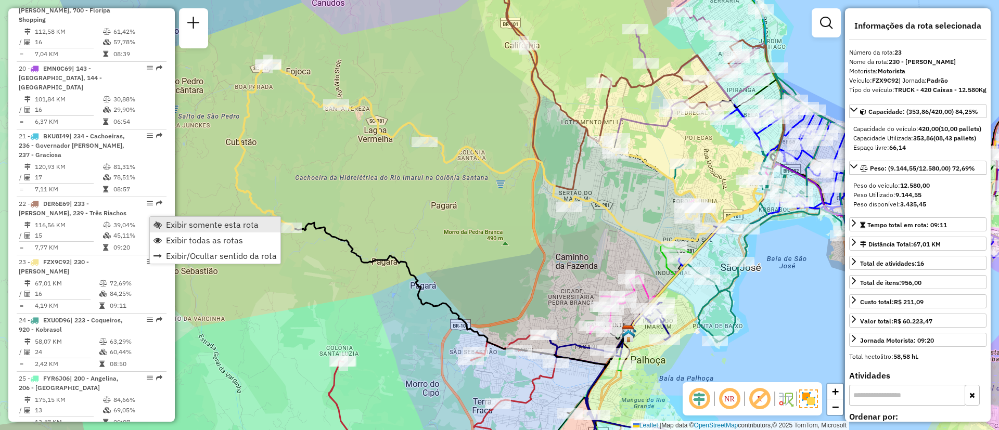
click at [174, 218] on link "Exibir somente esta rota" at bounding box center [215, 225] width 131 height 16
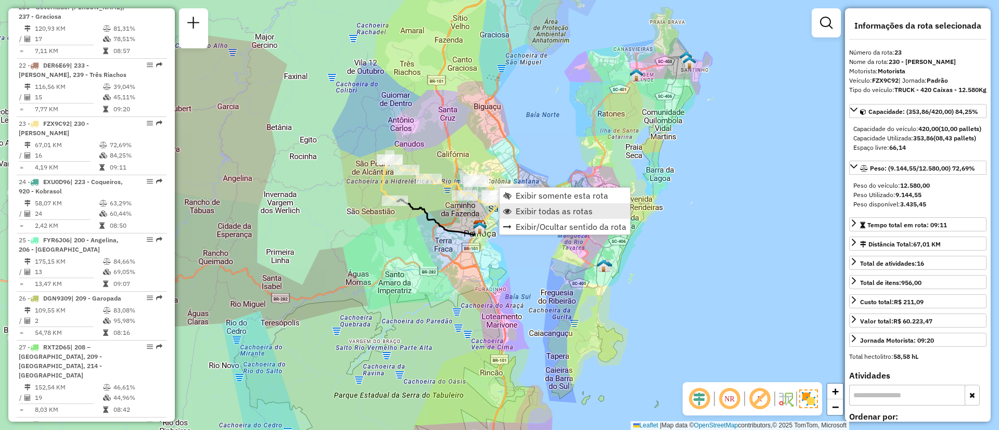
scroll to position [1756, 0]
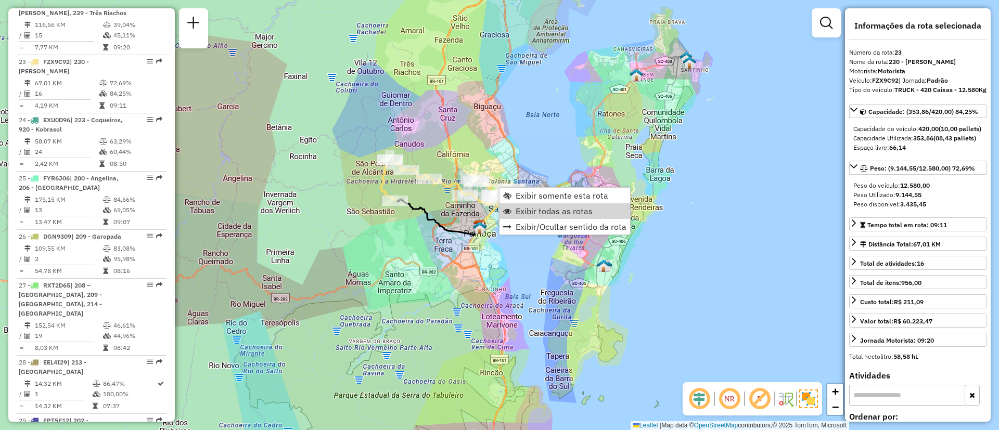
drag, startPoint x: 598, startPoint y: 185, endPoint x: 609, endPoint y: 184, distance: 11.0
click at [607, 183] on div "Janela de atendimento Grade de atendimento Capacidade Transportadoras Veículos …" at bounding box center [499, 215] width 999 height 430
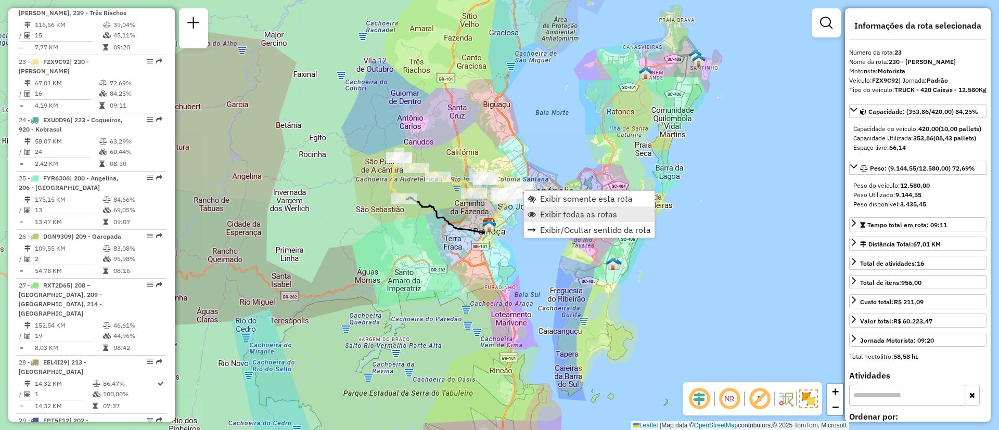
click at [596, 218] on span "Exibir todas as rotas" at bounding box center [578, 214] width 77 height 8
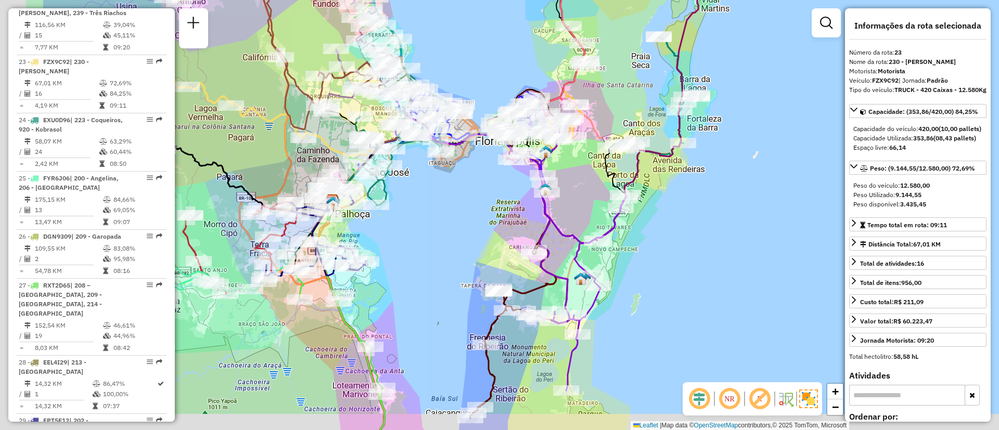
drag, startPoint x: 656, startPoint y: 219, endPoint x: 799, endPoint y: 185, distance: 147.5
click at [799, 186] on div "Janela de atendimento Grade de atendimento Capacidade Transportadoras Veículos …" at bounding box center [499, 215] width 999 height 430
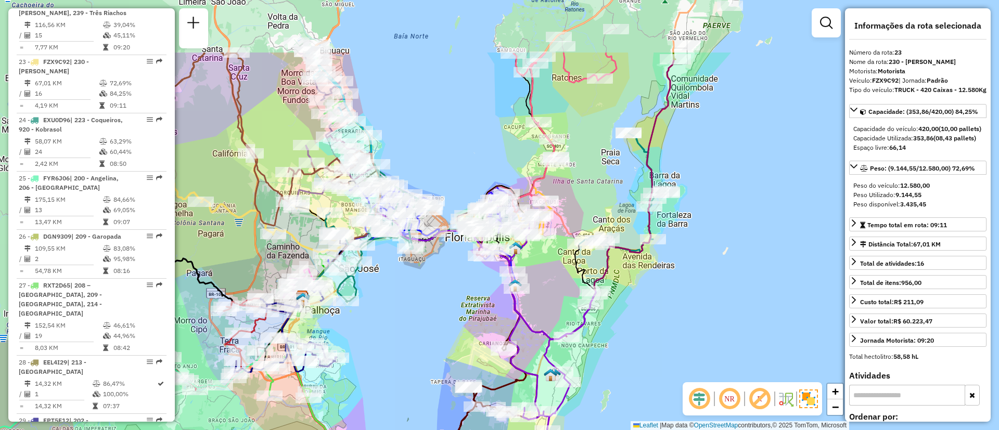
drag, startPoint x: 641, startPoint y: 283, endPoint x: 676, endPoint y: 375, distance: 98.5
click at [676, 375] on div "Janela de atendimento Grade de atendimento Capacidade Transportadoras Veículos …" at bounding box center [499, 215] width 999 height 430
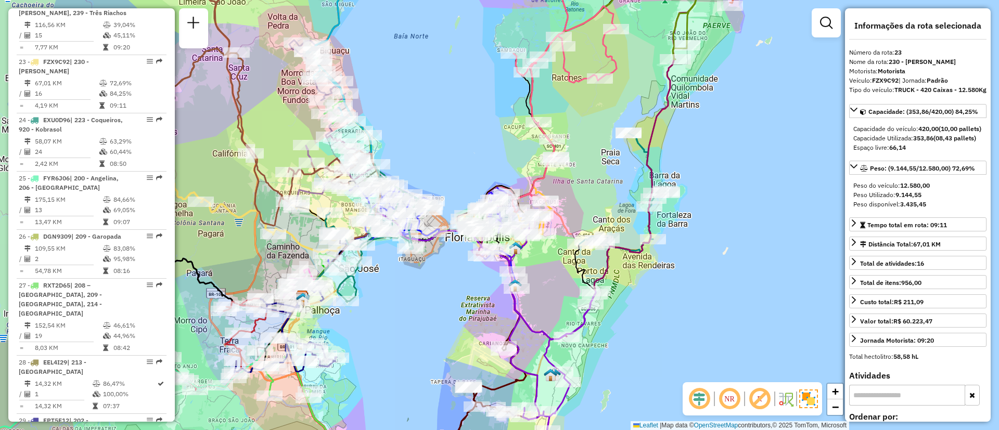
drag, startPoint x: 704, startPoint y: 243, endPoint x: 666, endPoint y: 363, distance: 125.7
click at [704, 324] on div "Janela de atendimento Grade de atendimento Capacidade Transportadoras Veículos …" at bounding box center [499, 215] width 999 height 430
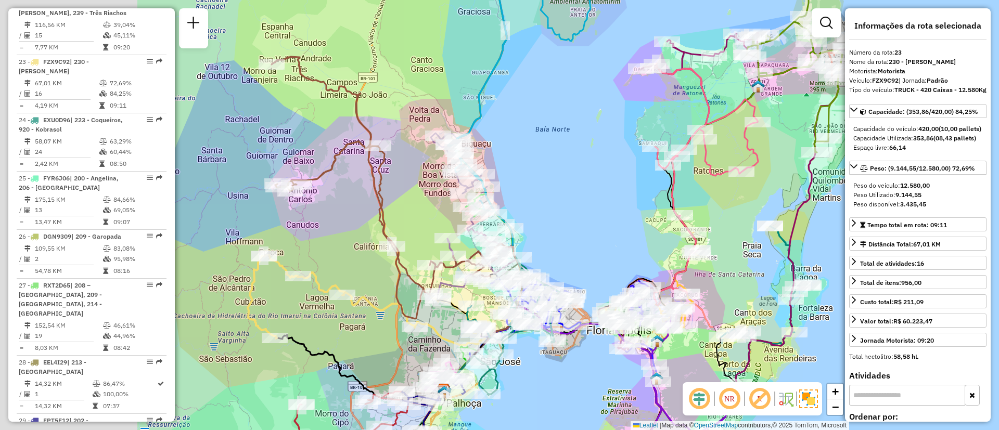
drag, startPoint x: 294, startPoint y: 229, endPoint x: 510, endPoint y: 211, distance: 216.7
click at [510, 211] on div "Rota 15 - Placa IWM0E50 05035798 - MARCIA APARECIDA DE Janela de atendimento Gr…" at bounding box center [499, 215] width 999 height 430
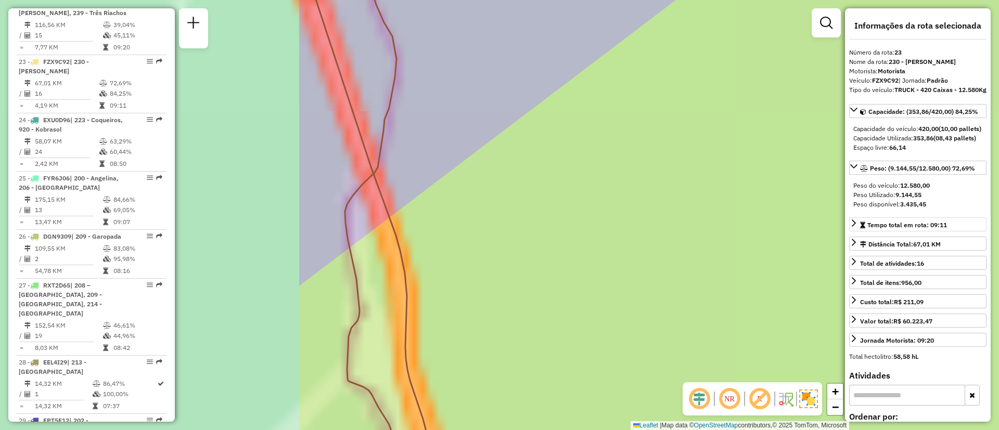
drag, startPoint x: 418, startPoint y: 188, endPoint x: 903, endPoint y: 249, distance: 488.3
click at [919, 248] on hb-router-mapa "Informações da Sessão 1293557 - [DATE] Criação: [DATE] 16:58 Depósito: CDD [GEO…" at bounding box center [499, 215] width 999 height 430
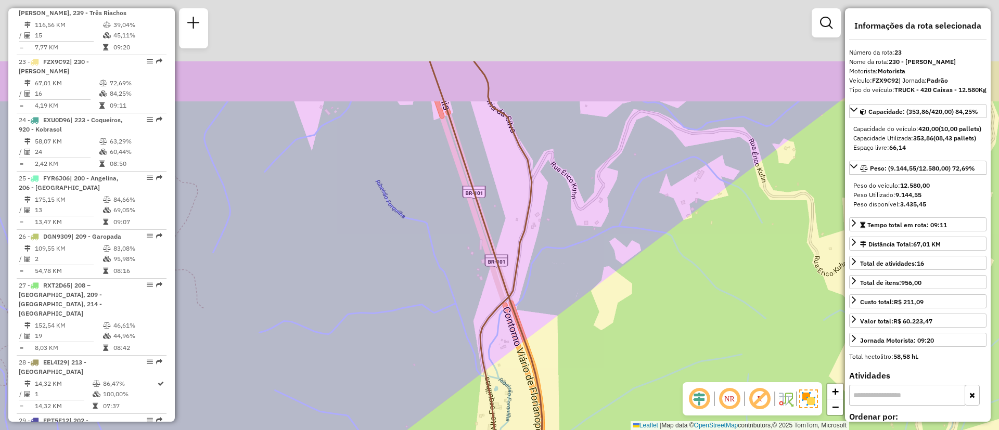
drag, startPoint x: 614, startPoint y: 211, endPoint x: 646, endPoint y: 315, distance: 109.5
click at [646, 315] on div "Rota 15 - Placa IWM0E50 05035798 - MARCIA APARECIDA DE Rota 15 - Placa IWM0E50 …" at bounding box center [499, 215] width 999 height 430
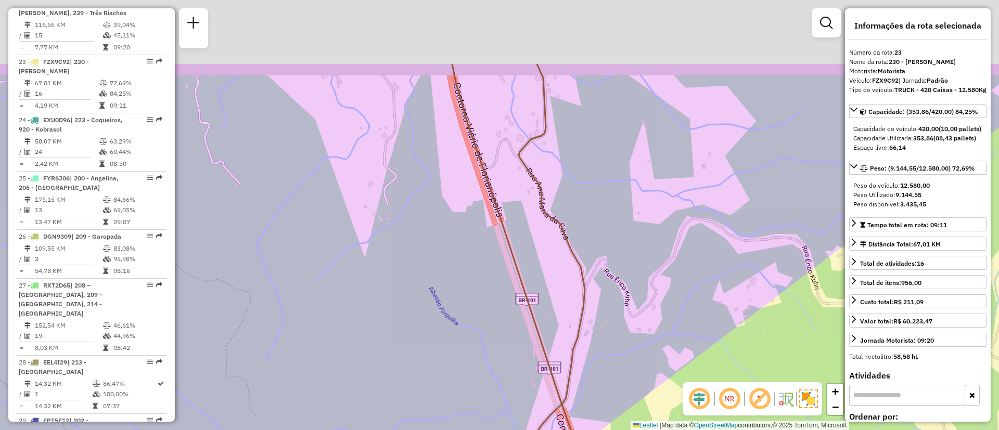
drag, startPoint x: 546, startPoint y: 150, endPoint x: 599, endPoint y: 258, distance: 120.1
click at [599, 258] on div "Rota 15 - Placa IWM0E50 05035798 - MARCIA APARECIDA DE Rota 15 - Placa IWM0E50 …" at bounding box center [499, 215] width 999 height 430
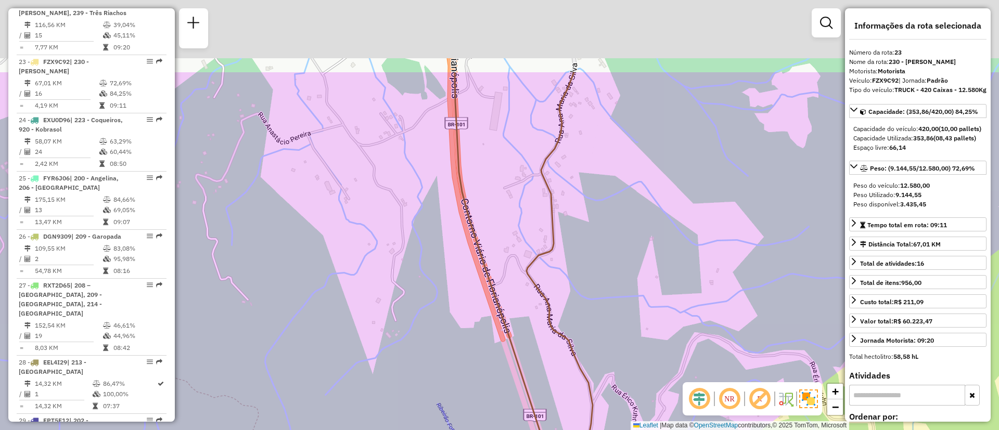
drag, startPoint x: 574, startPoint y: 199, endPoint x: 582, endPoint y: 306, distance: 108.0
click at [582, 306] on div "Rota 15 - Placa IWM0E50 05035798 - MARCIA APARECIDA DE Rota 15 - Placa IWM0E50 …" at bounding box center [499, 215] width 999 height 430
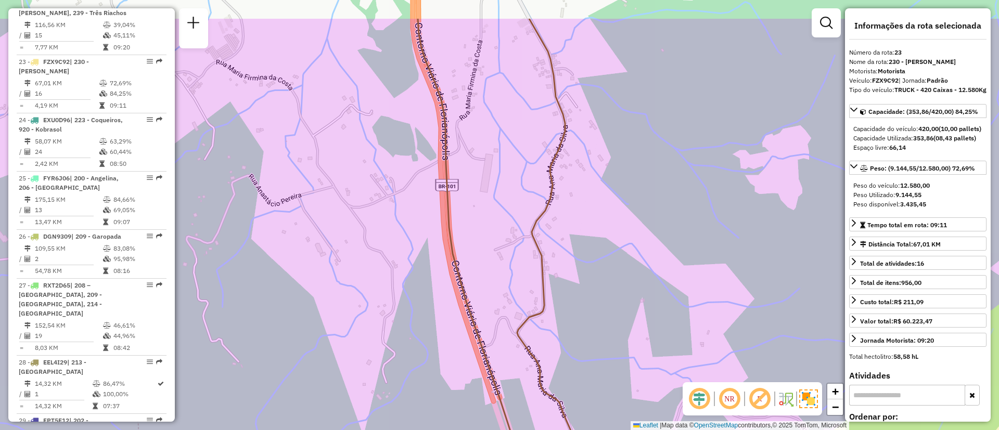
drag, startPoint x: 581, startPoint y: 218, endPoint x: 571, endPoint y: 279, distance: 62.6
click at [571, 279] on div "Rota 15 - Placa IWM0E50 05035798 - MARCIA APARECIDA DE Rota 15 - Placa IWM0E50 …" at bounding box center [499, 215] width 999 height 430
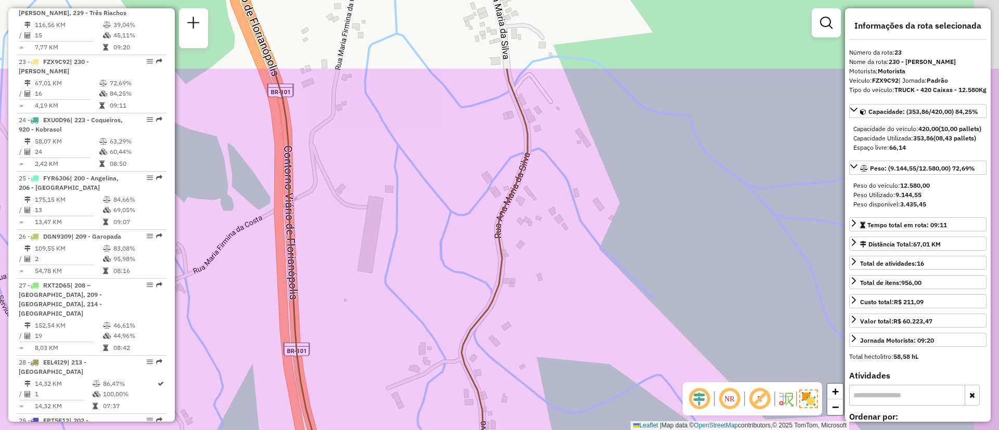
drag, startPoint x: 578, startPoint y: 210, endPoint x: 558, endPoint y: 296, distance: 88.0
click at [558, 296] on div "Rota 15 - Placa IWM0E50 05035798 - MARCIA APARECIDA DE Rota 15 - Placa IWM0E50 …" at bounding box center [499, 215] width 999 height 430
